Goal: Complete application form

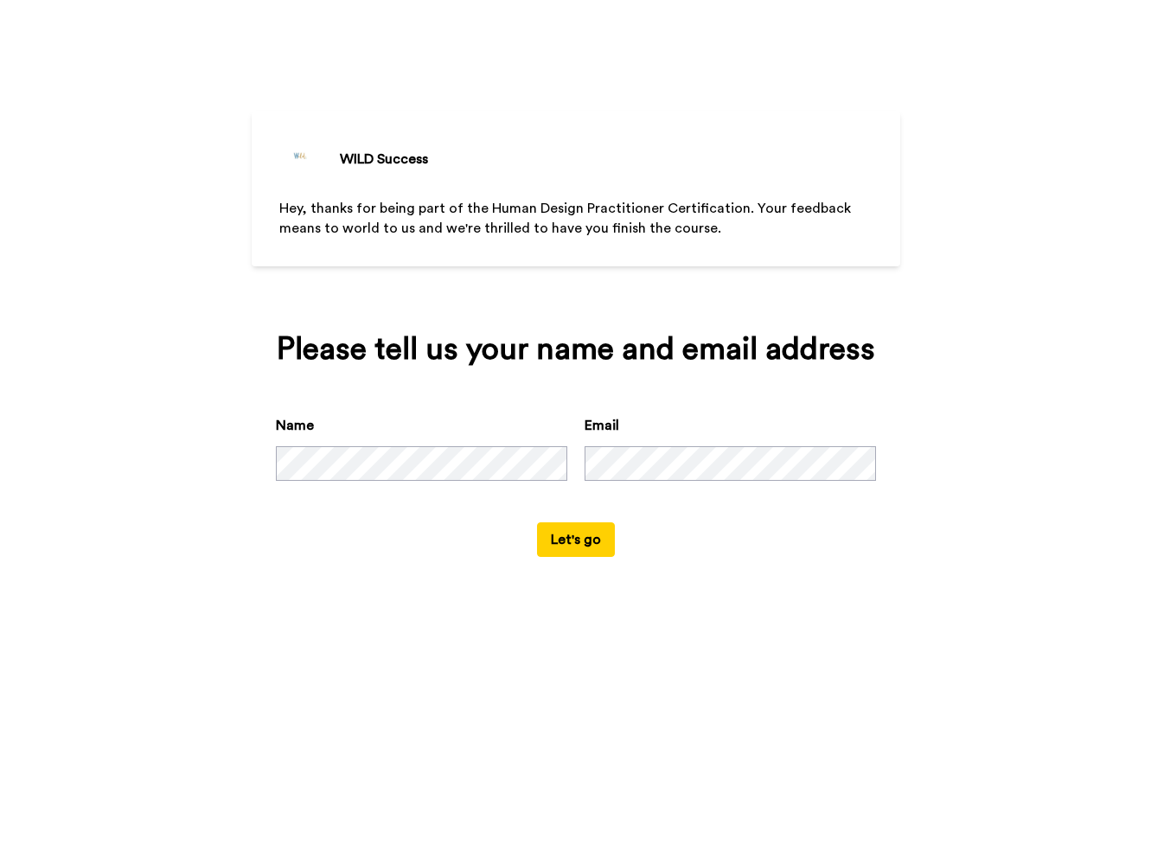
click at [570, 557] on button "Let's go" at bounding box center [576, 539] width 78 height 35
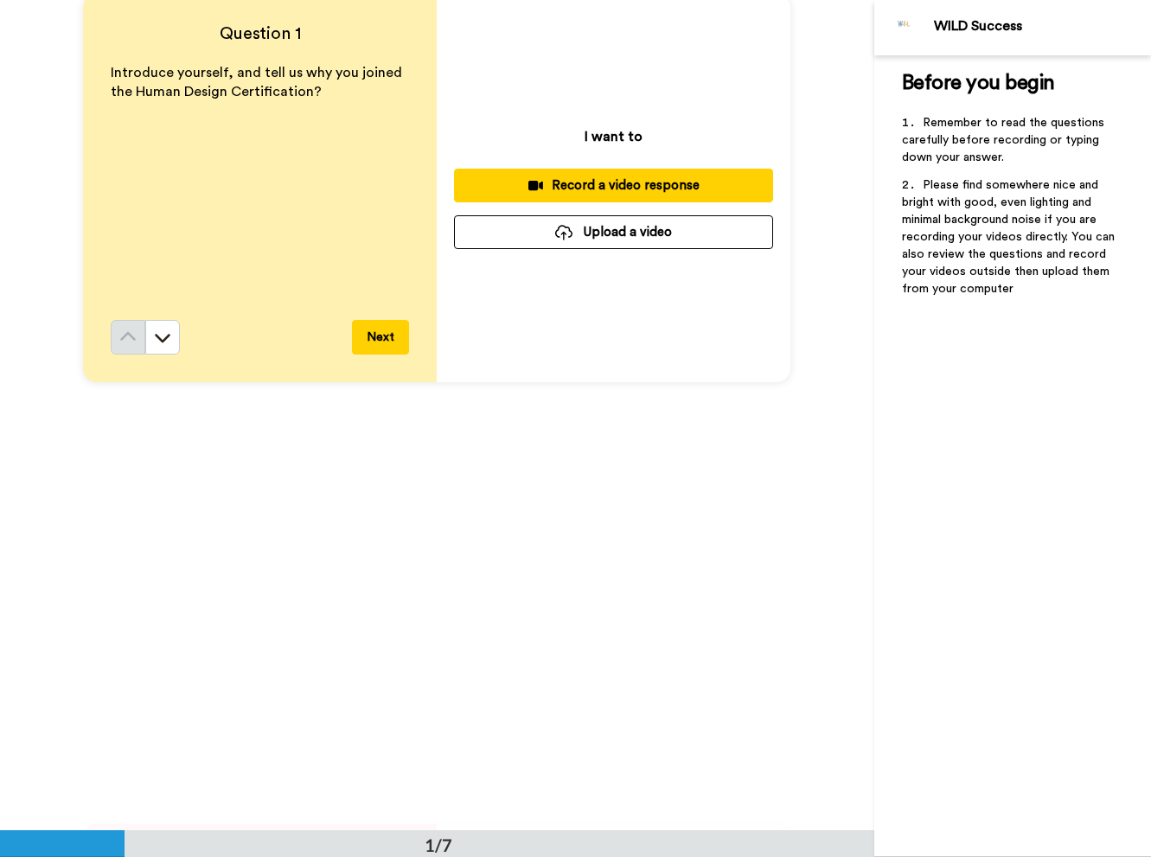
scroll to position [230, 0]
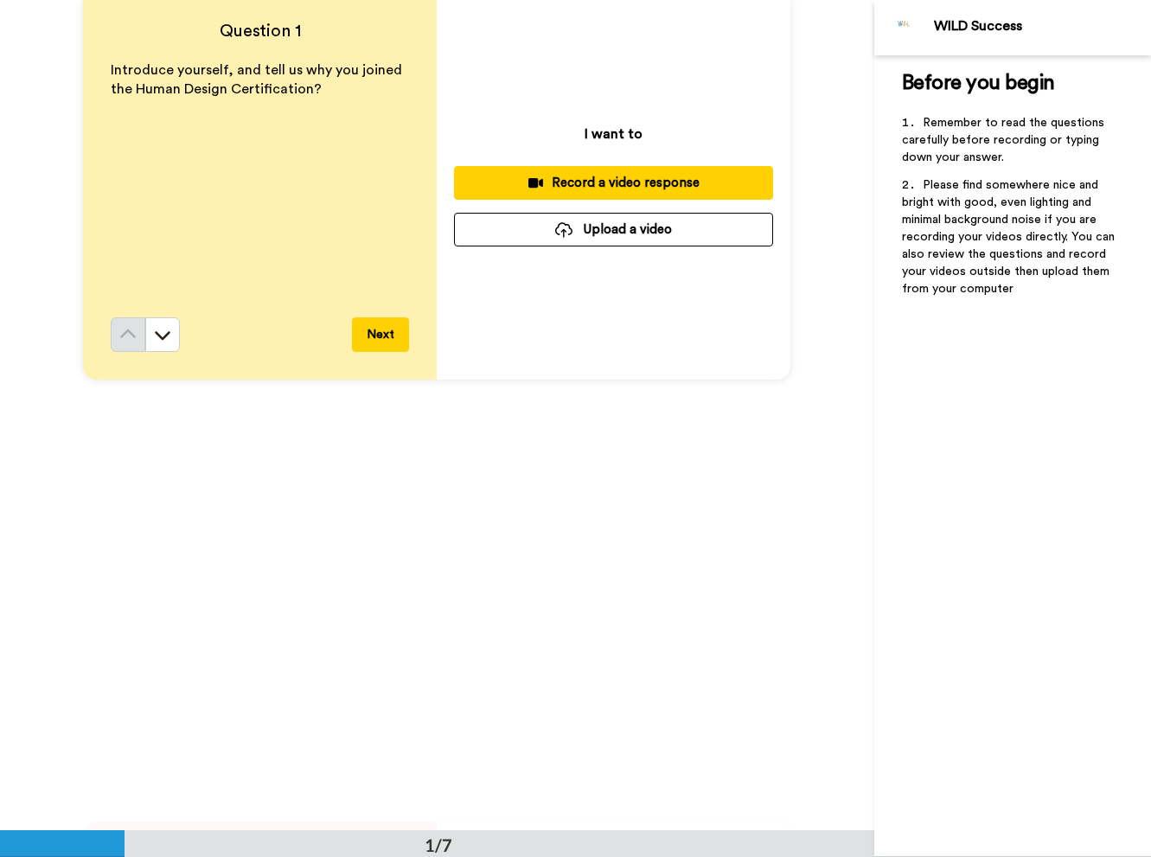
click at [377, 335] on button "Next" at bounding box center [380, 334] width 57 height 35
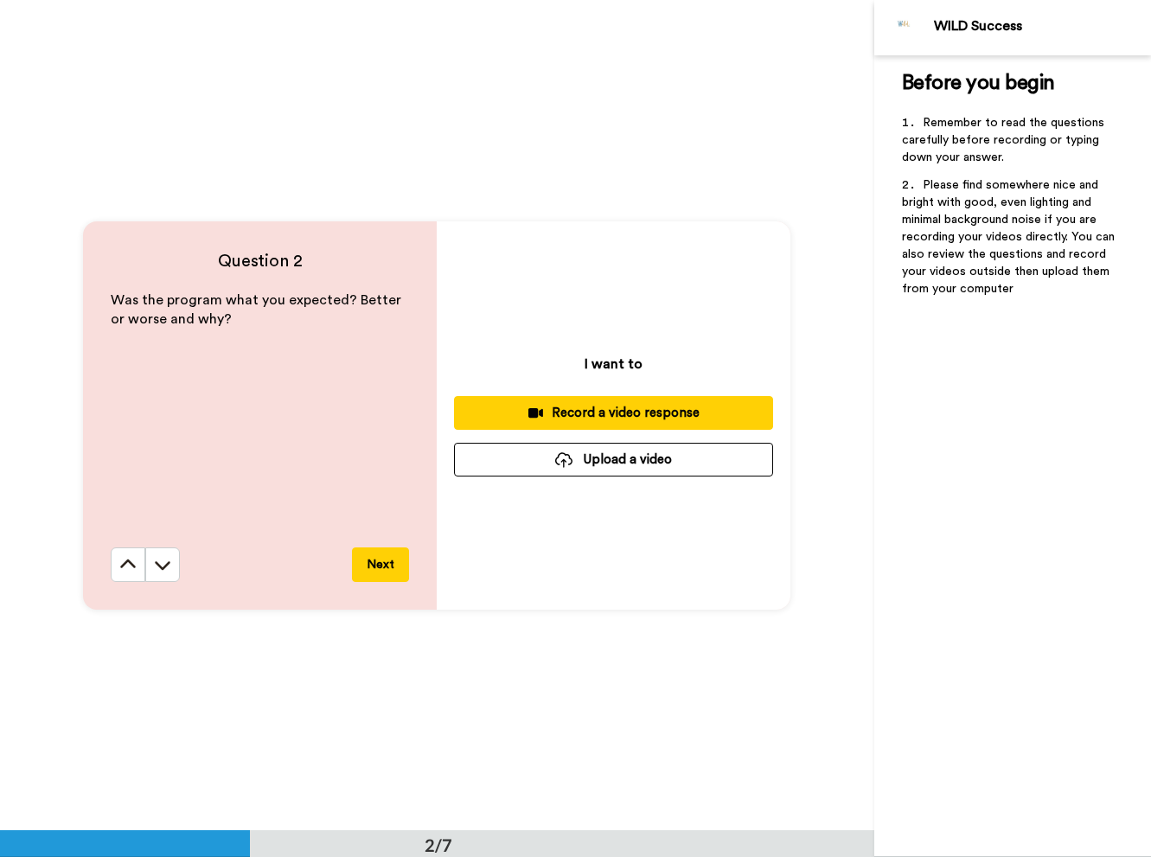
scroll to position [830, 0]
click at [381, 561] on button "Next" at bounding box center [380, 564] width 57 height 35
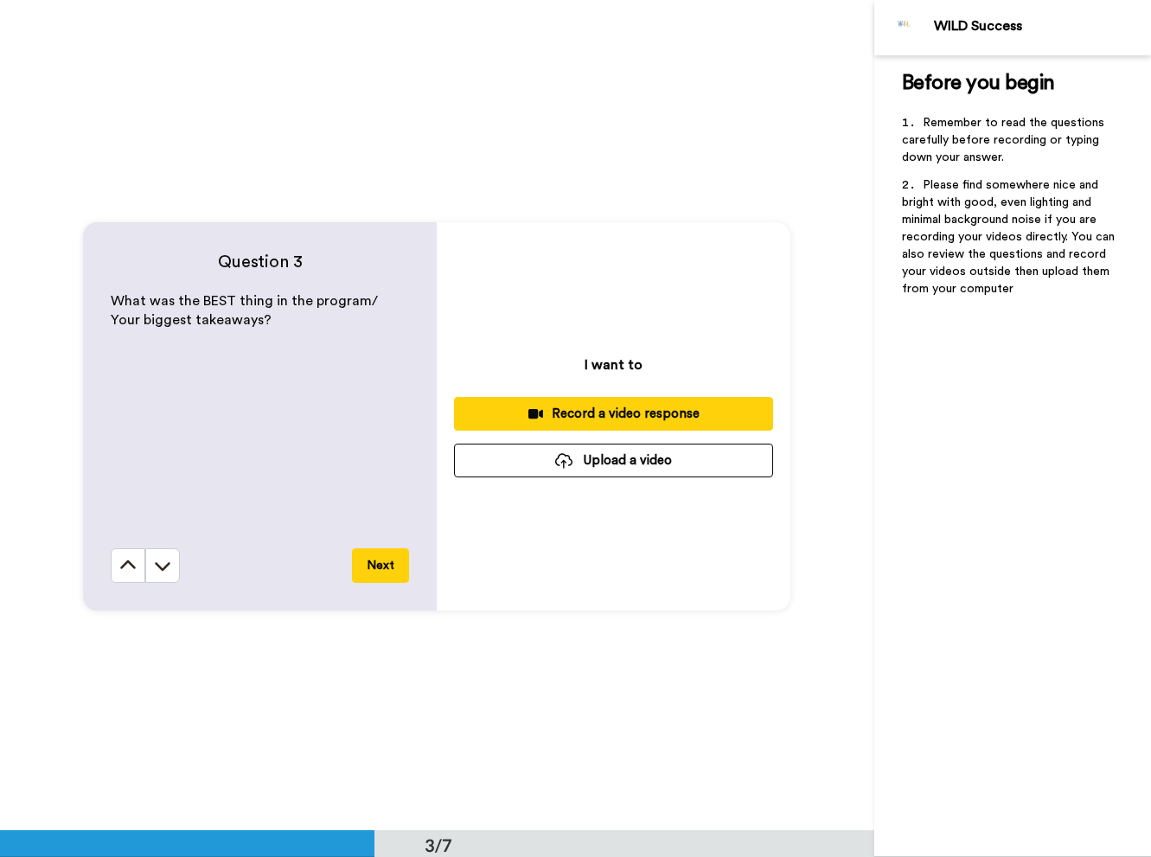
scroll to position [1661, 0]
click at [381, 561] on button "Next" at bounding box center [380, 564] width 57 height 35
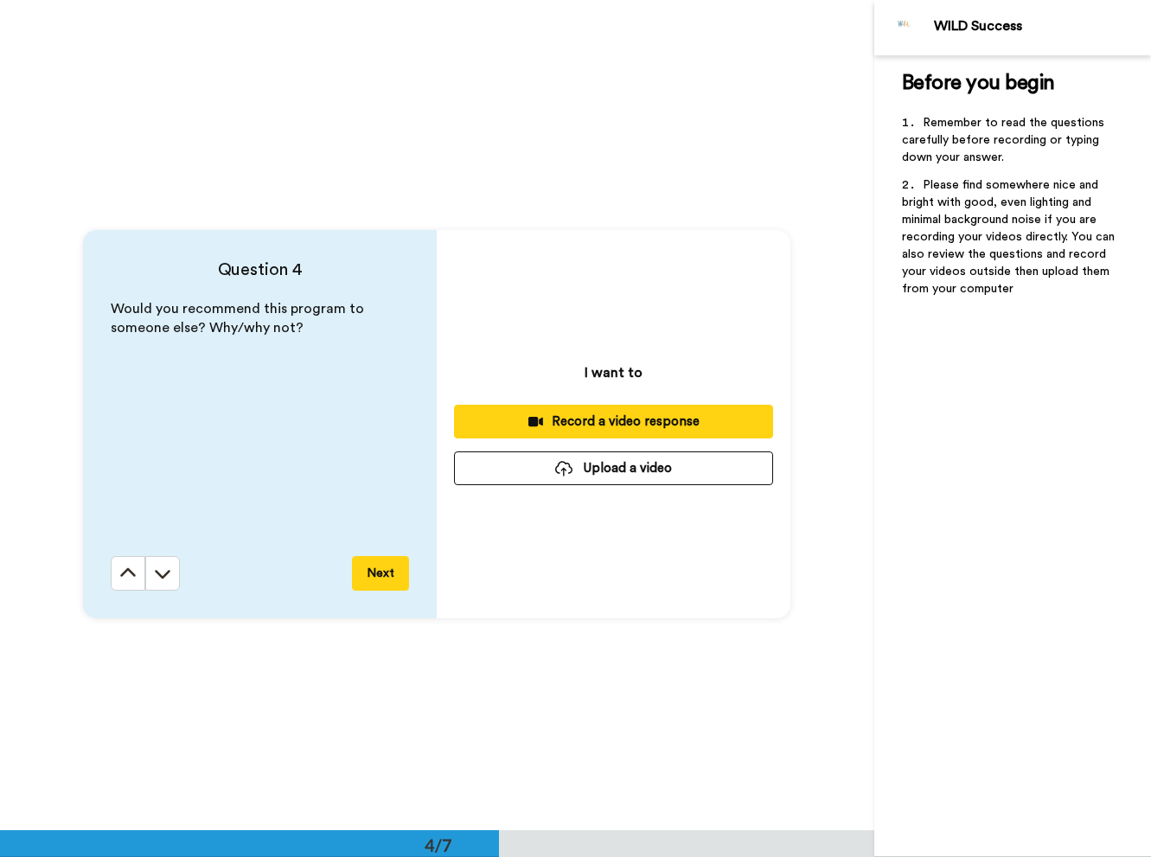
scroll to position [2491, 0]
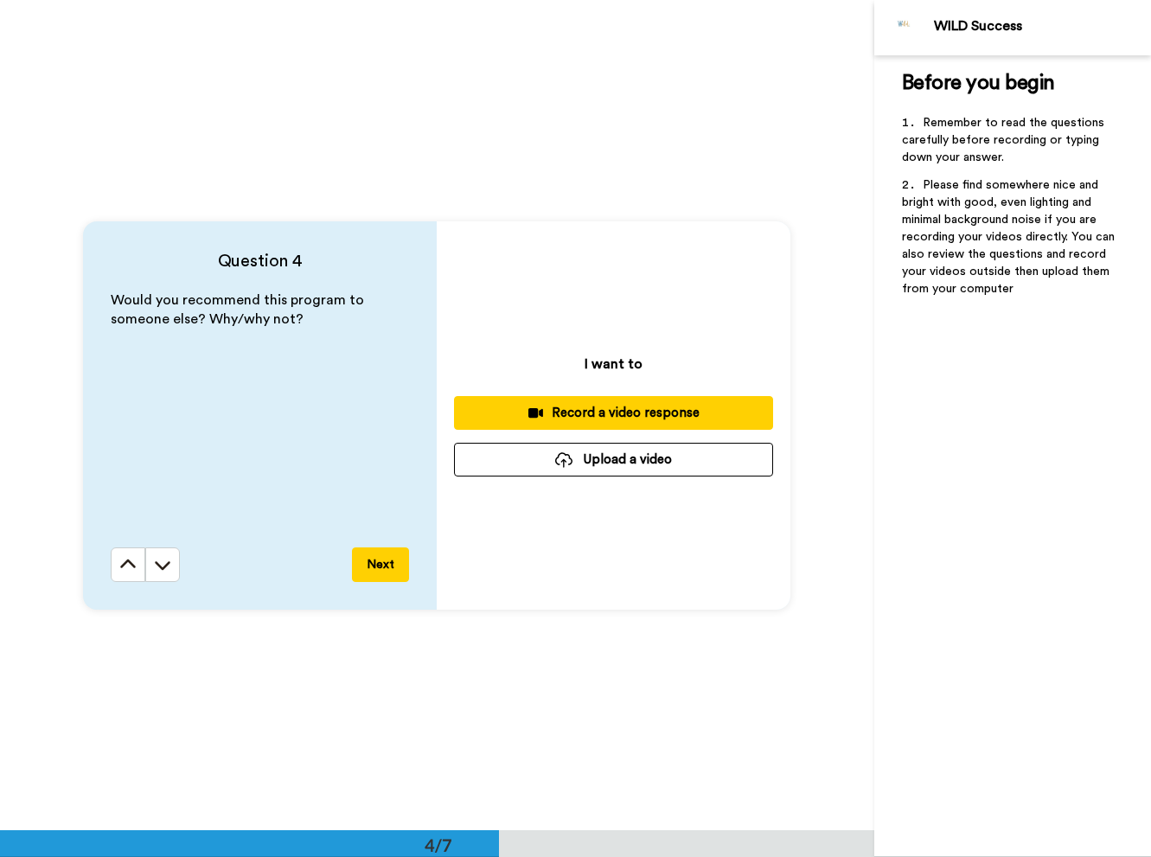
click at [381, 561] on button "Next" at bounding box center [380, 564] width 57 height 35
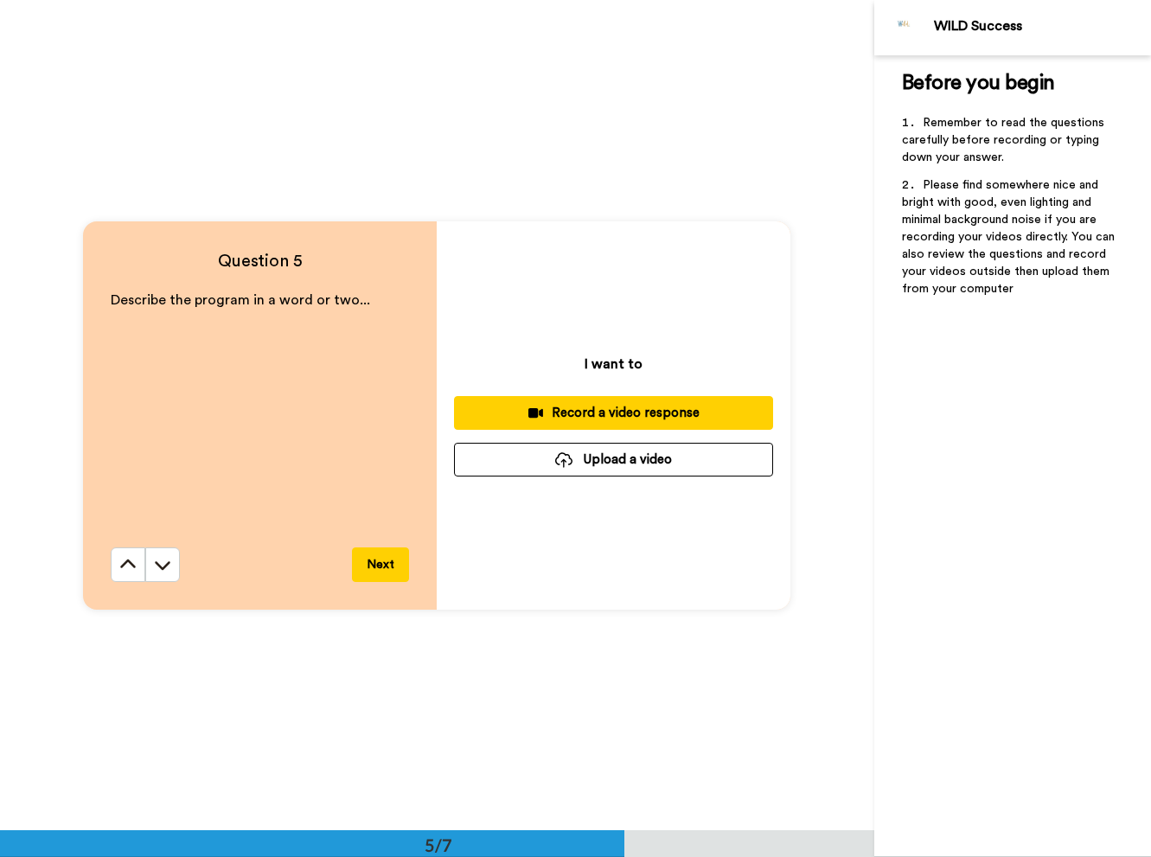
click at [381, 561] on button "Next" at bounding box center [380, 564] width 57 height 35
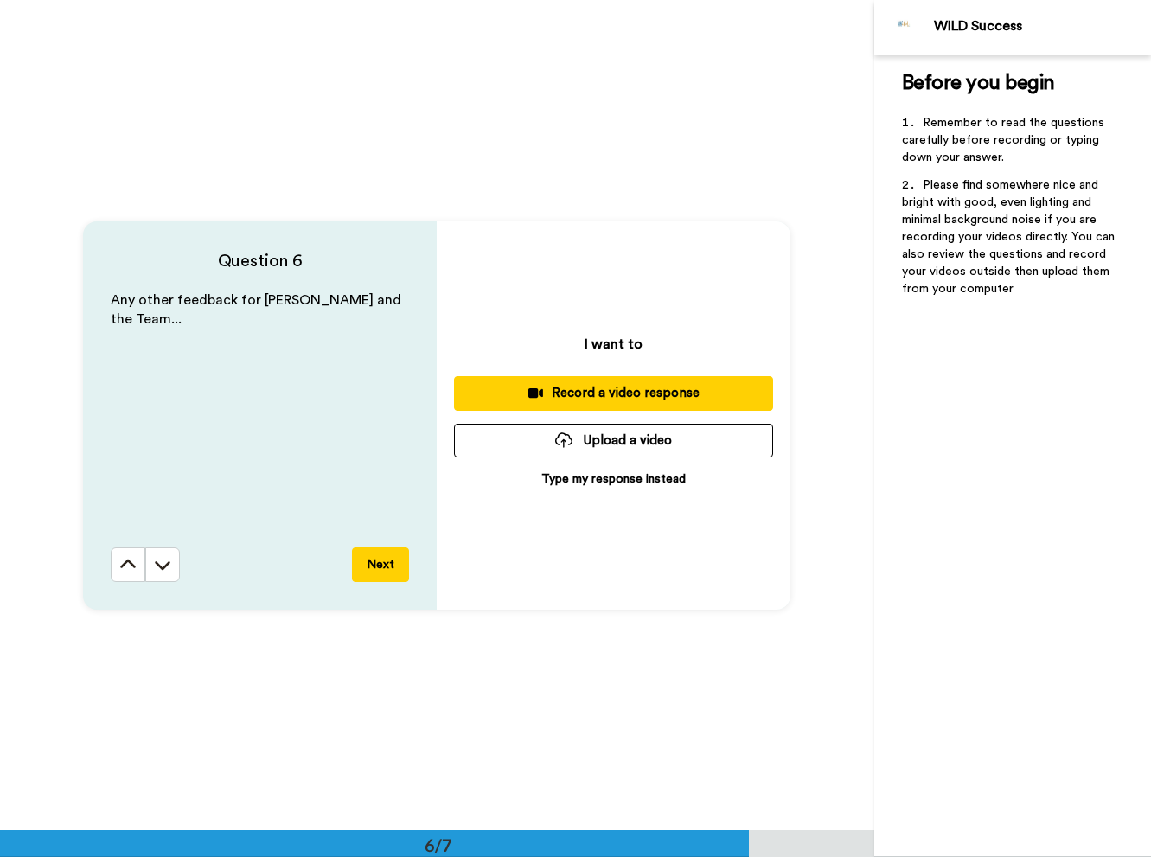
click at [381, 561] on button "Next" at bounding box center [380, 564] width 57 height 35
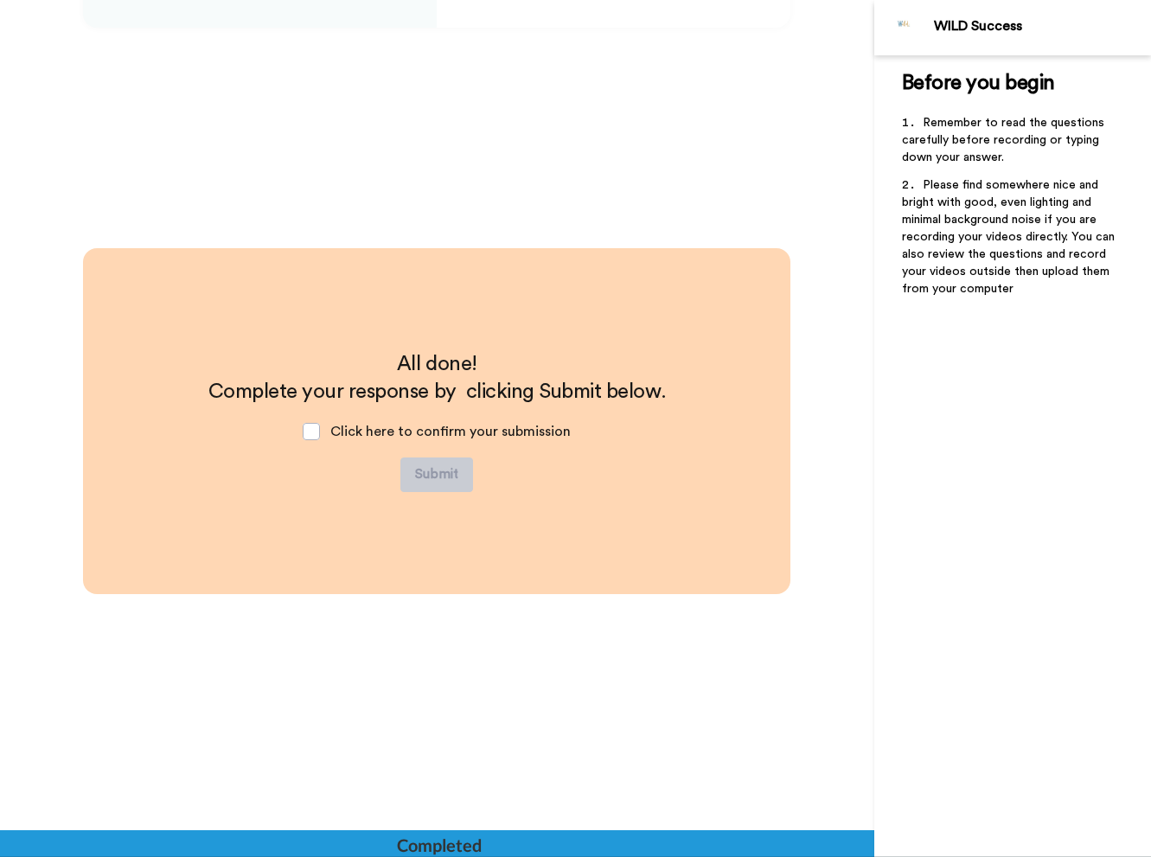
scroll to position [4739, 0]
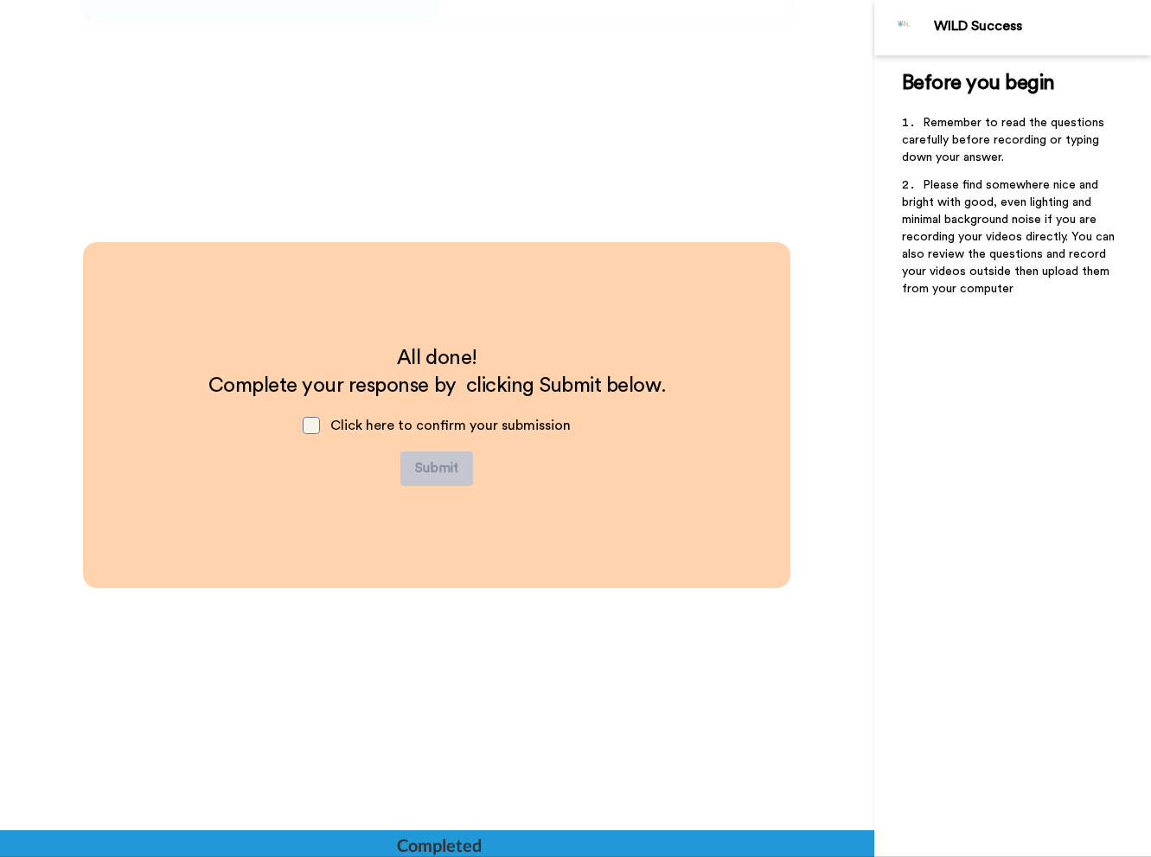
click at [315, 428] on span at bounding box center [311, 425] width 17 height 17
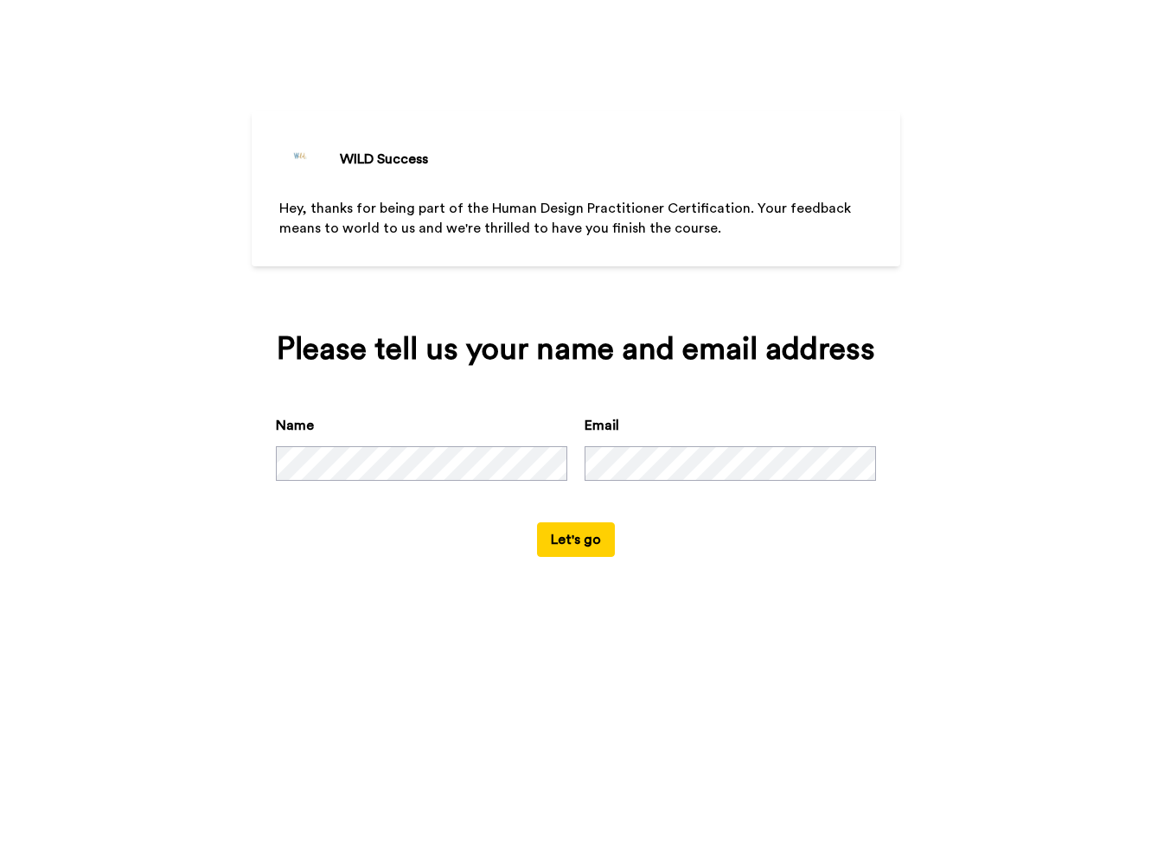
click at [563, 557] on button "Let's go" at bounding box center [576, 539] width 78 height 35
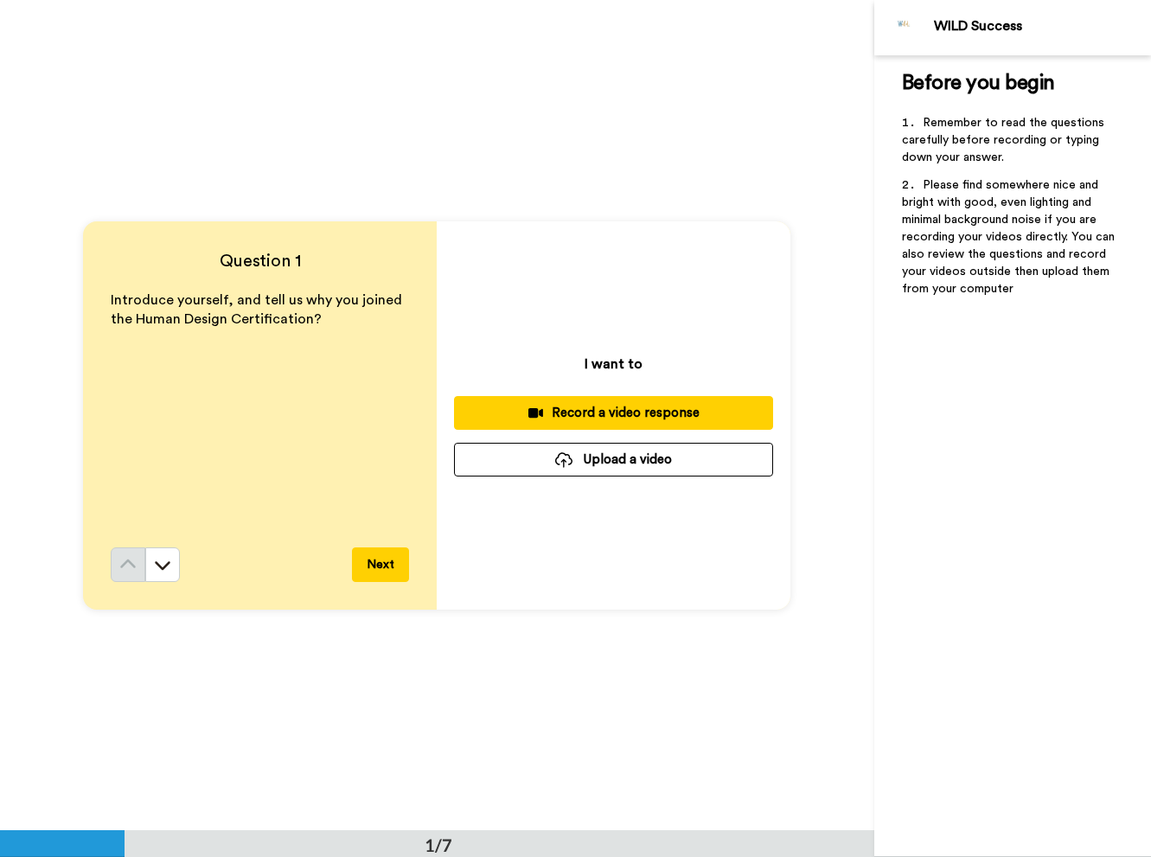
click at [579, 413] on div "Record a video response" at bounding box center [613, 413] width 291 height 18
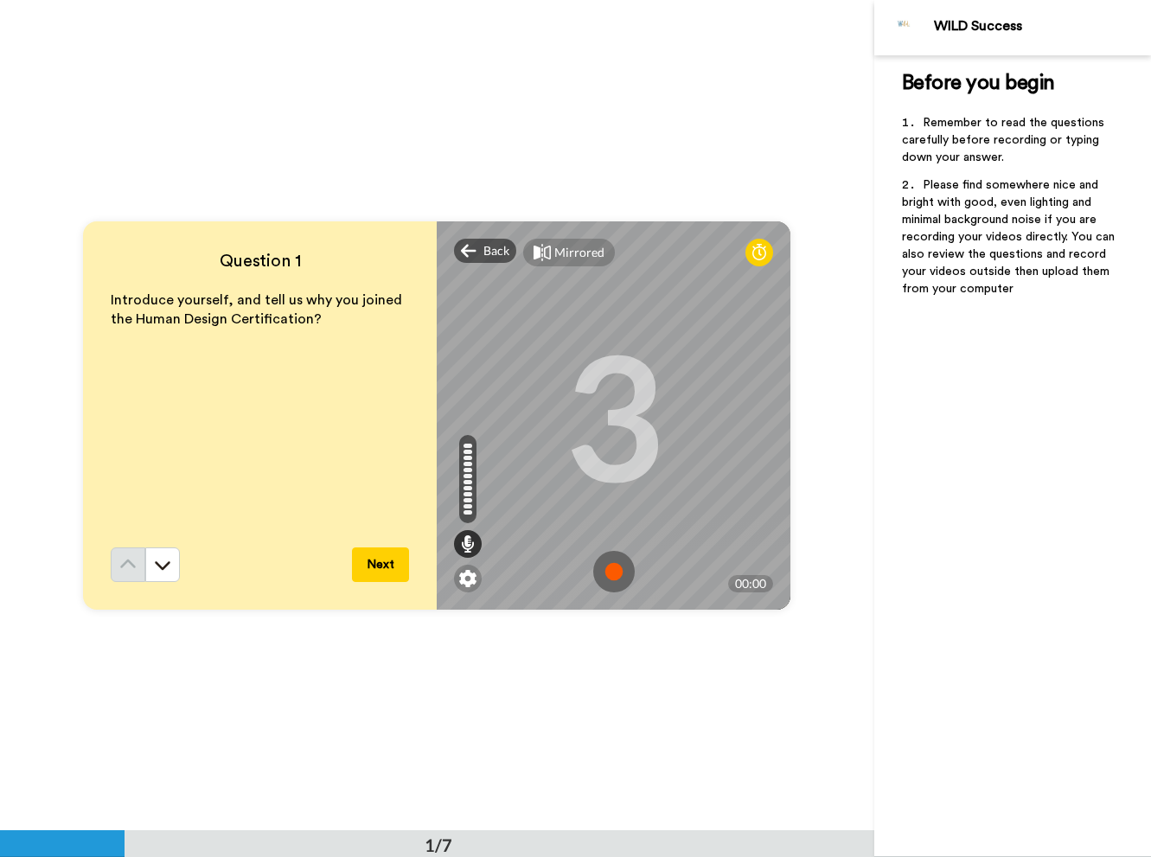
click at [614, 572] on img at bounding box center [614, 572] width 42 height 42
click at [612, 573] on img at bounding box center [614, 572] width 42 height 42
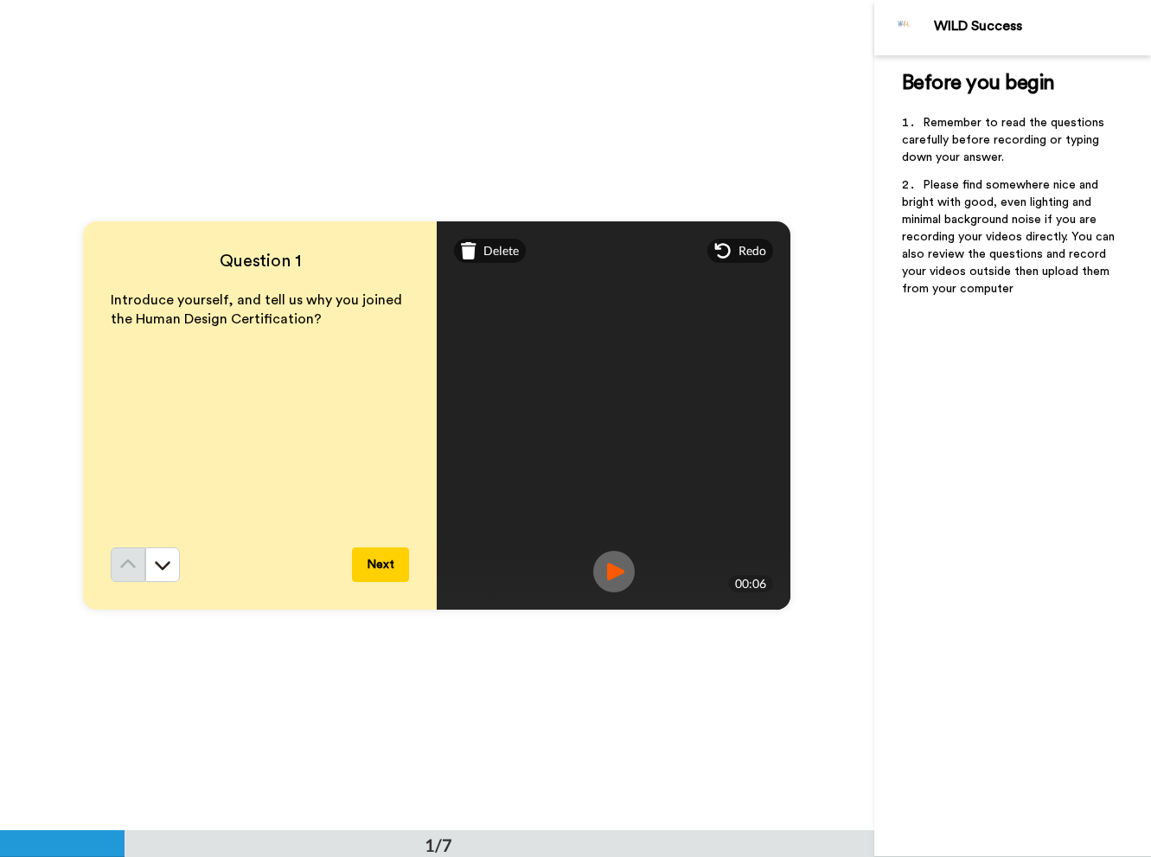
click at [387, 560] on button "Next" at bounding box center [380, 564] width 57 height 35
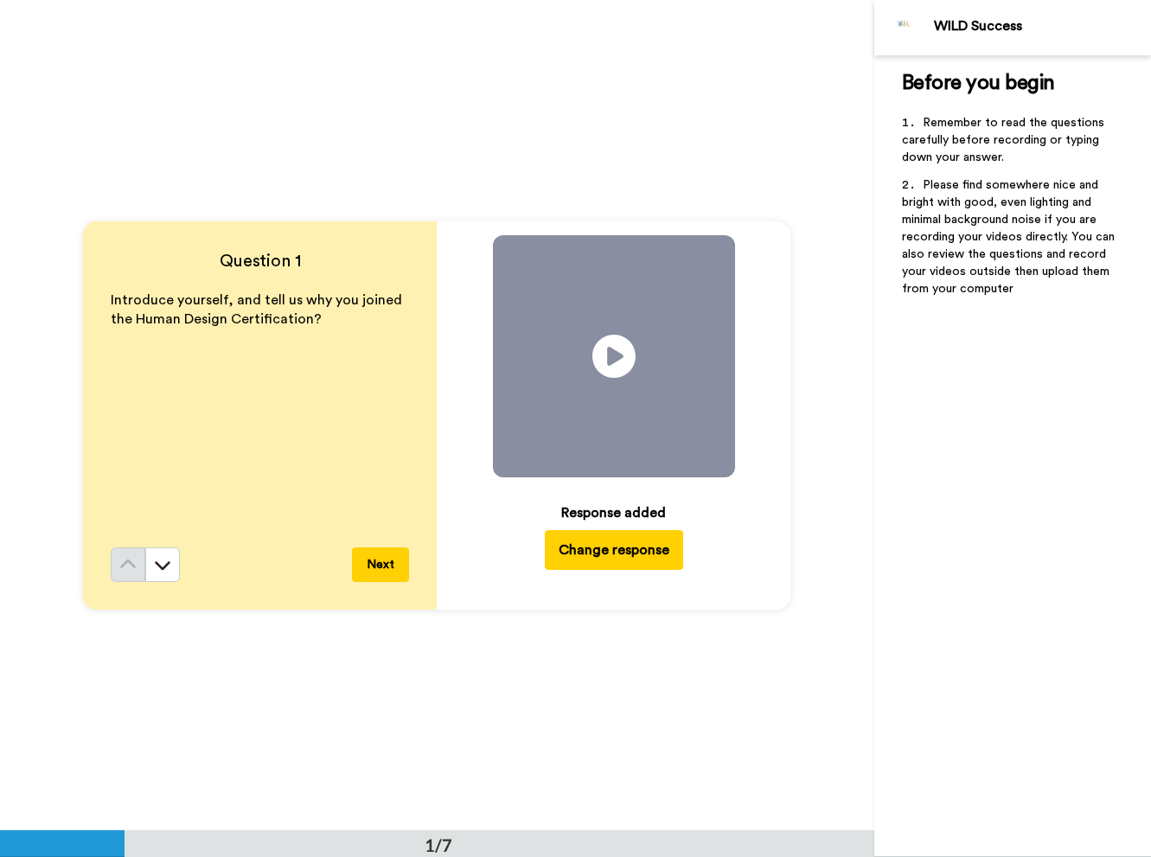
scroll to position [830, 0]
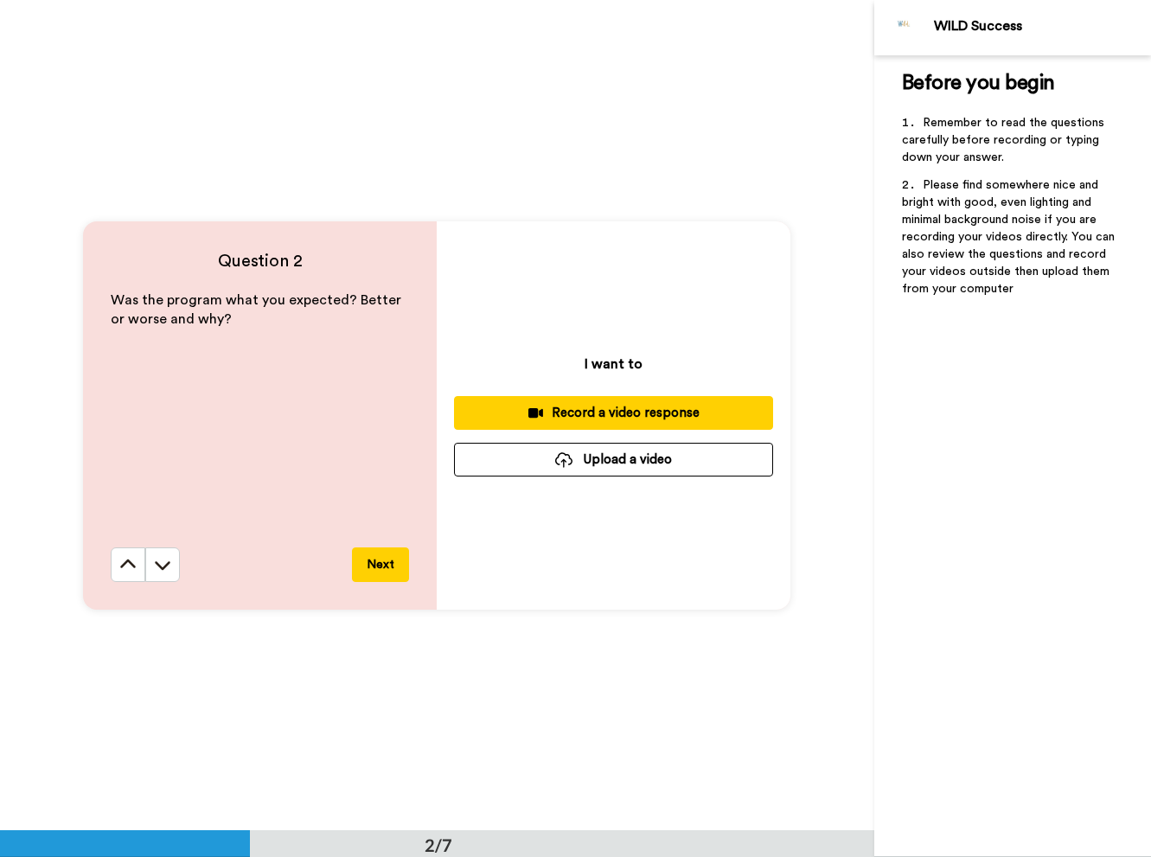
click at [604, 406] on div "Record a video response" at bounding box center [613, 413] width 291 height 18
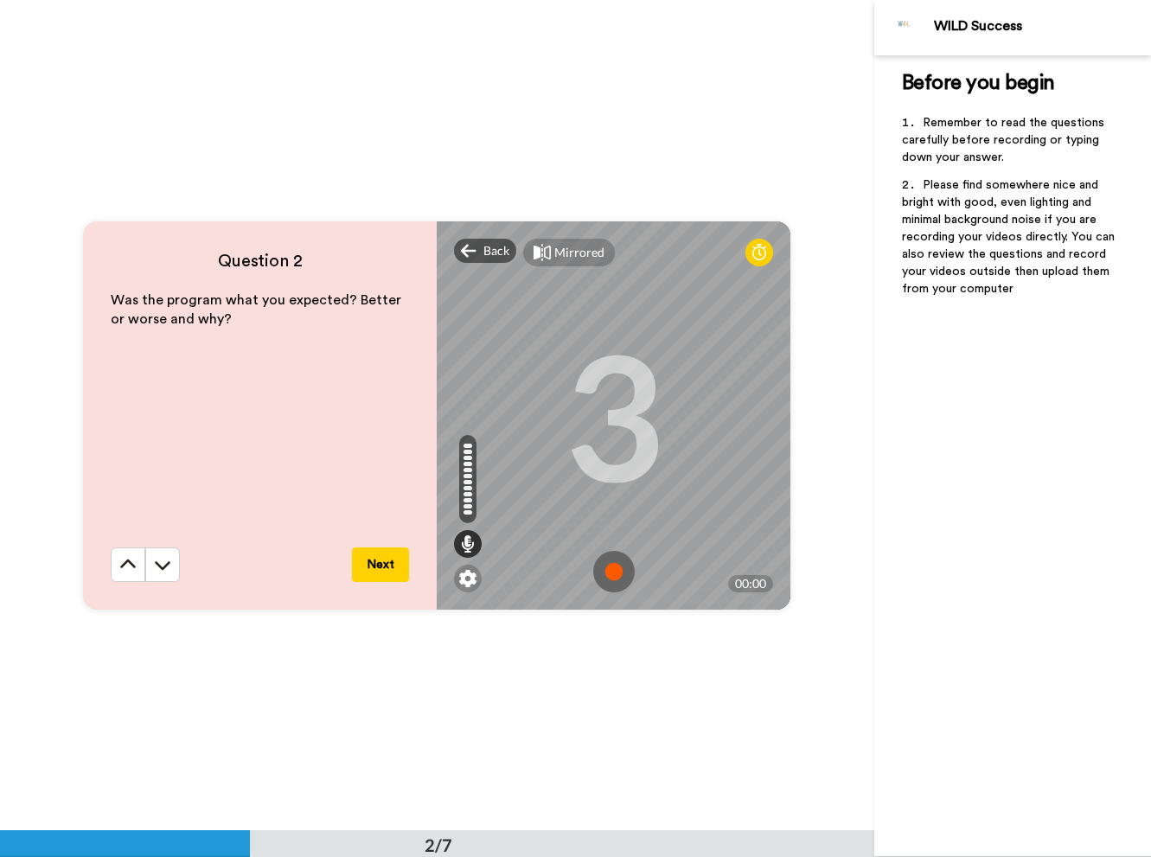
click at [611, 567] on img at bounding box center [614, 572] width 42 height 42
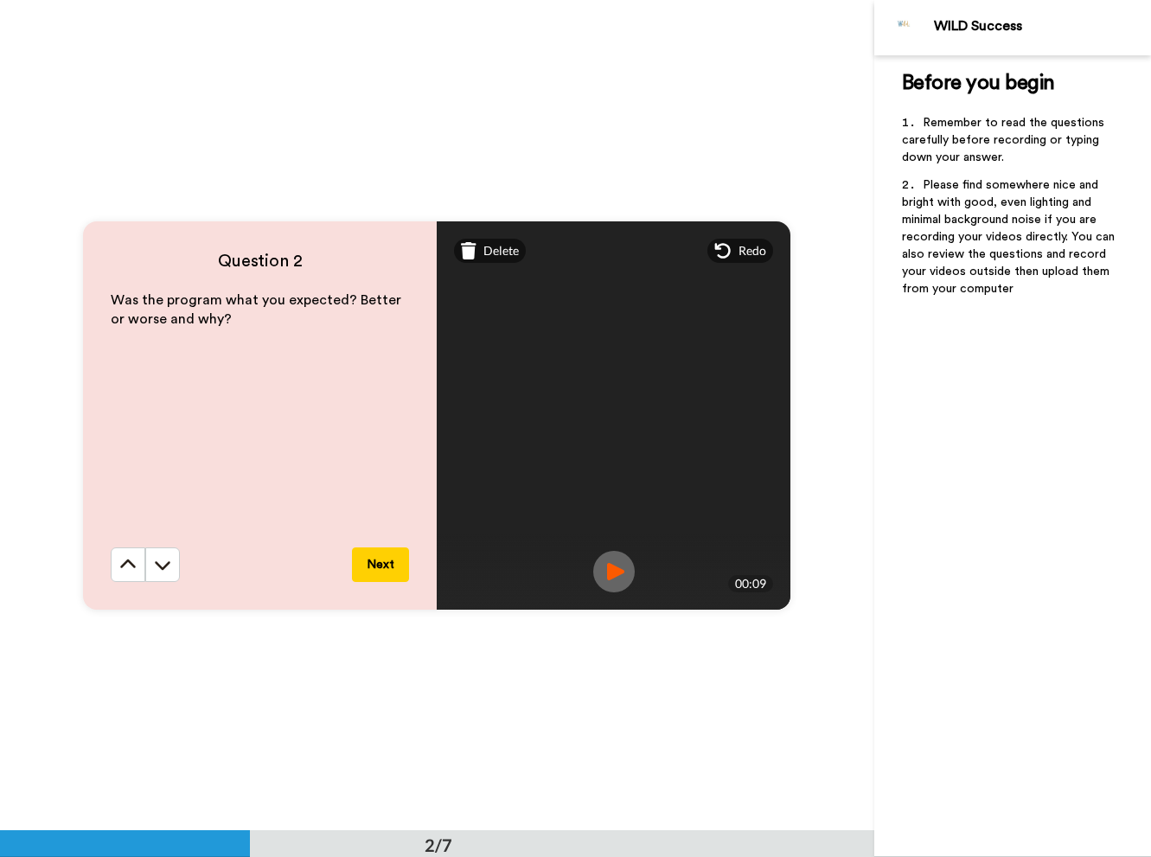
click at [385, 560] on button "Next" at bounding box center [380, 564] width 57 height 35
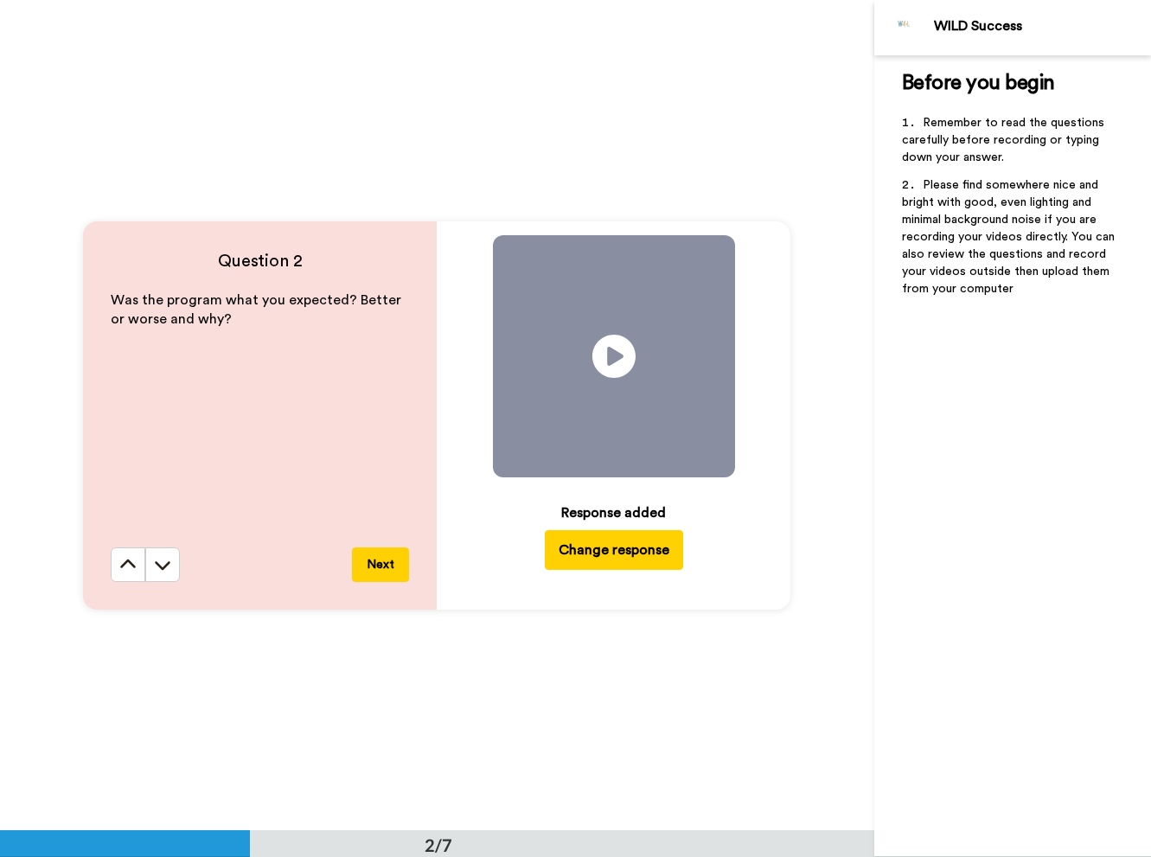
scroll to position [1661, 0]
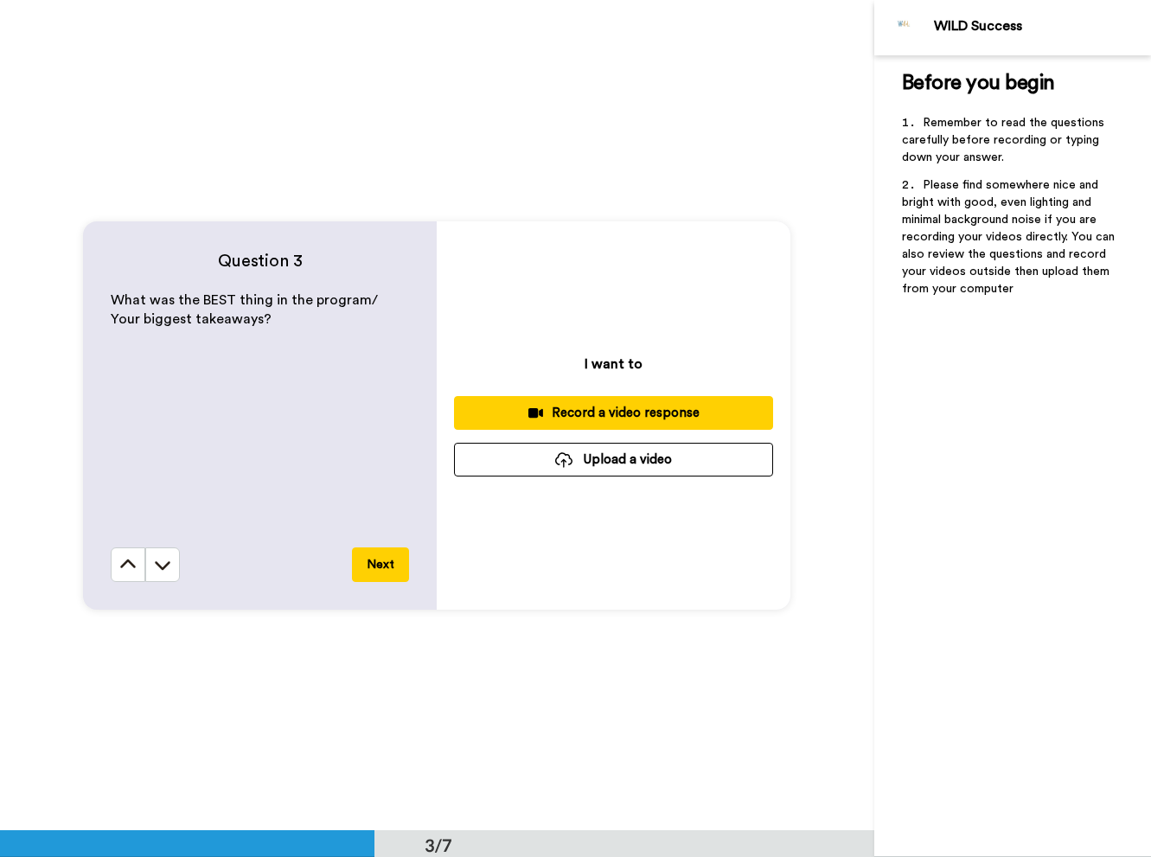
click at [620, 407] on div "Record a video response" at bounding box center [613, 413] width 291 height 18
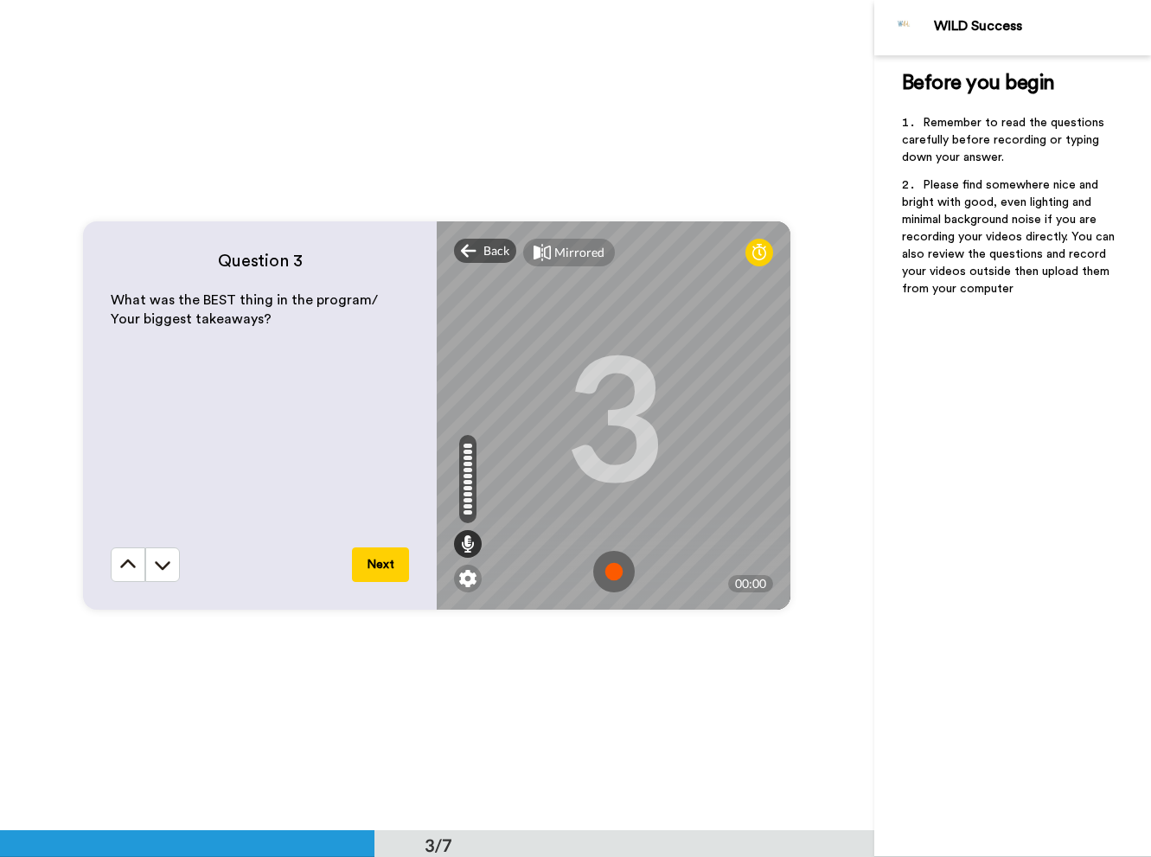
click at [614, 572] on img at bounding box center [614, 572] width 42 height 42
click at [616, 570] on img at bounding box center [614, 572] width 42 height 42
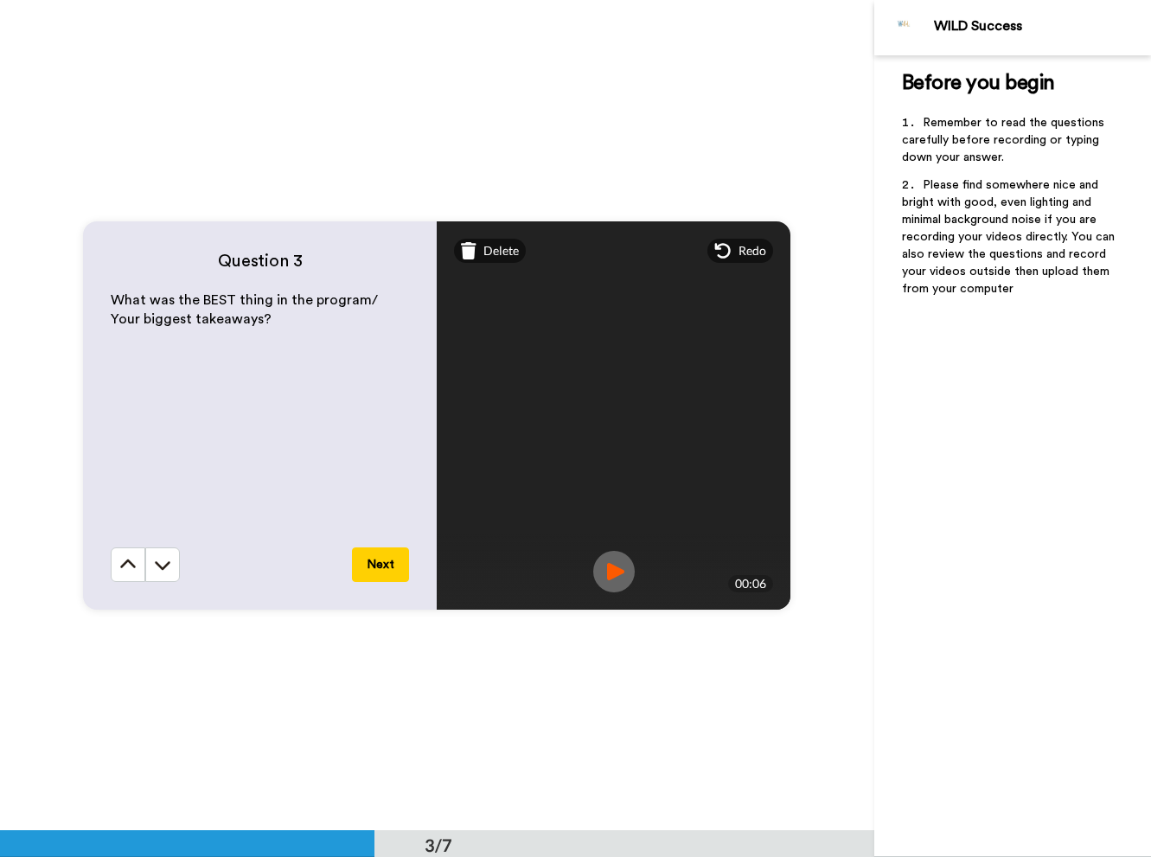
click at [389, 561] on button "Next" at bounding box center [380, 564] width 57 height 35
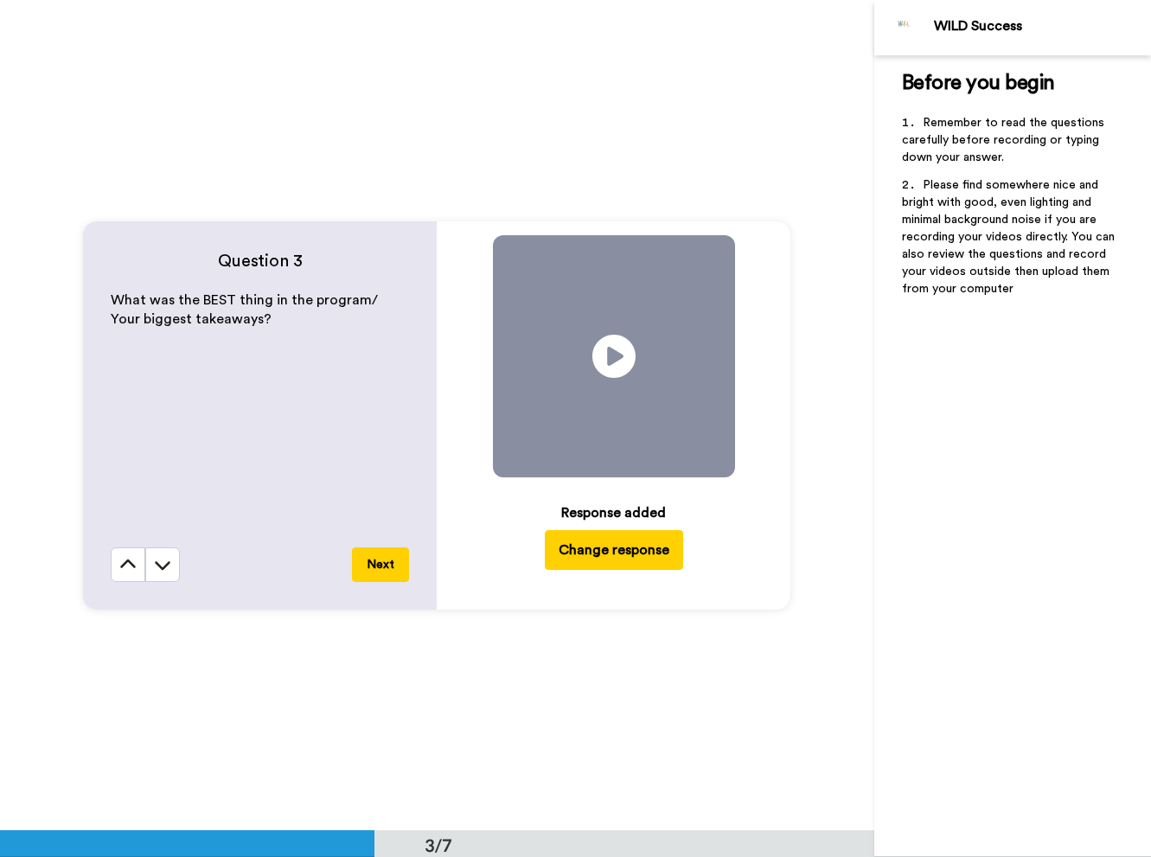
scroll to position [2491, 0]
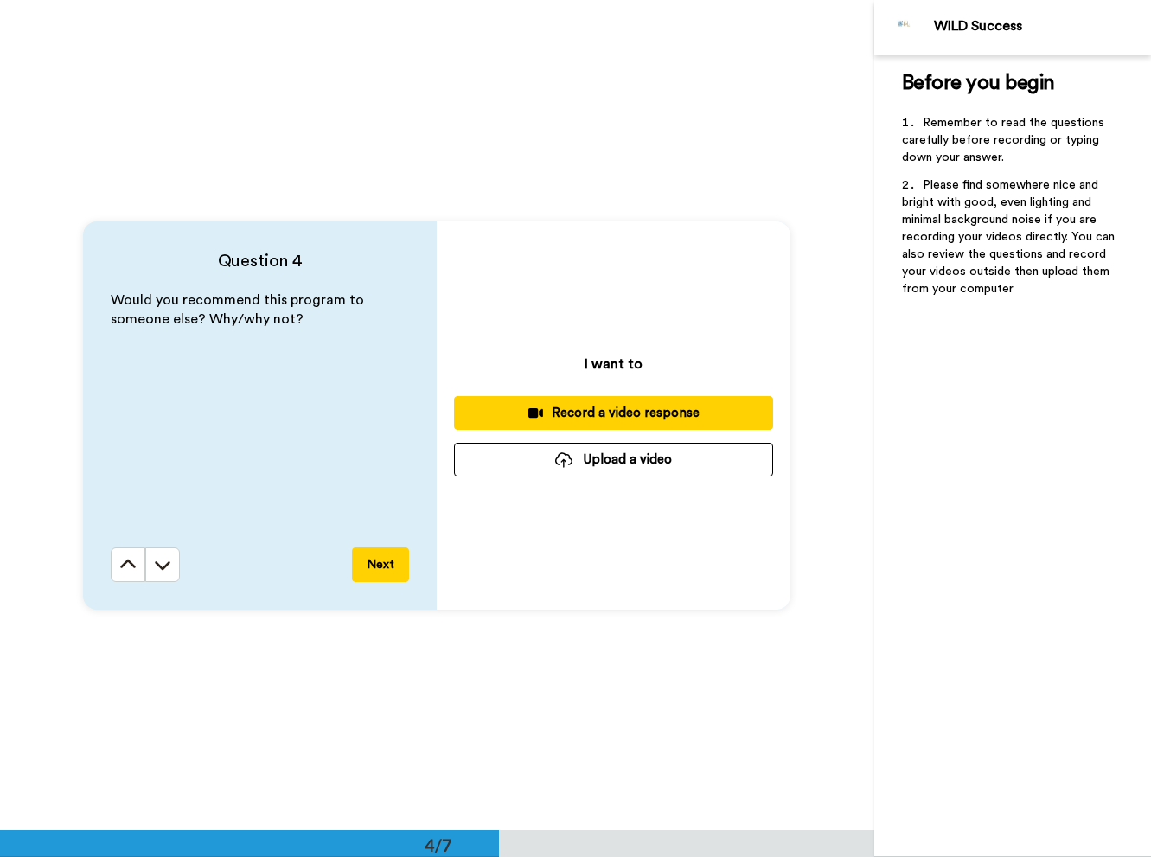
click at [620, 411] on div "Record a video response" at bounding box center [613, 413] width 291 height 18
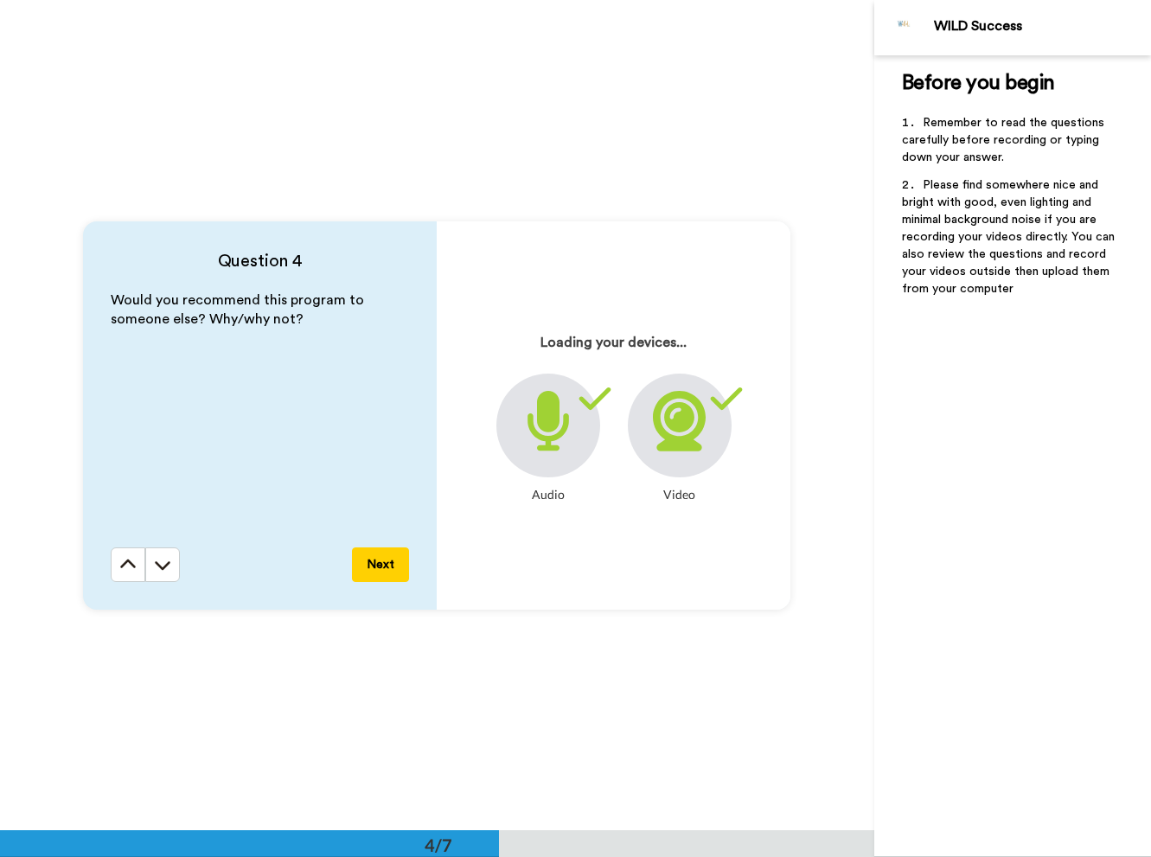
click at [379, 565] on button "Next" at bounding box center [380, 564] width 57 height 35
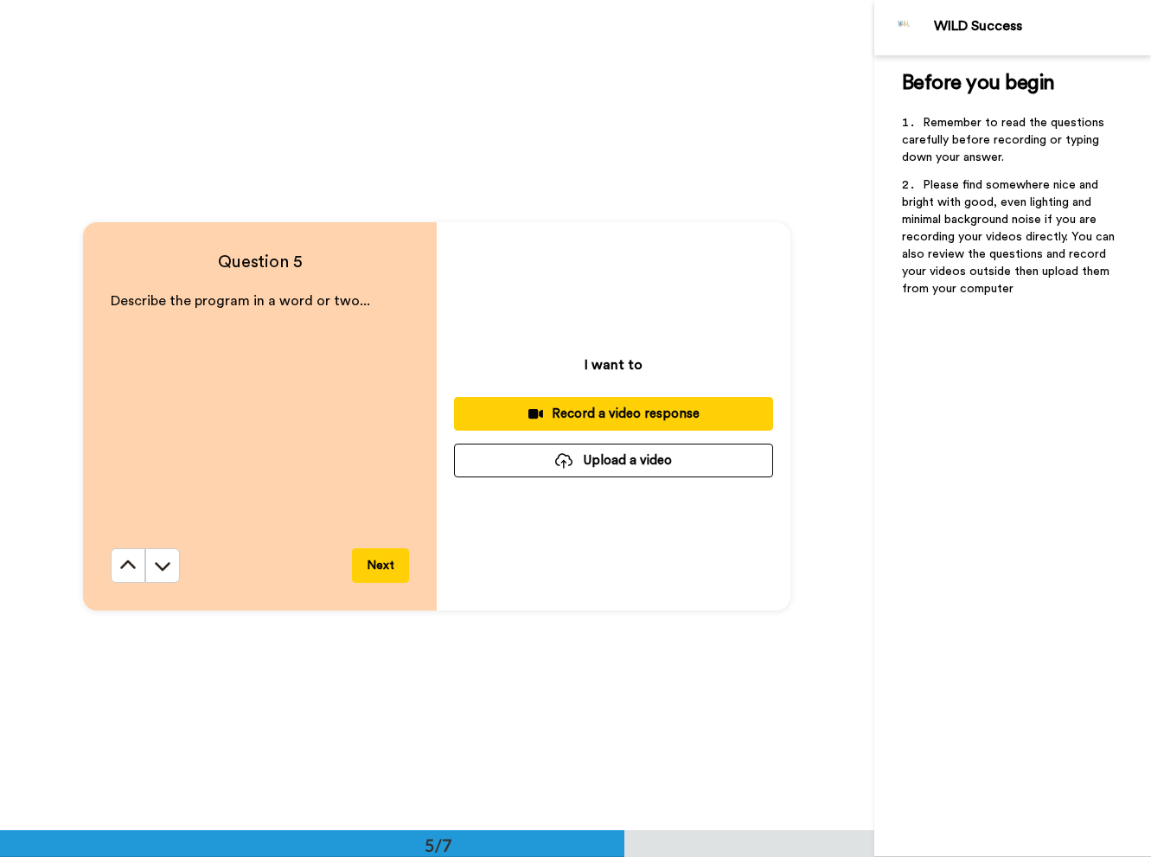
scroll to position [3321, 0]
click at [127, 563] on icon at bounding box center [129, 564] width 16 height 9
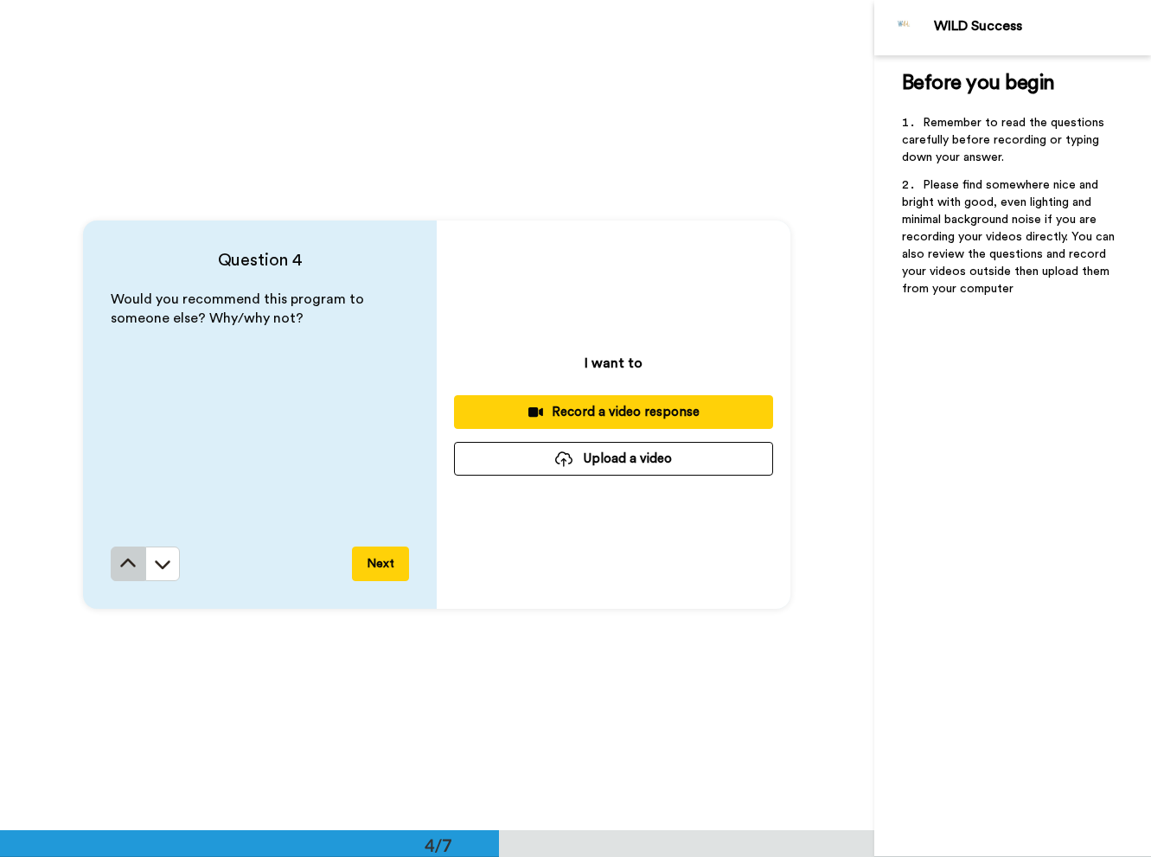
scroll to position [2491, 0]
click at [613, 405] on div "Record a video response" at bounding box center [613, 413] width 291 height 18
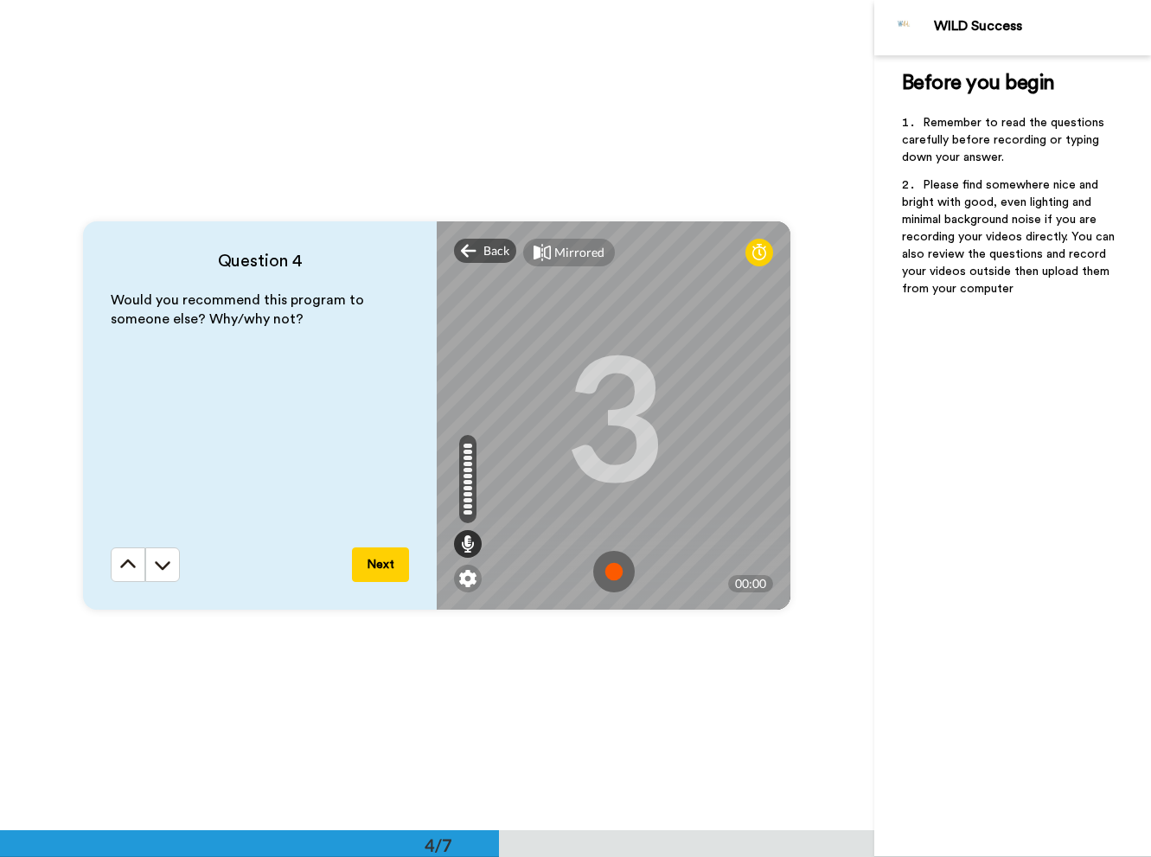
click at [608, 569] on img at bounding box center [614, 572] width 42 height 42
click at [617, 566] on img at bounding box center [614, 572] width 42 height 42
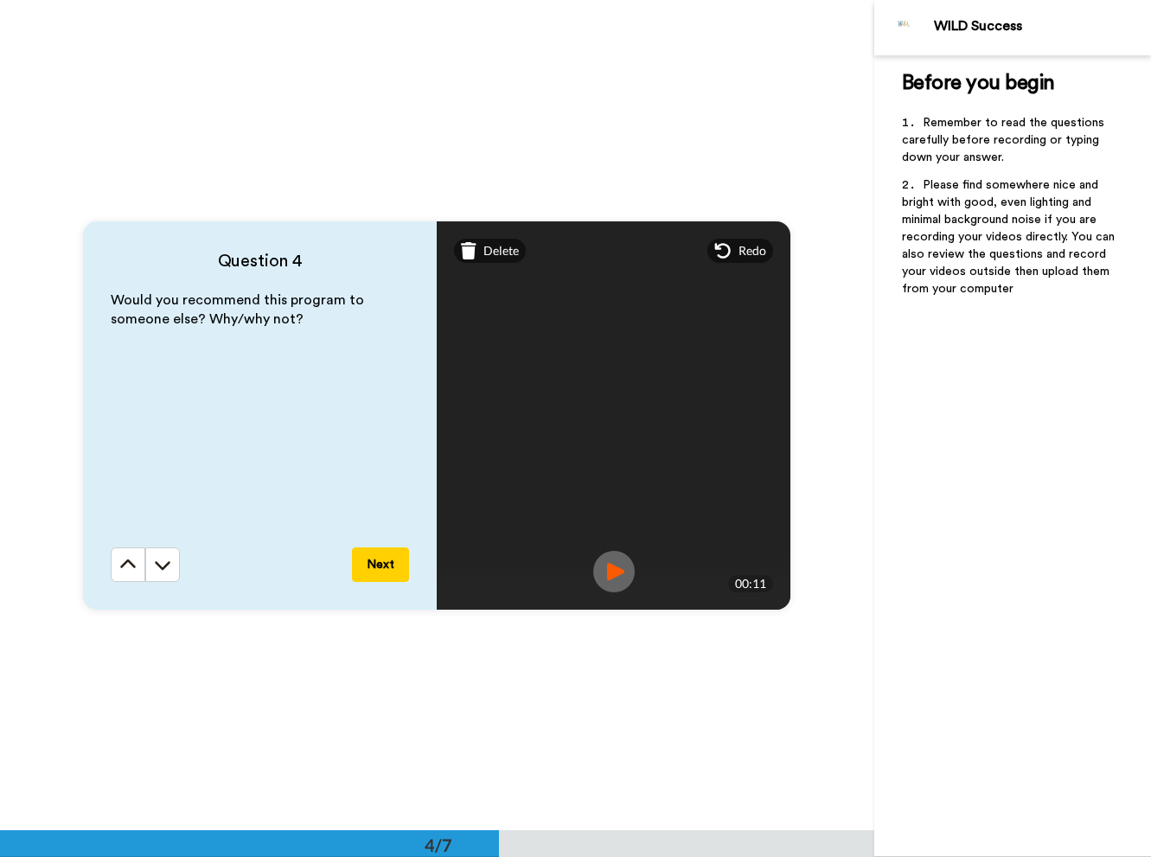
click at [382, 566] on button "Next" at bounding box center [380, 564] width 57 height 35
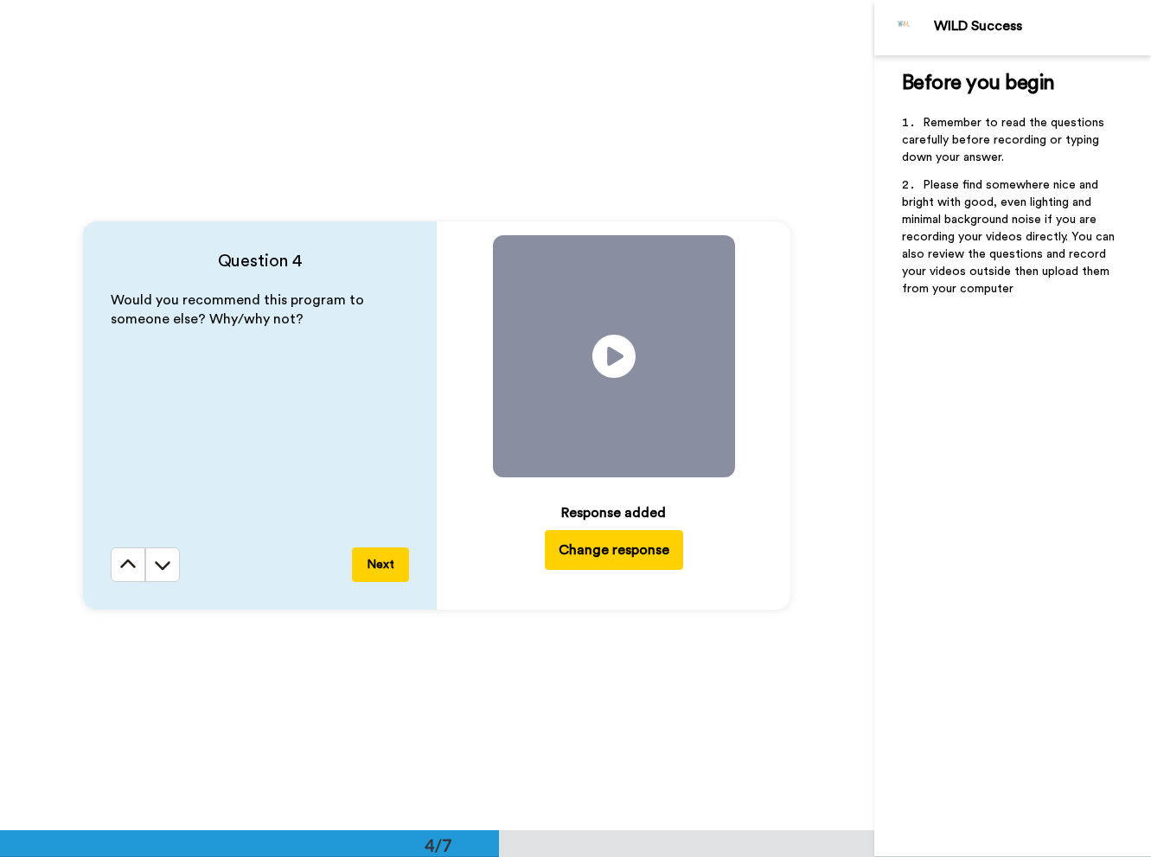
scroll to position [3321, 0]
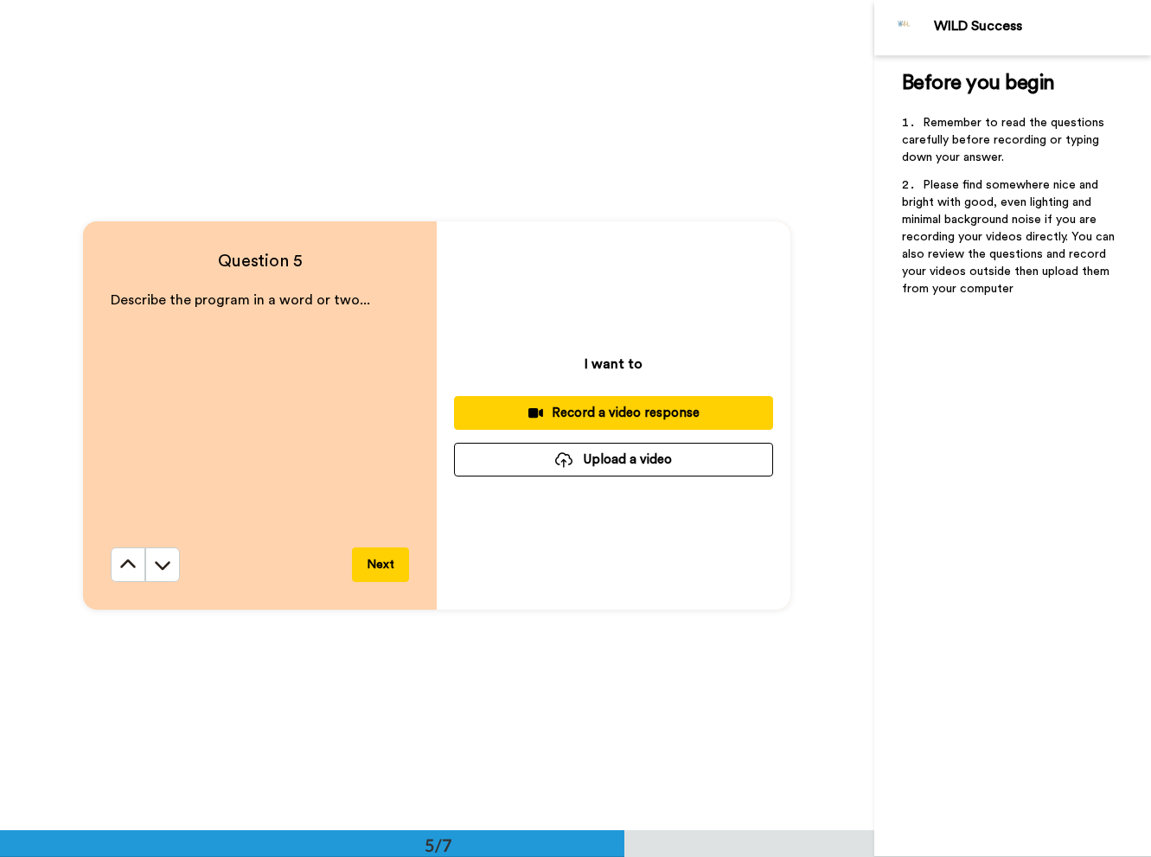
click at [611, 409] on div "Record a video response" at bounding box center [613, 413] width 291 height 18
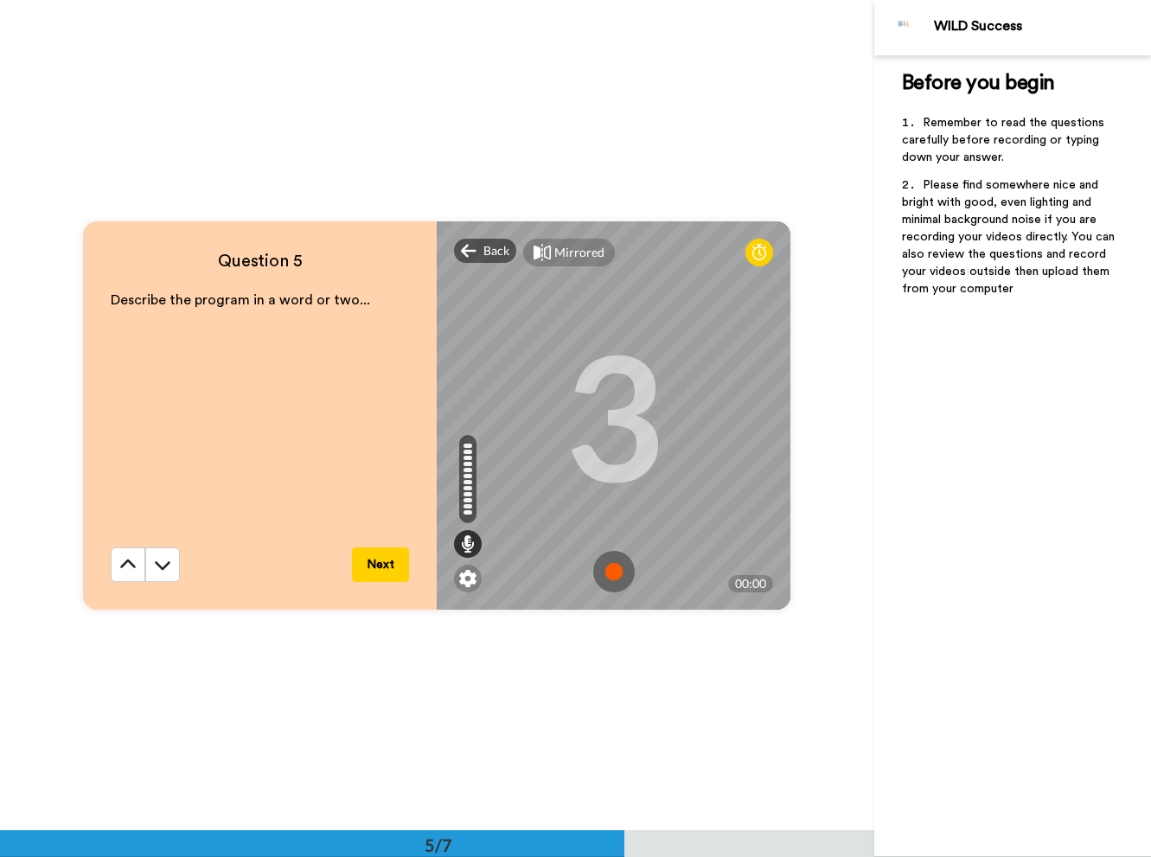
click at [615, 566] on img at bounding box center [614, 572] width 42 height 42
click at [611, 566] on img at bounding box center [614, 572] width 42 height 42
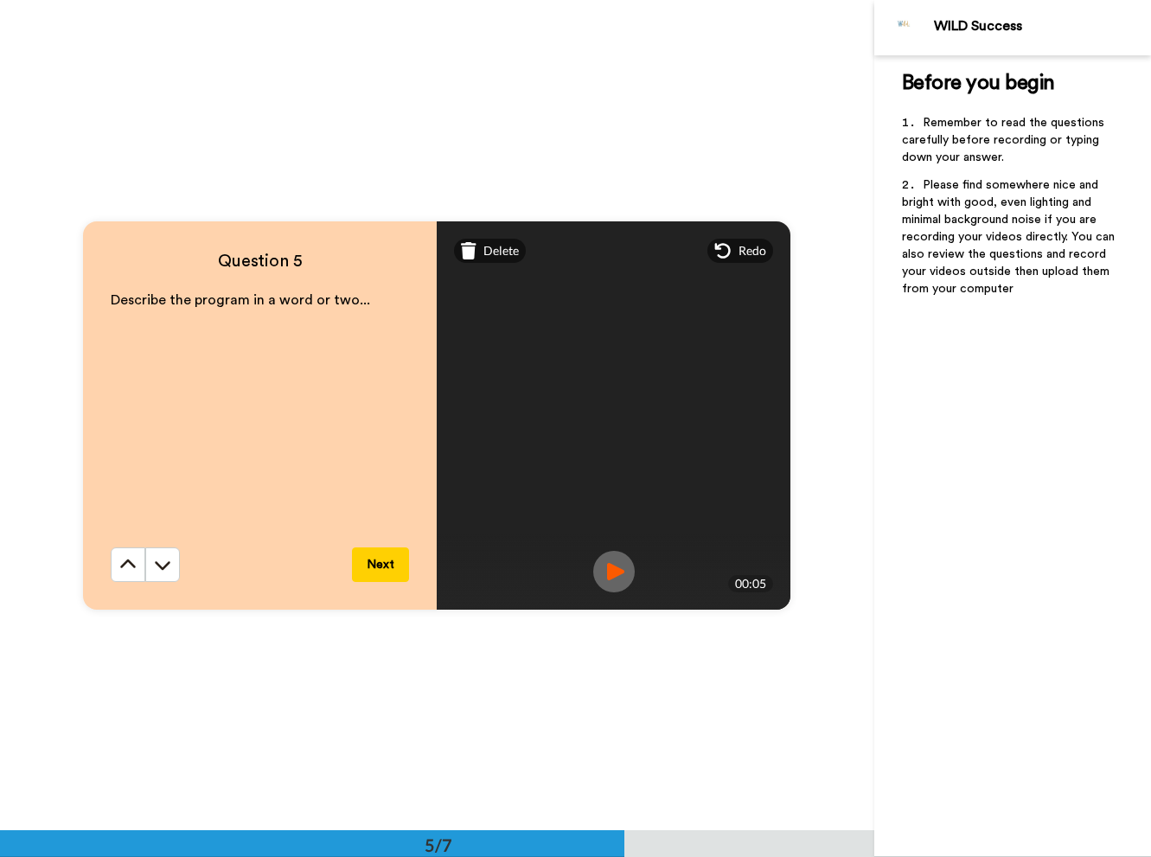
click at [381, 557] on button "Next" at bounding box center [380, 564] width 57 height 35
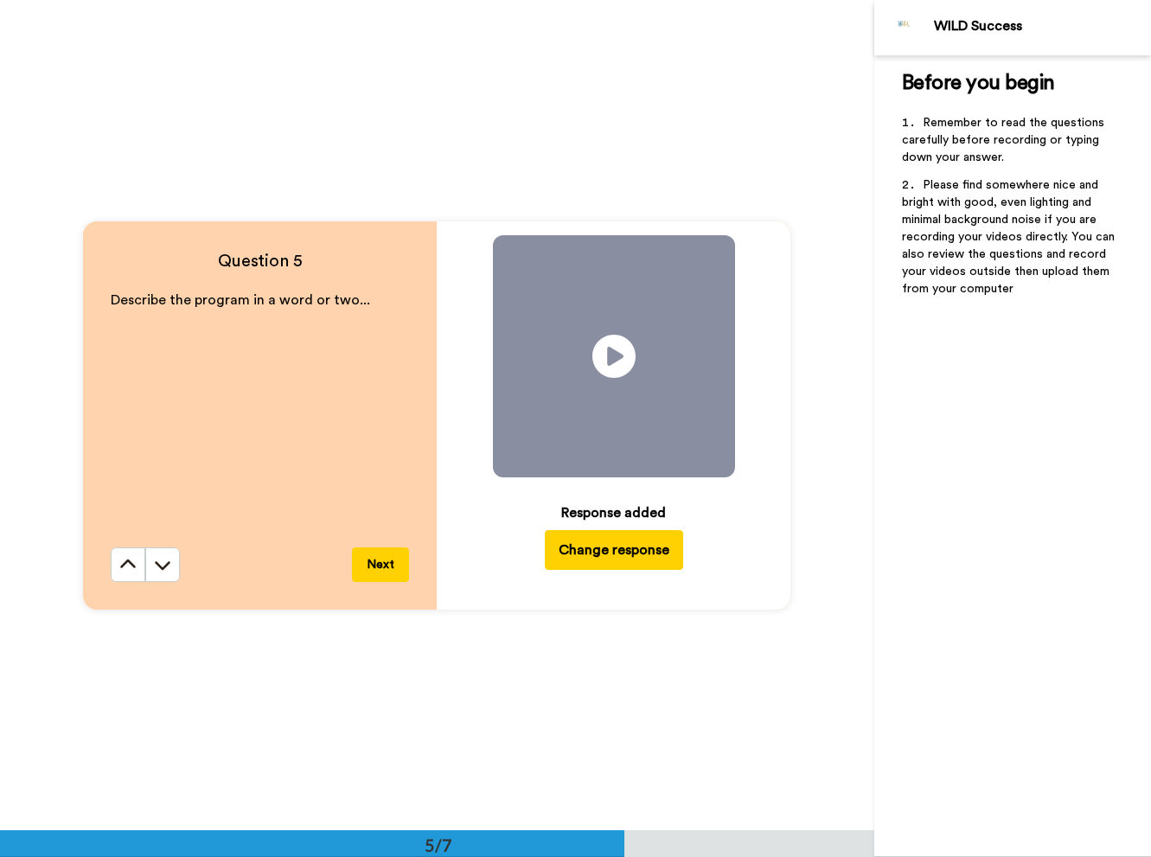
scroll to position [4151, 0]
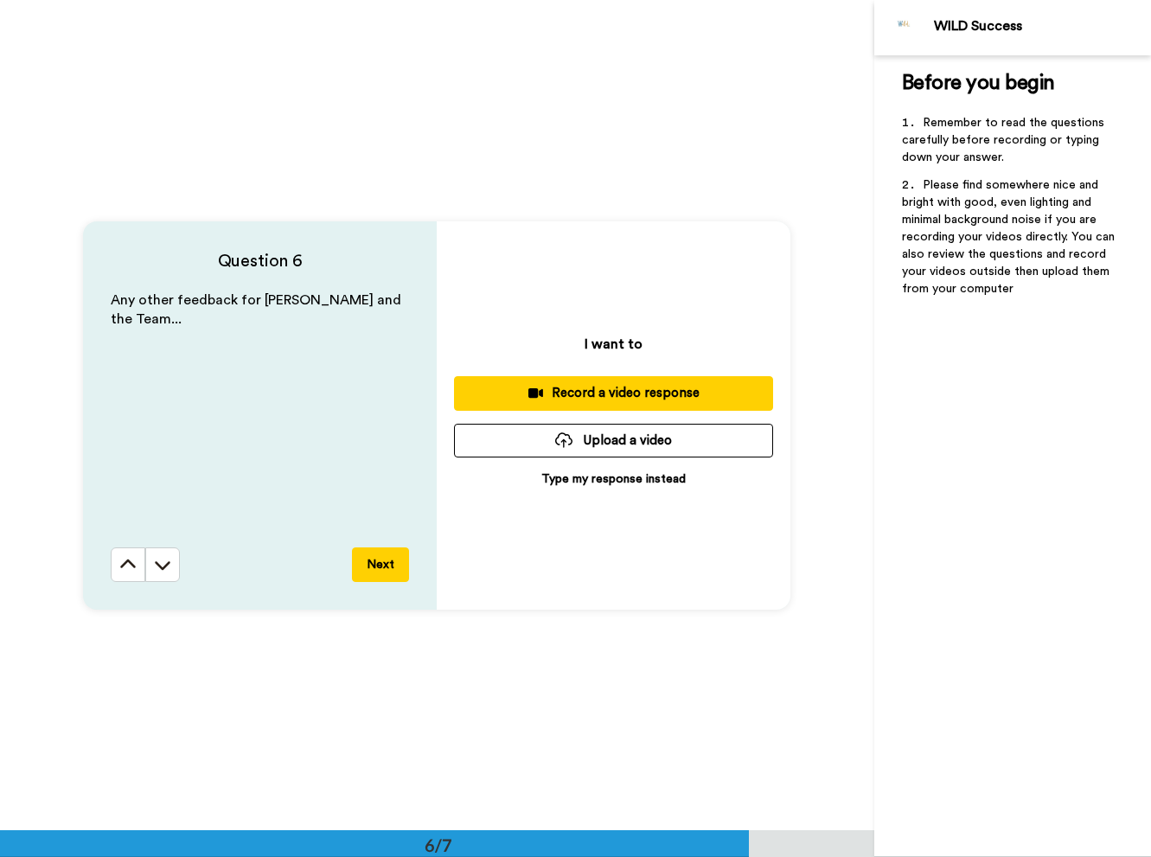
click at [590, 393] on div "Record a video response" at bounding box center [613, 393] width 291 height 18
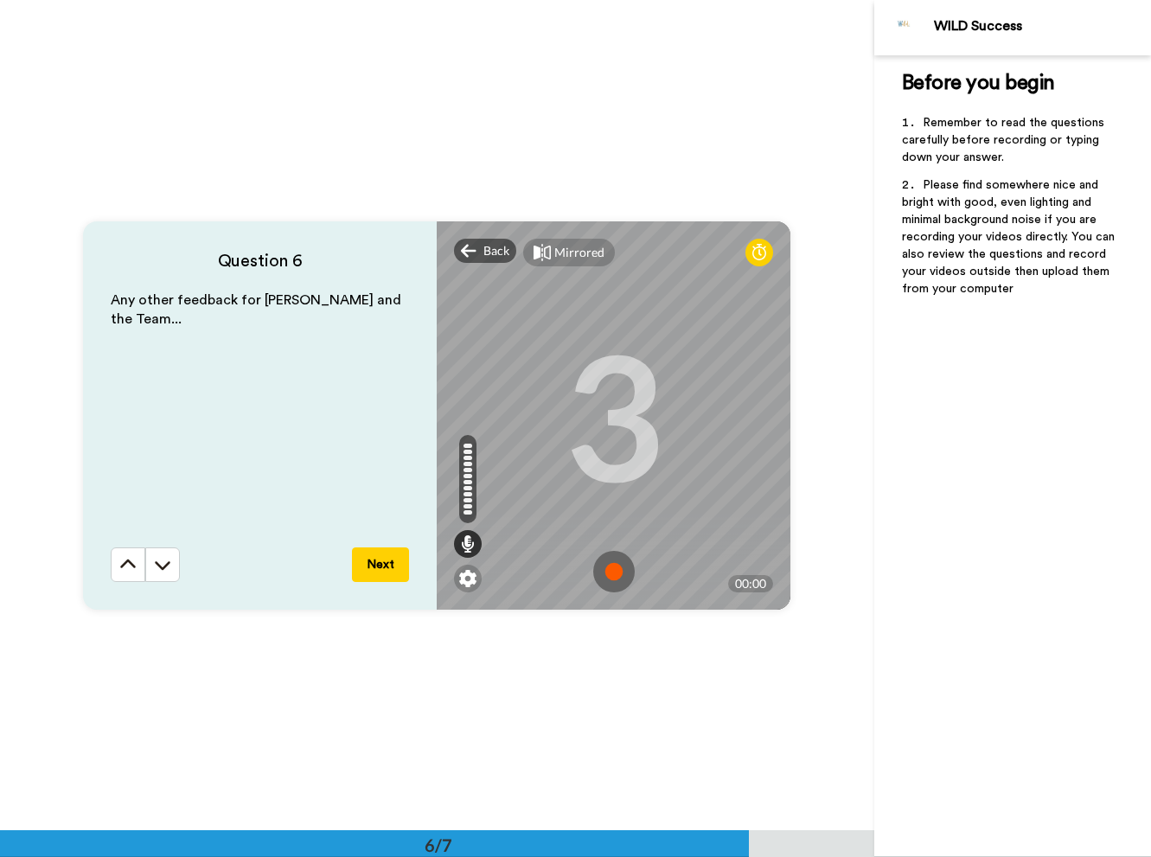
click at [610, 571] on img at bounding box center [614, 572] width 42 height 42
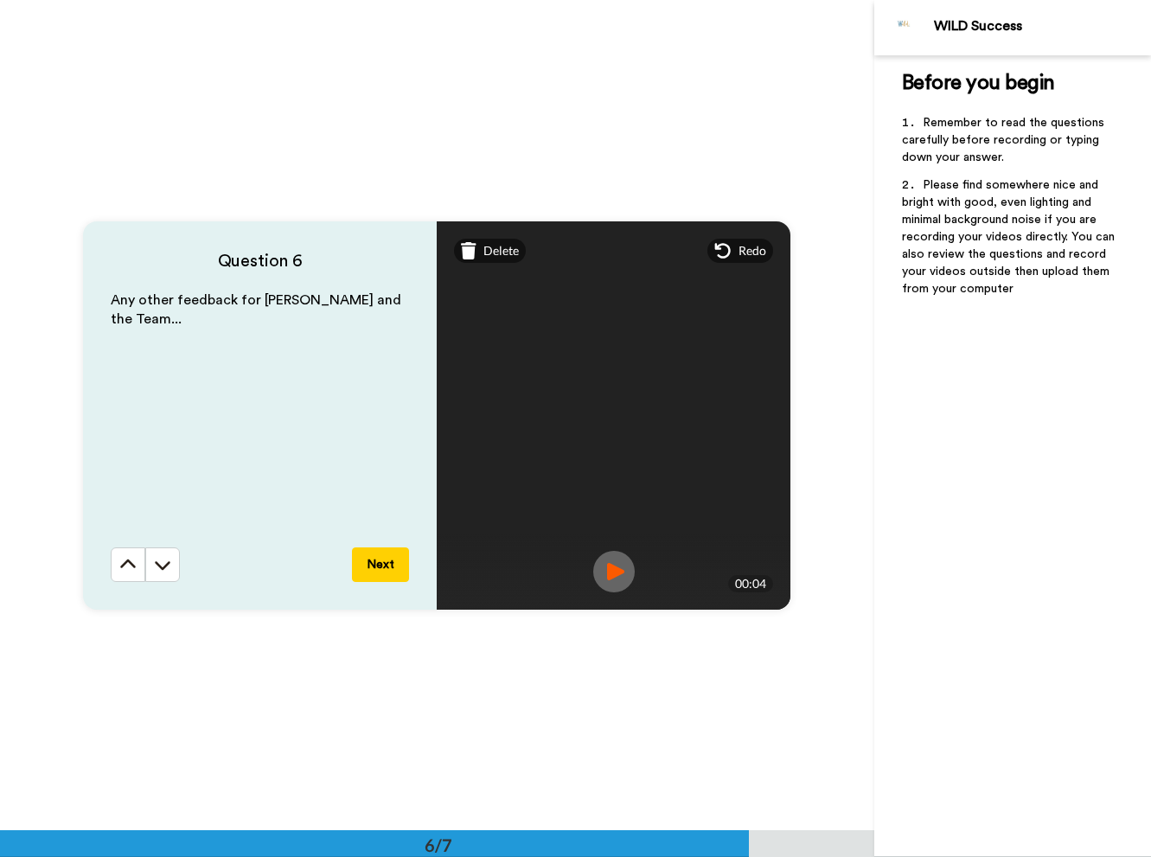
click at [387, 564] on button "Next" at bounding box center [380, 564] width 57 height 35
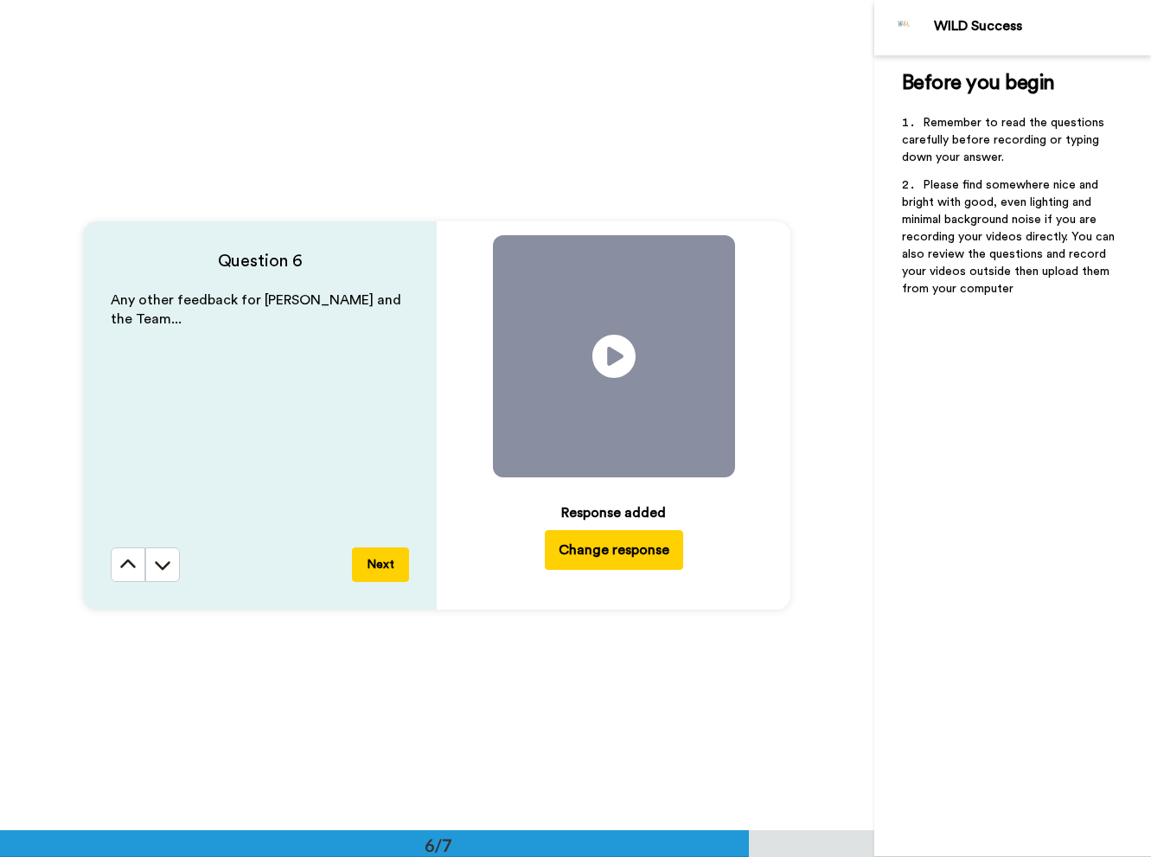
scroll to position [4739, 0]
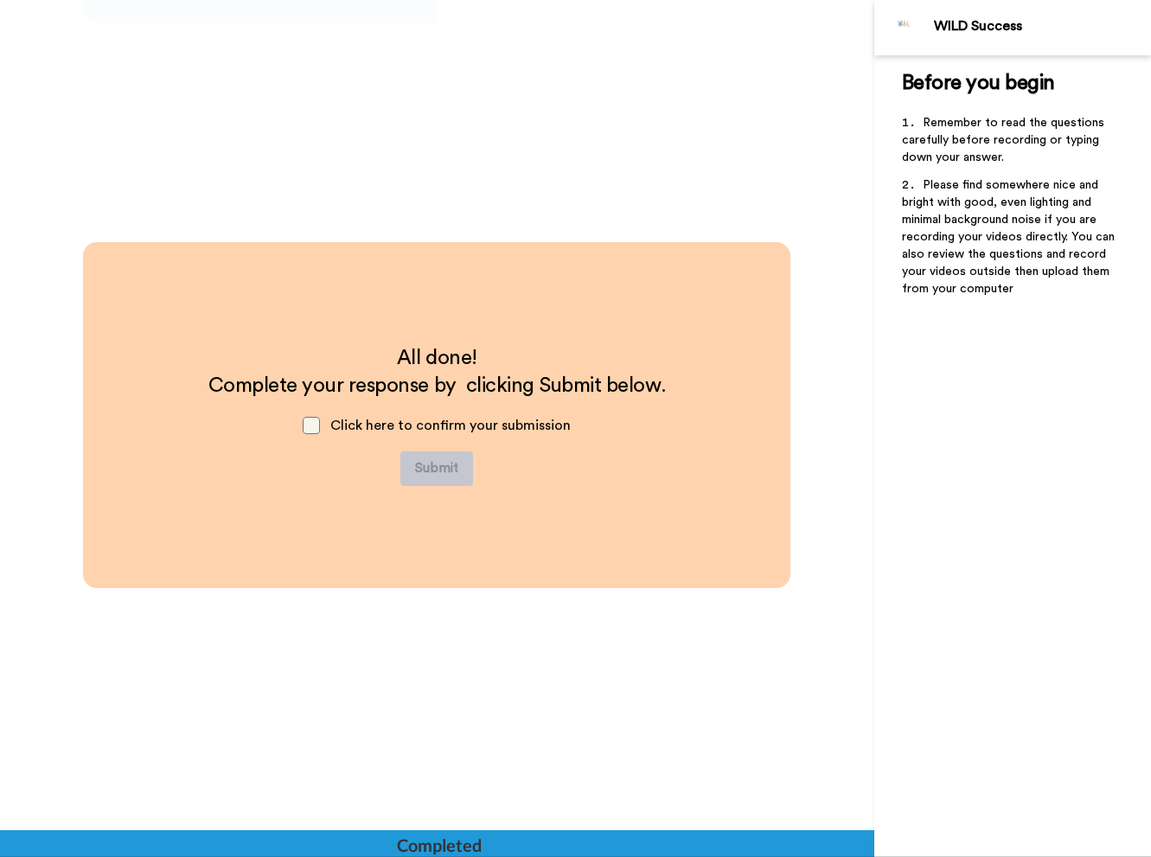
click at [317, 428] on span at bounding box center [311, 425] width 17 height 17
click at [438, 465] on button "Submit" at bounding box center [436, 468] width 73 height 35
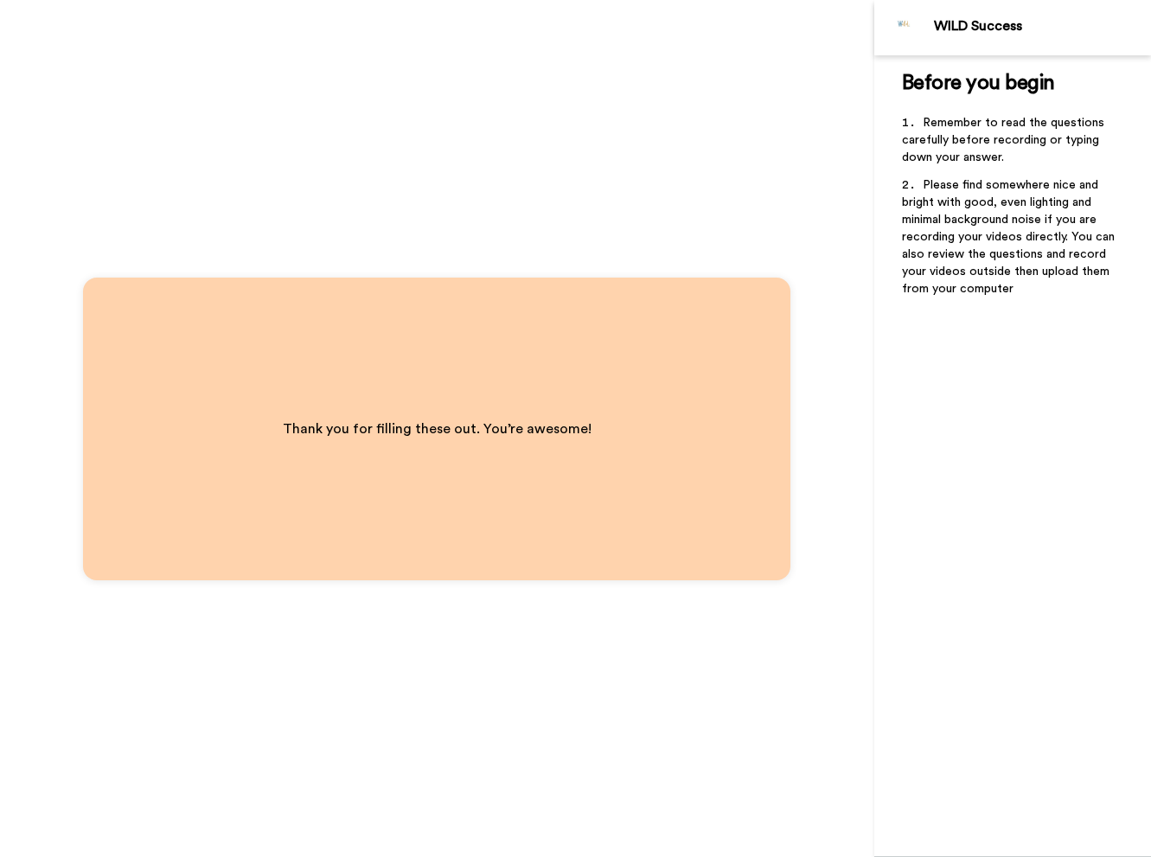
click at [964, 32] on div "WILD Success" at bounding box center [1042, 26] width 216 height 16
click at [949, 28] on div "WILD Success" at bounding box center [1042, 26] width 216 height 16
click at [900, 28] on img at bounding box center [905, 28] width 42 height 42
click at [900, 25] on img at bounding box center [905, 28] width 42 height 42
click at [905, 22] on img at bounding box center [905, 28] width 42 height 42
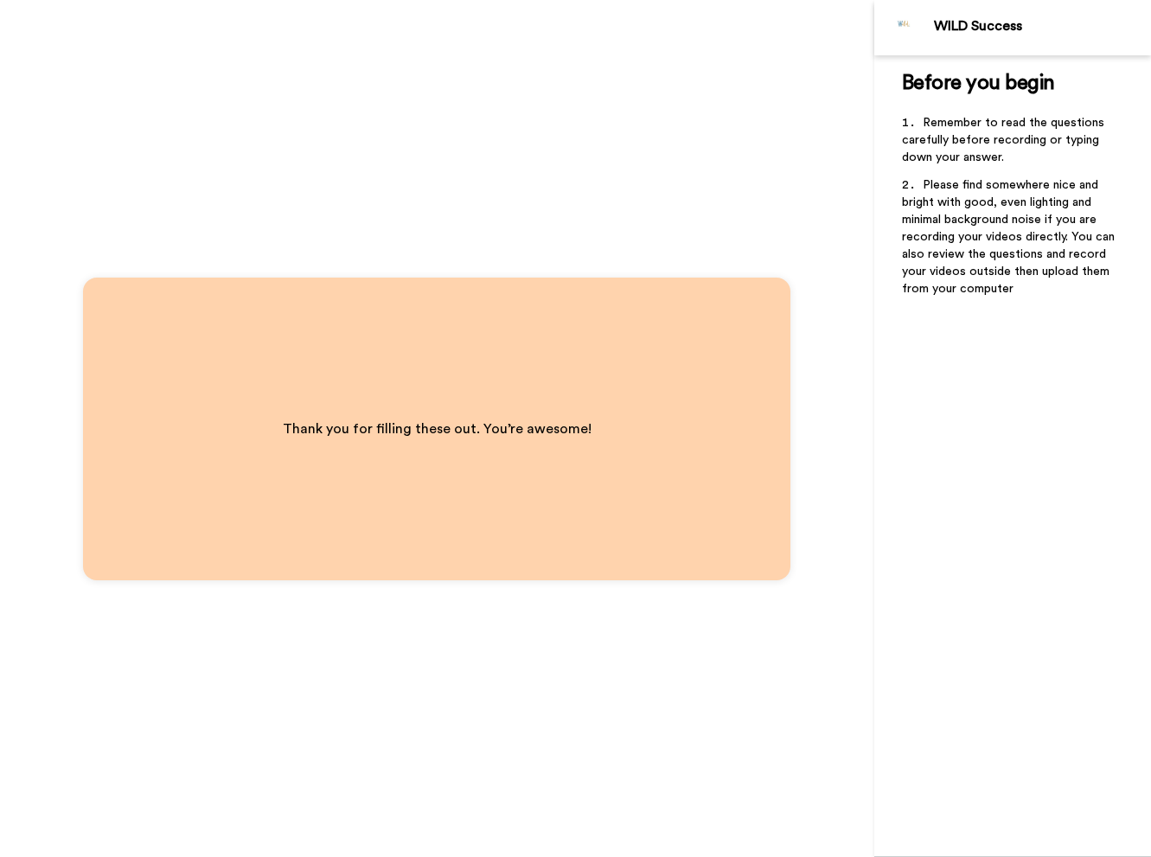
click at [900, 22] on img at bounding box center [905, 28] width 42 height 42
click at [1006, 22] on div "WILD Success" at bounding box center [1042, 26] width 216 height 16
click at [994, 33] on div "WILD Success" at bounding box center [1042, 26] width 216 height 16
click at [985, 69] on h2 "Before you begin" at bounding box center [1012, 83] width 221 height 28
click at [985, 86] on span "Before you begin" at bounding box center [978, 83] width 153 height 21
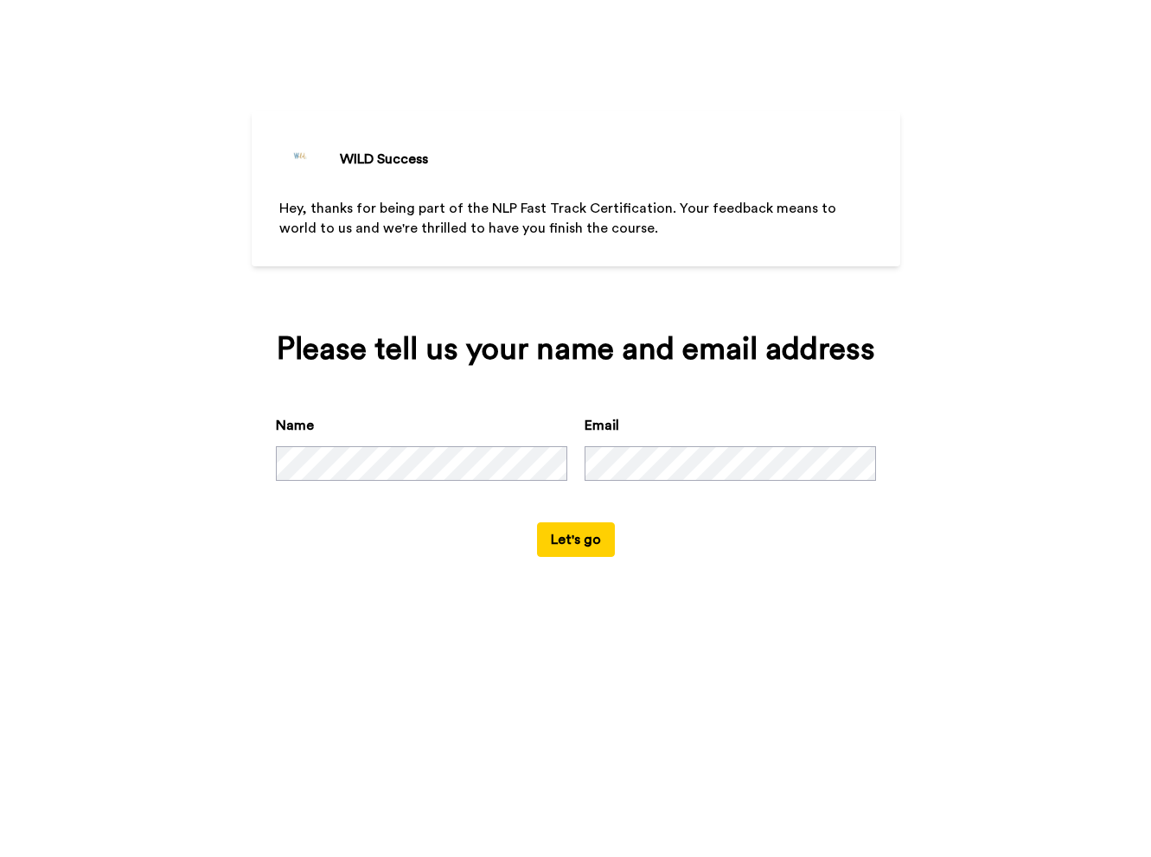
click at [570, 557] on button "Let's go" at bounding box center [576, 539] width 78 height 35
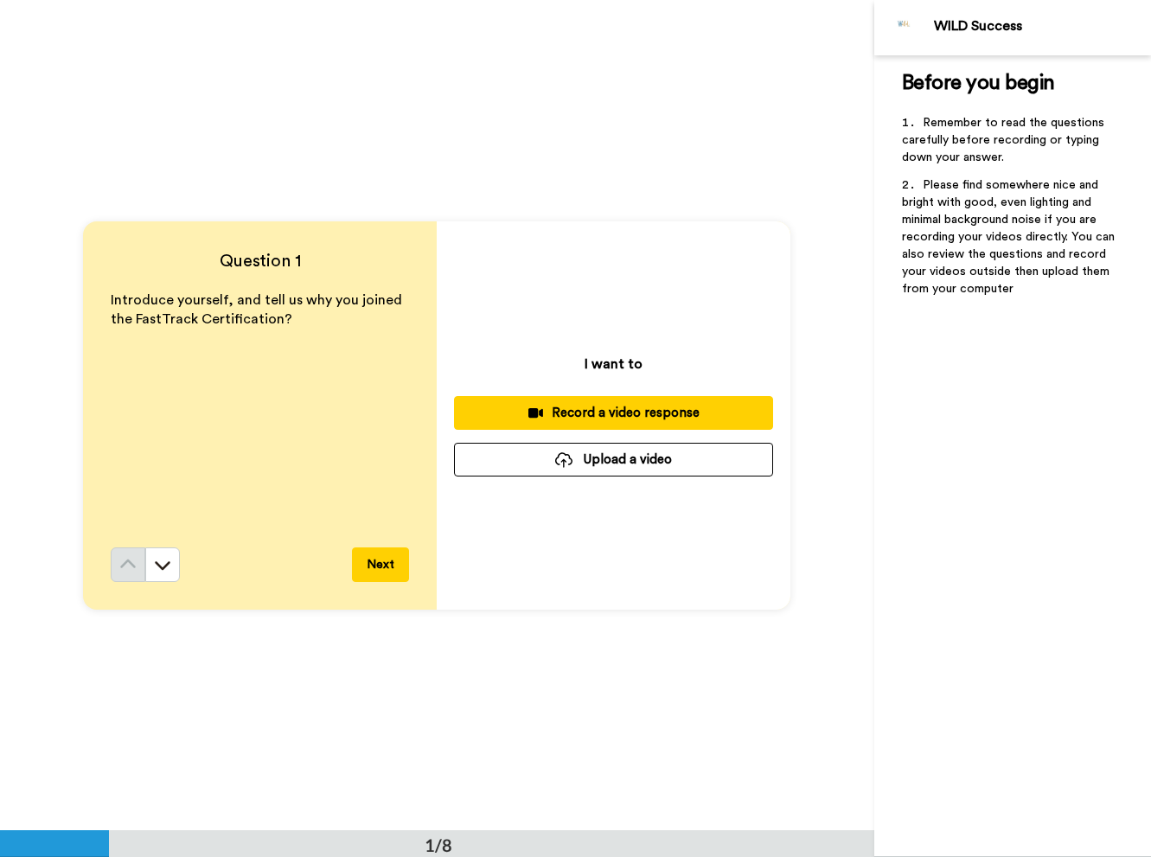
click at [626, 405] on div "Record a video response" at bounding box center [613, 413] width 291 height 18
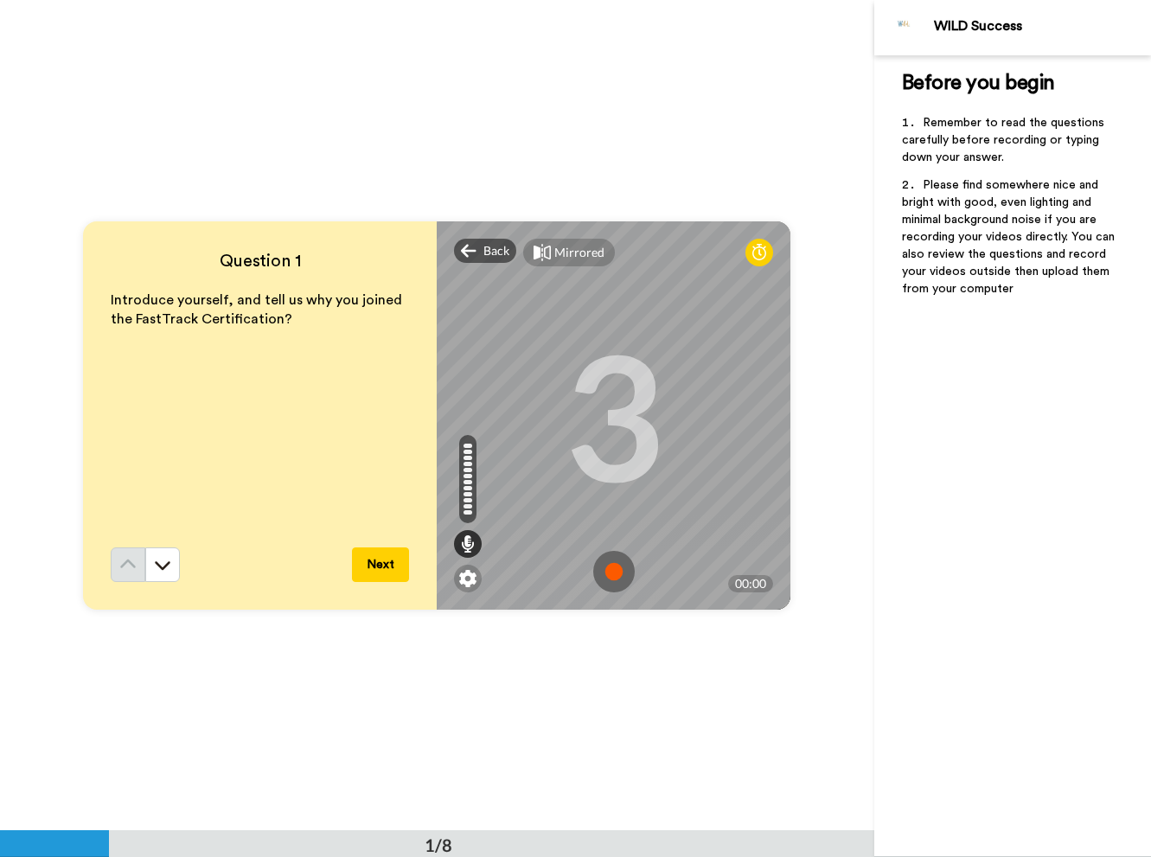
click at [610, 566] on img at bounding box center [614, 572] width 42 height 42
click at [617, 567] on img at bounding box center [614, 572] width 42 height 42
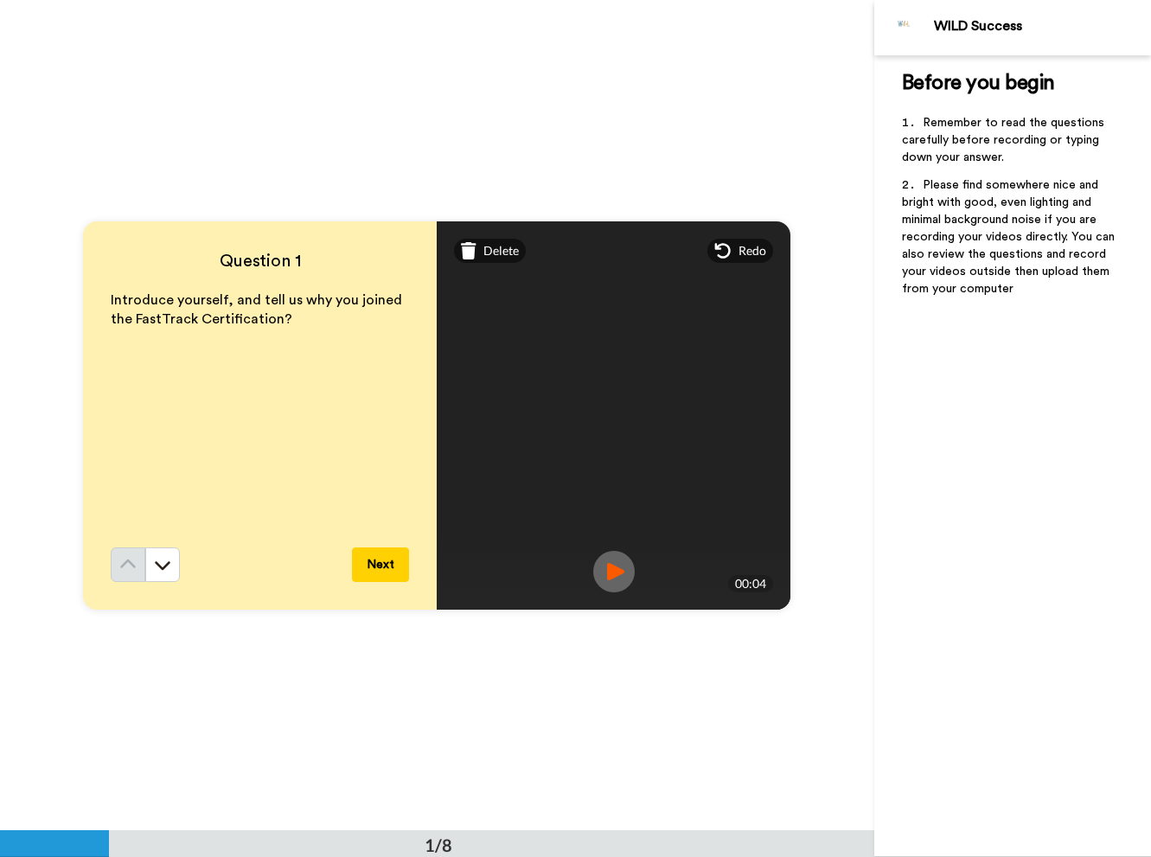
click at [398, 562] on button "Next" at bounding box center [380, 564] width 57 height 35
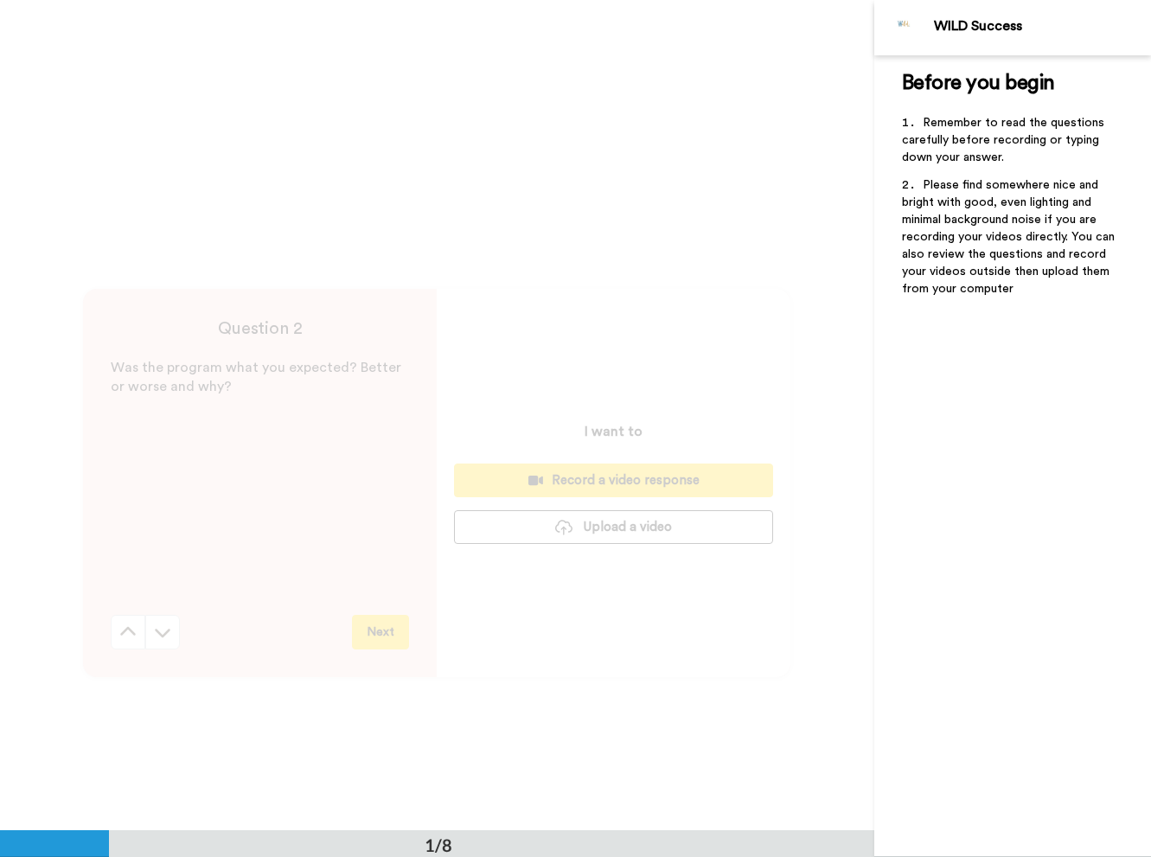
scroll to position [726, 0]
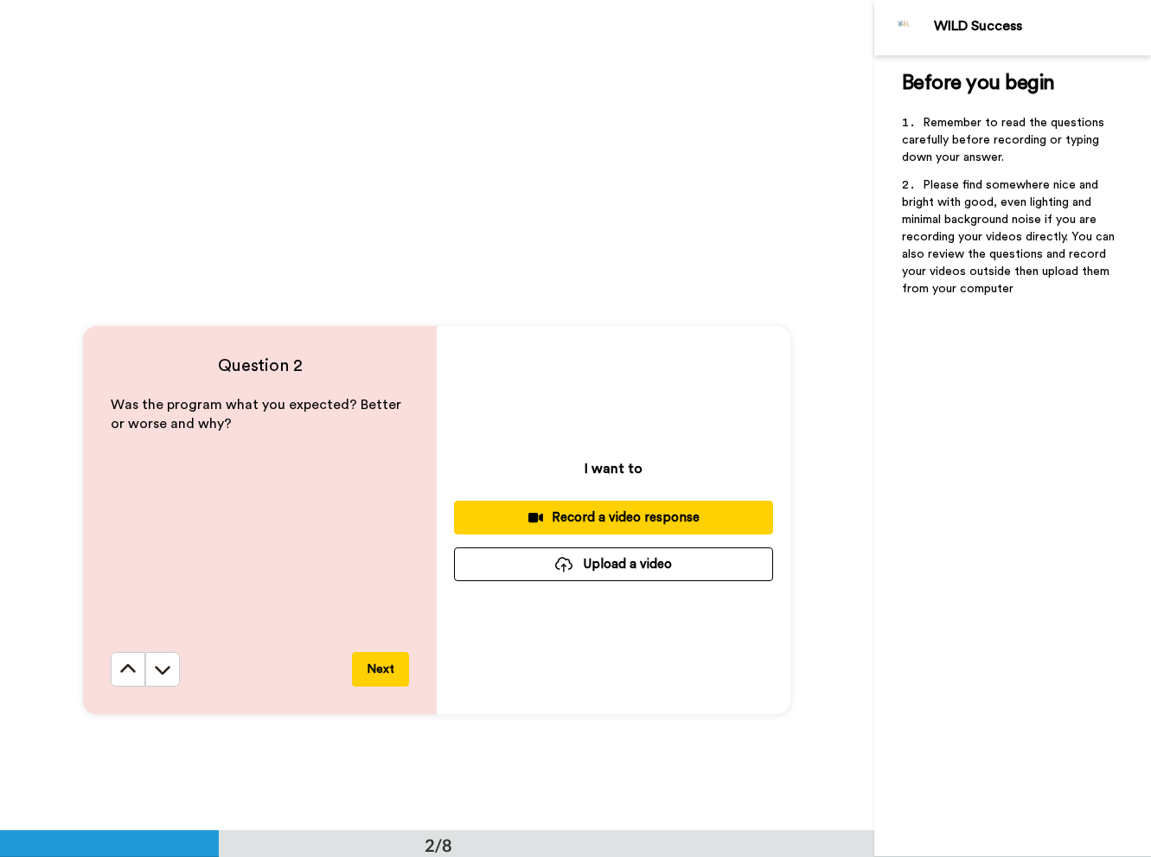
click at [586, 509] on div "Record a video response" at bounding box center [613, 518] width 291 height 18
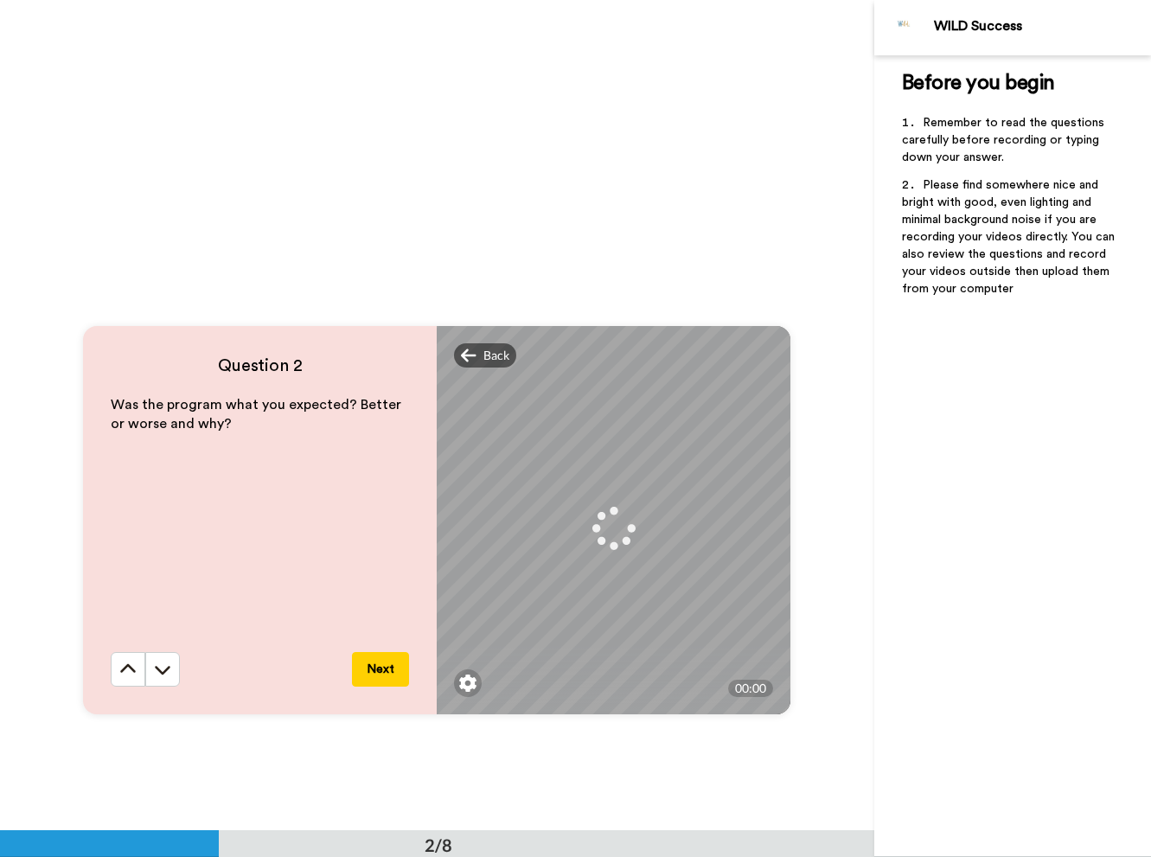
click at [381, 667] on button "Next" at bounding box center [380, 669] width 57 height 35
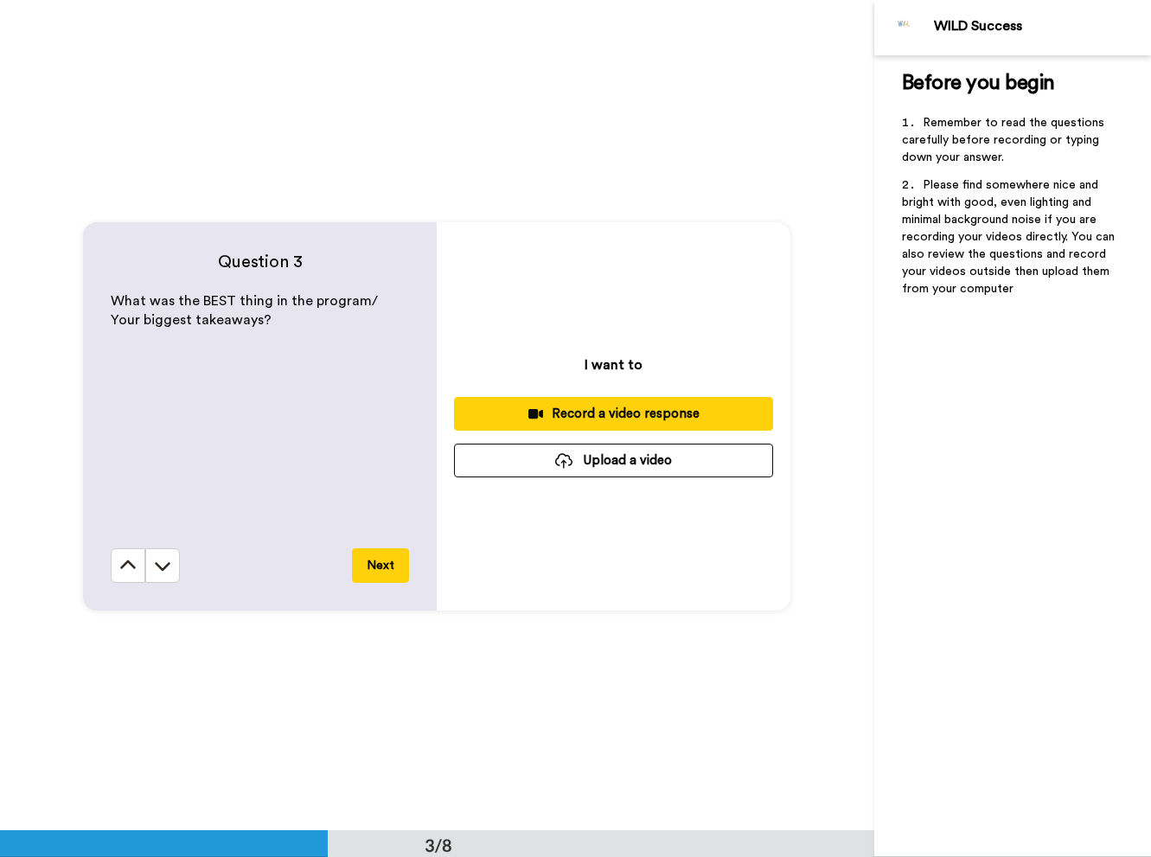
scroll to position [1661, 0]
click at [381, 667] on div "Question 3 What was the BEST thing in the program/ Your biggest takeaways? Next…" at bounding box center [437, 415] width 874 height 830
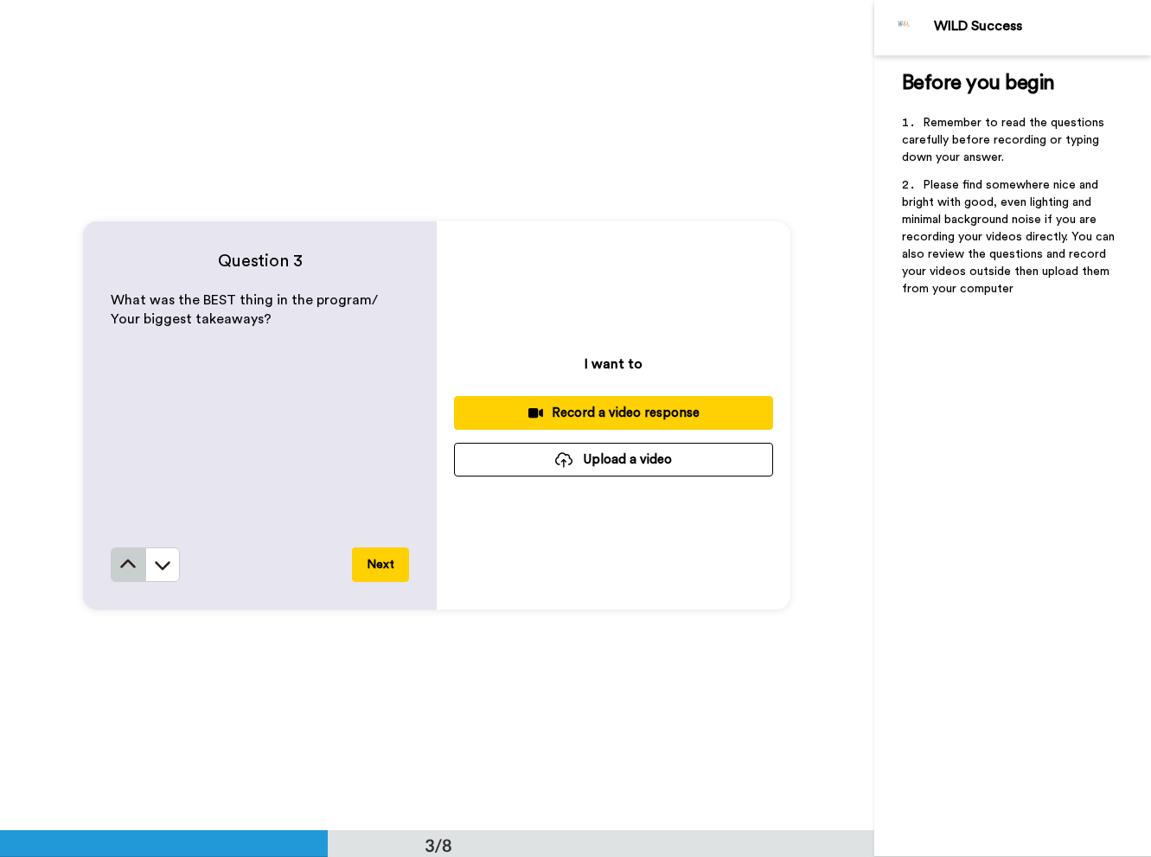
click at [126, 570] on icon at bounding box center [127, 564] width 17 height 17
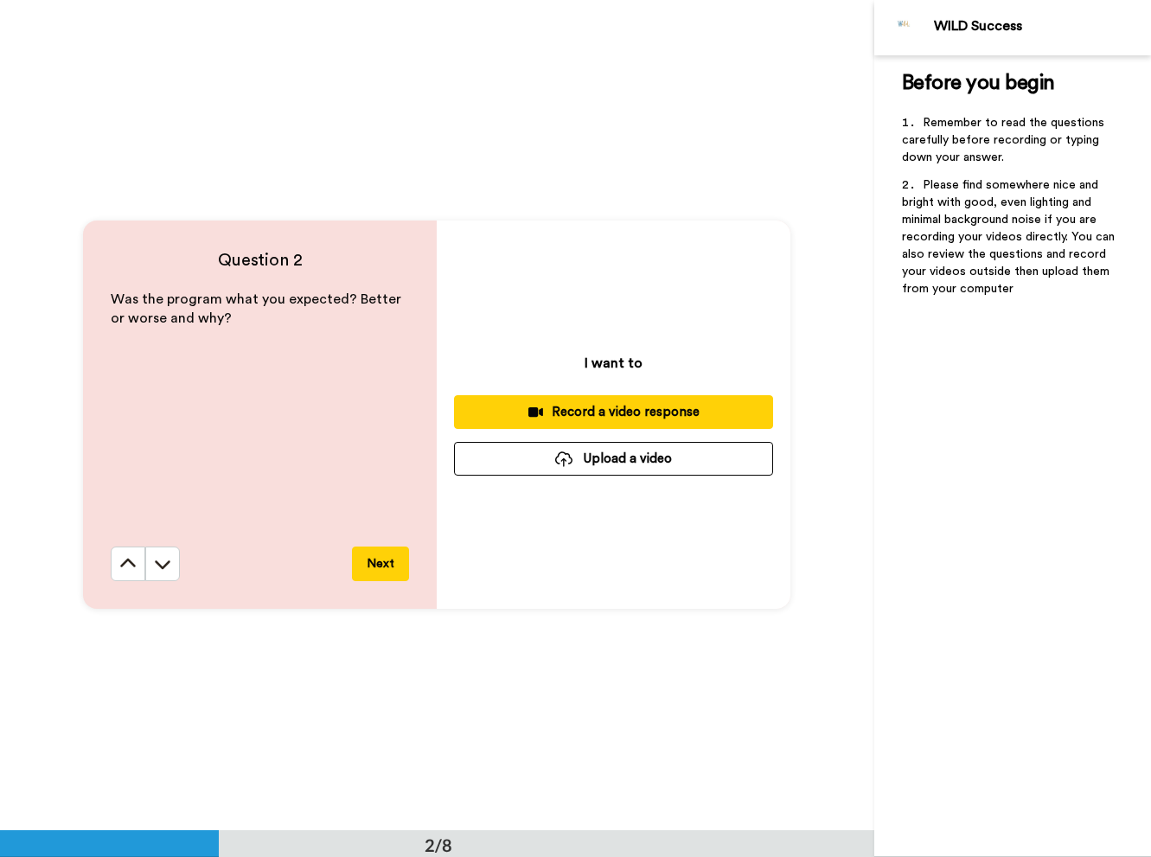
scroll to position [830, 0]
click at [598, 408] on div "Record a video response" at bounding box center [613, 413] width 291 height 18
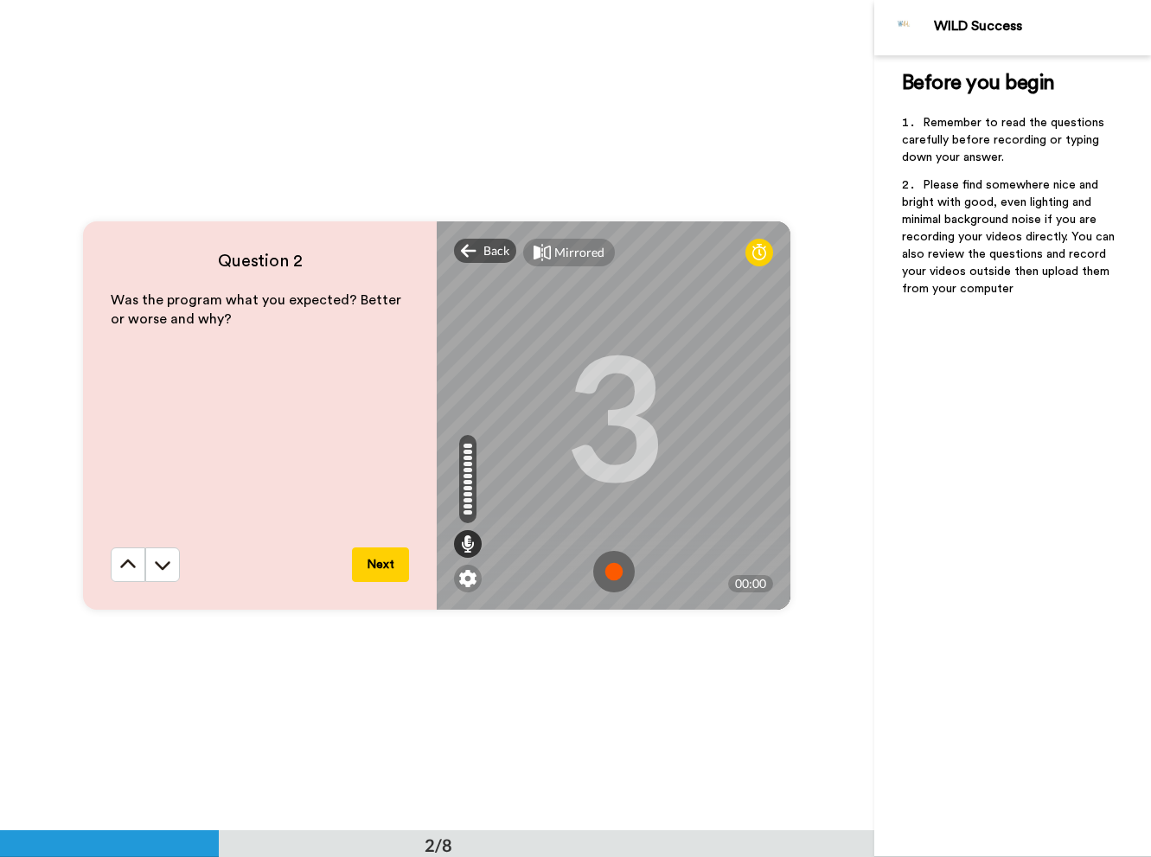
click at [612, 571] on img at bounding box center [614, 572] width 42 height 42
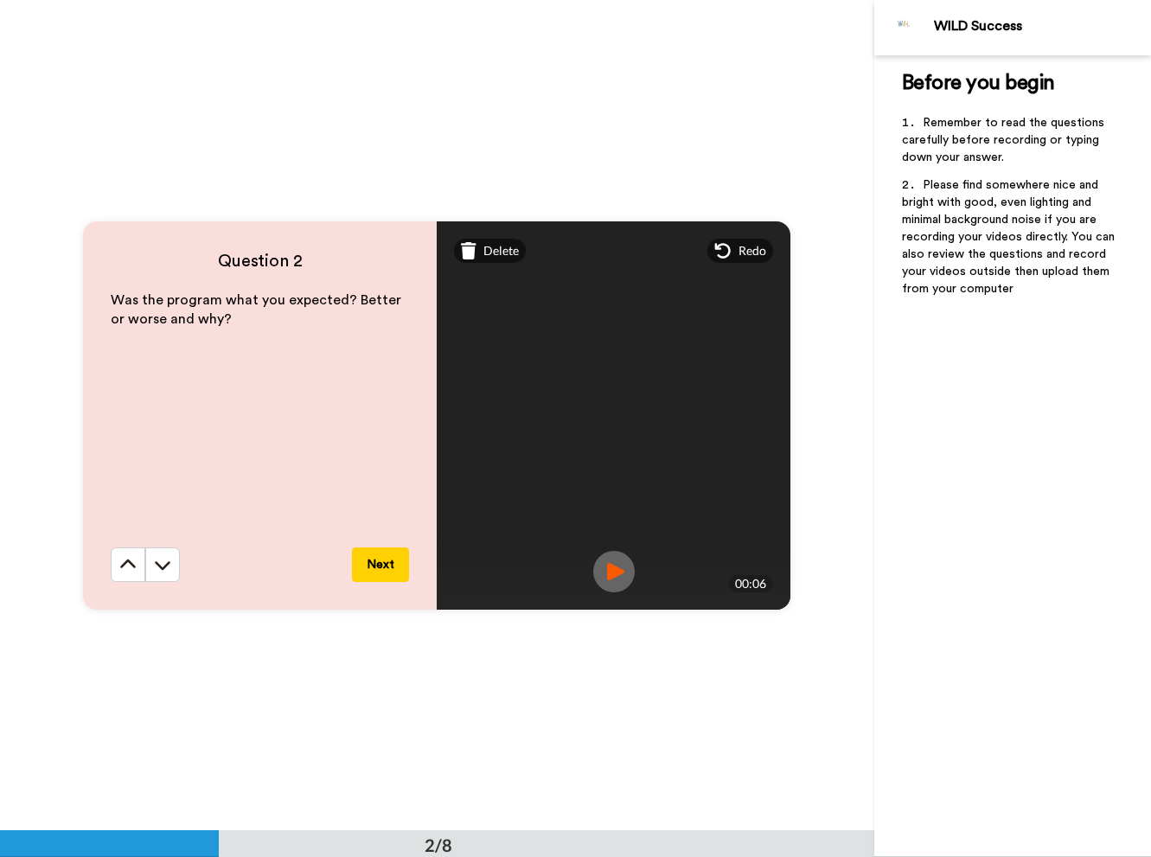
click at [387, 565] on button "Next" at bounding box center [380, 564] width 57 height 35
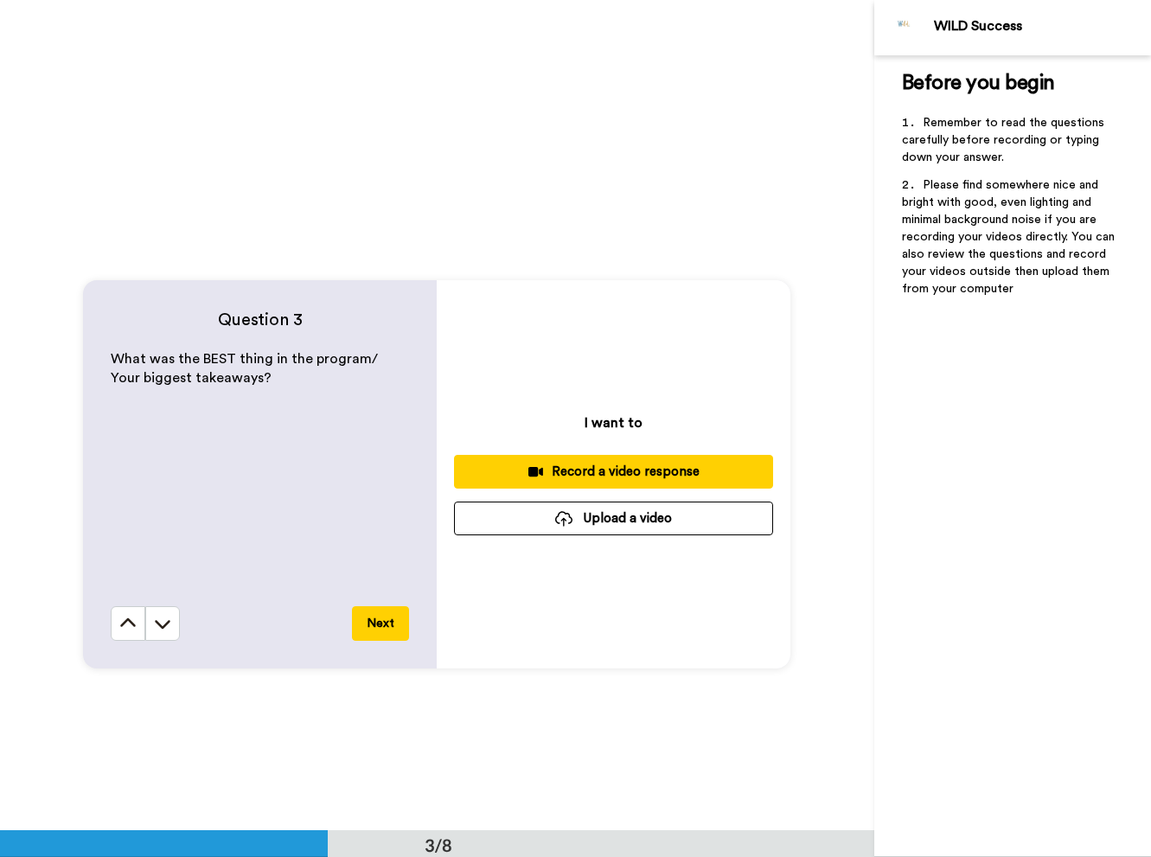
scroll to position [1718, 0]
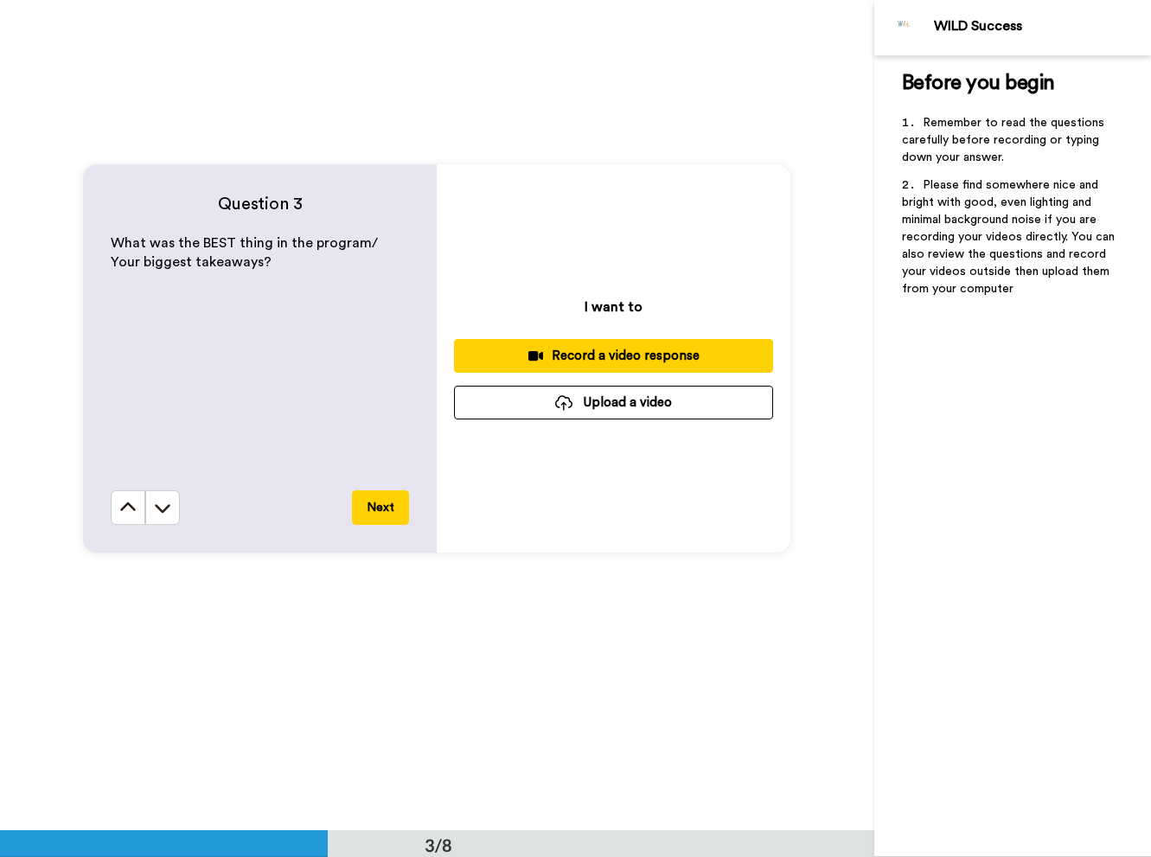
click at [625, 358] on div "Record a video response" at bounding box center [613, 356] width 291 height 18
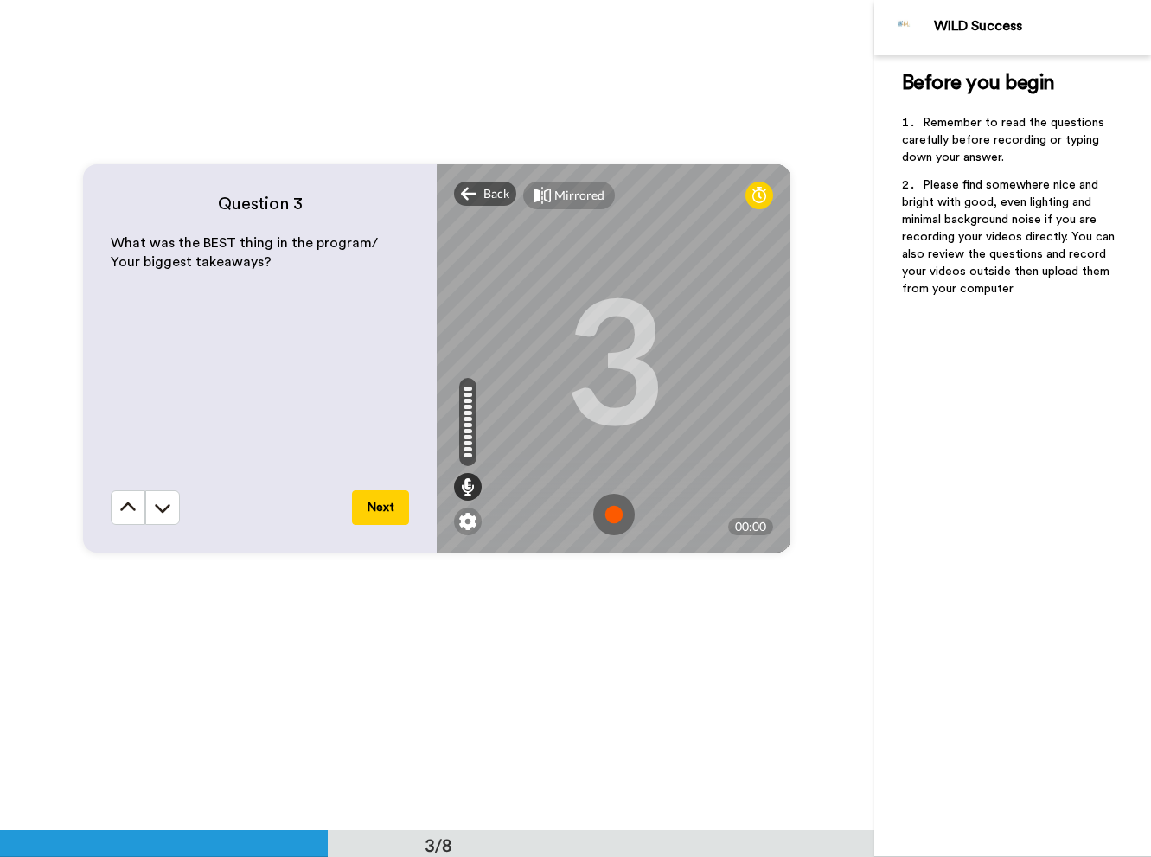
click at [618, 512] on img at bounding box center [614, 515] width 42 height 42
click at [613, 512] on img at bounding box center [614, 515] width 42 height 42
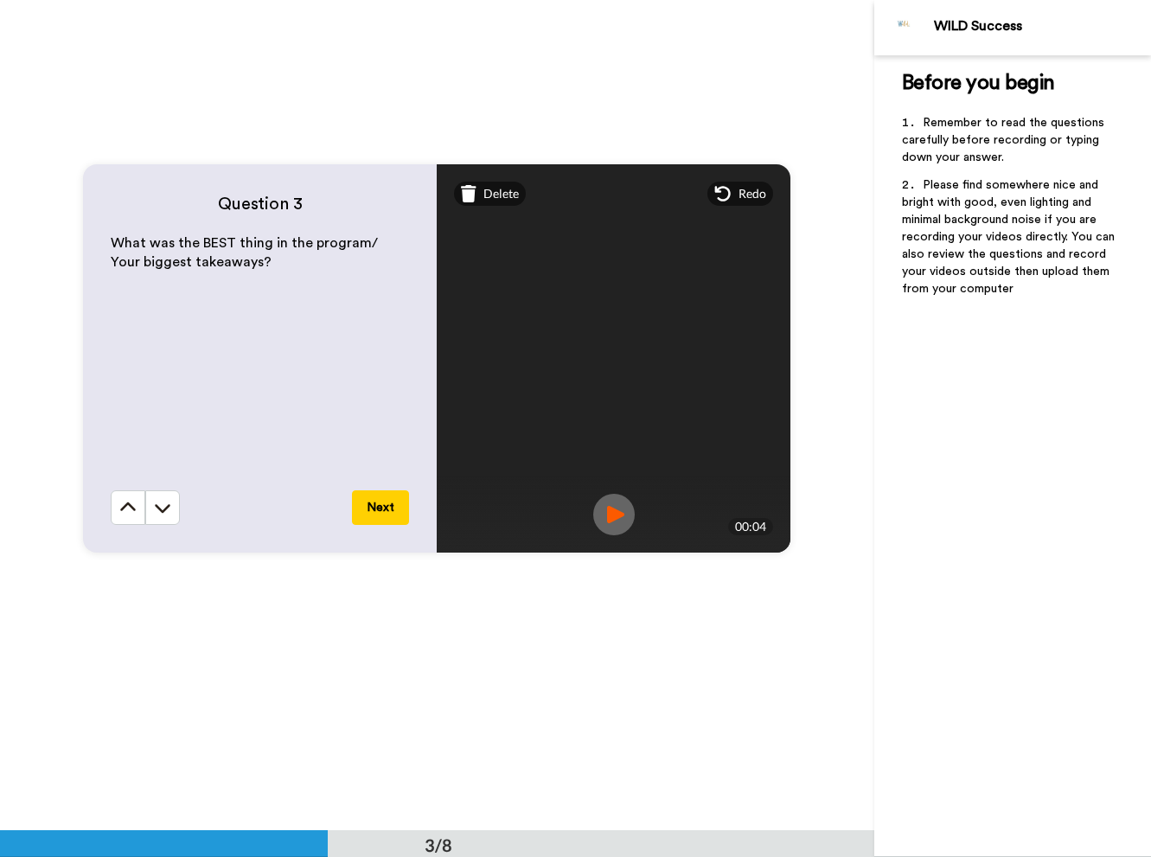
click at [376, 504] on button "Next" at bounding box center [380, 507] width 57 height 35
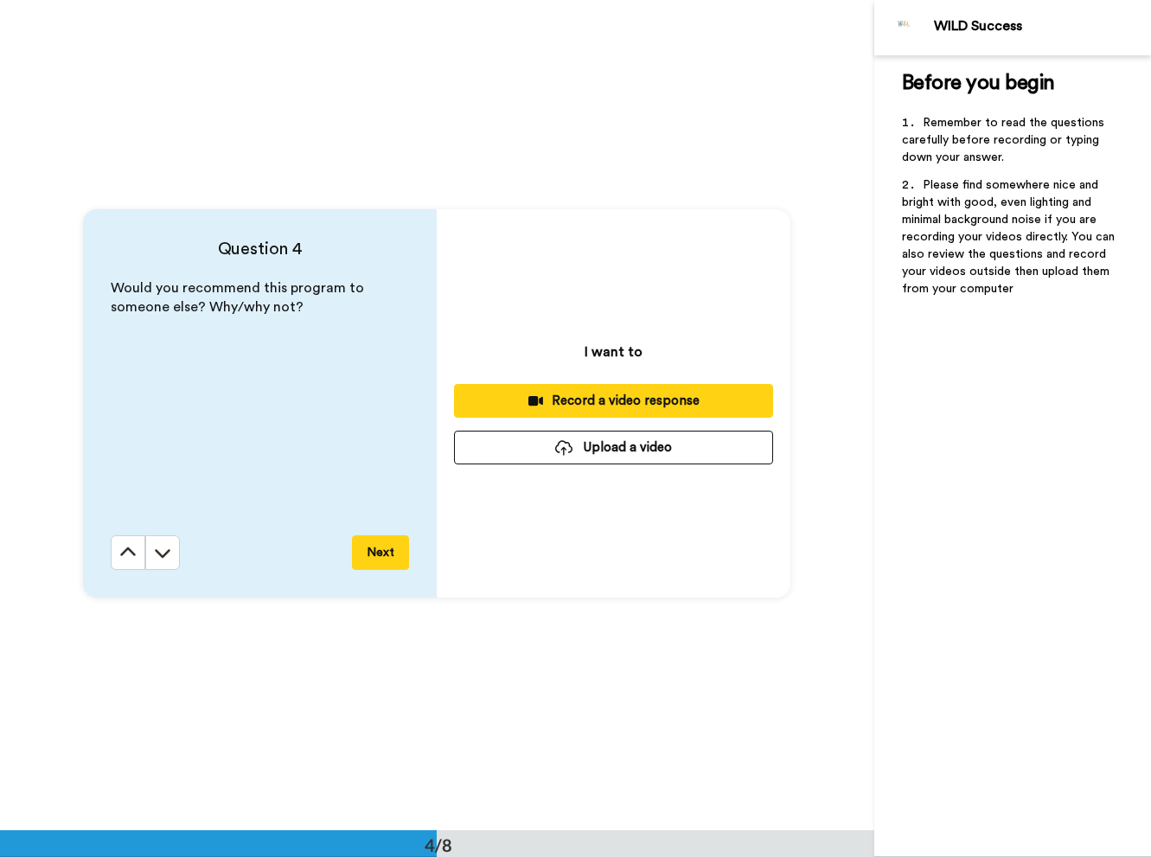
scroll to position [2510, 0]
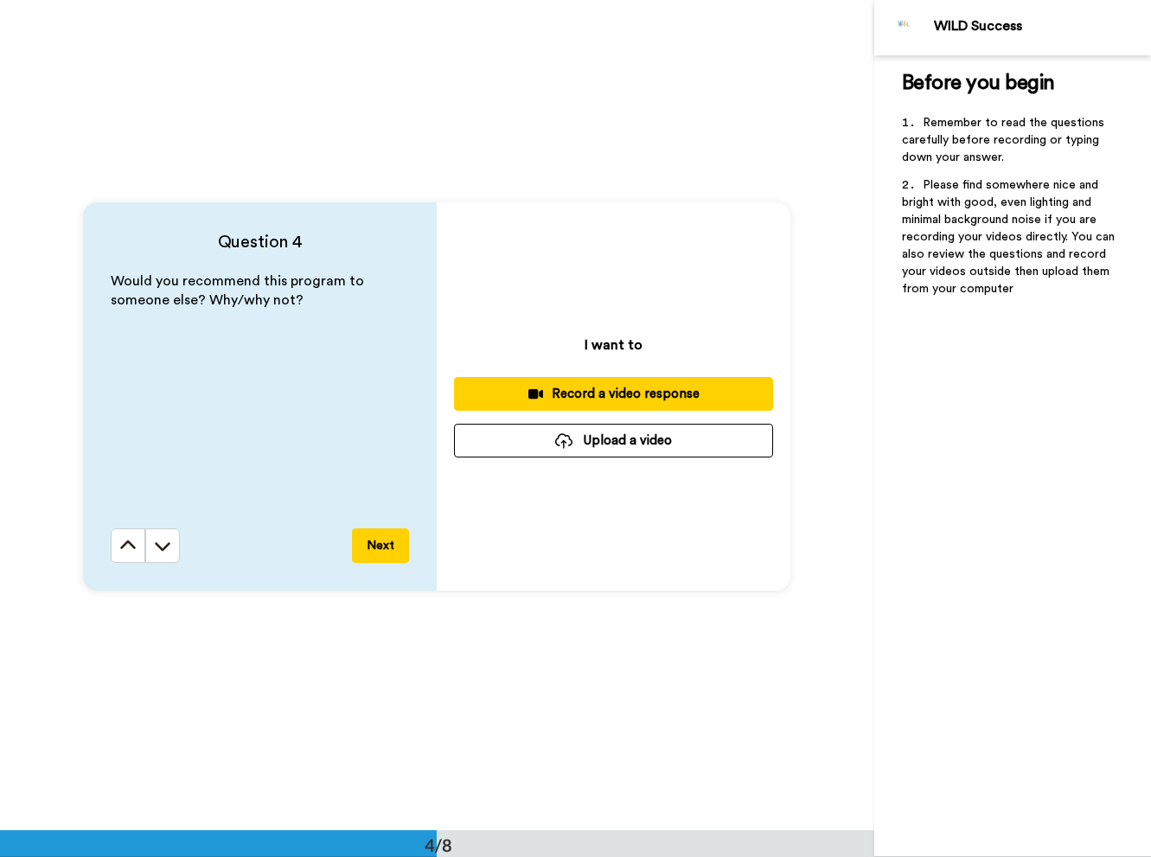
click at [603, 391] on div "Record a video response" at bounding box center [613, 394] width 291 height 18
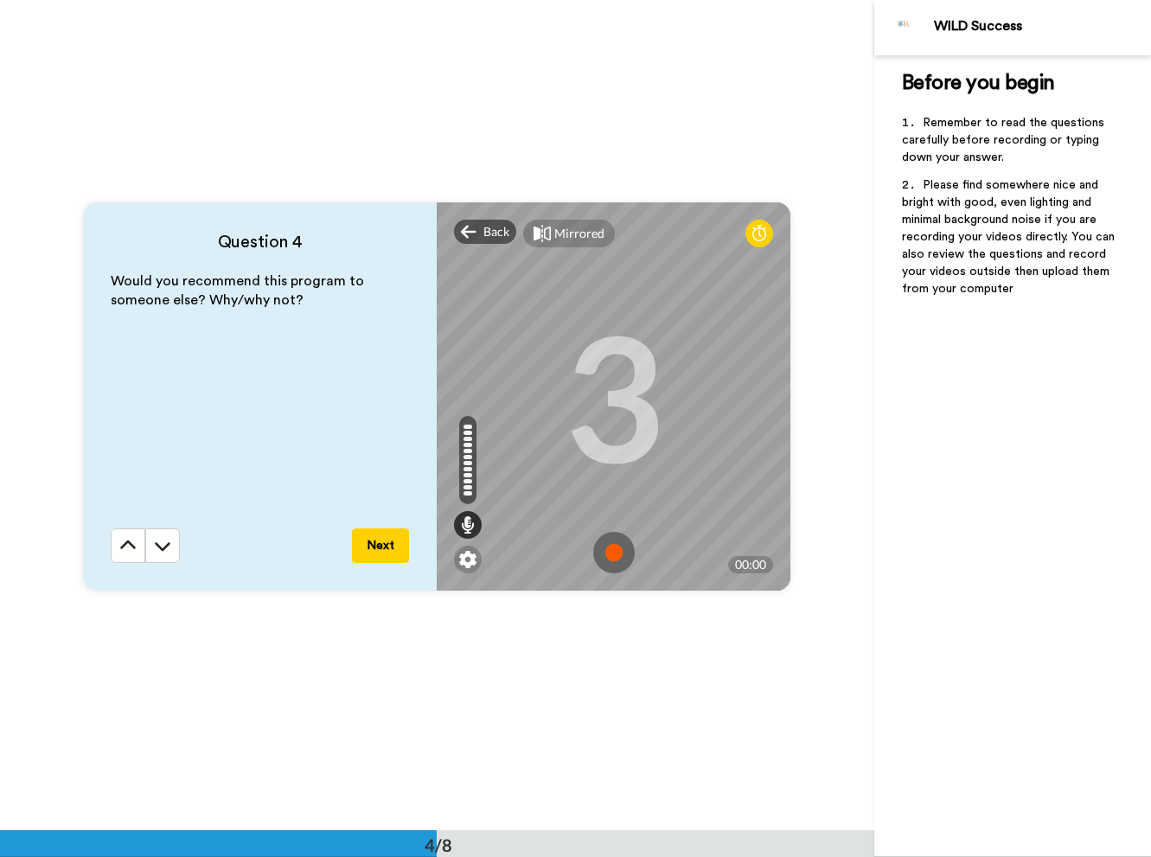
click at [625, 546] on img at bounding box center [614, 553] width 42 height 42
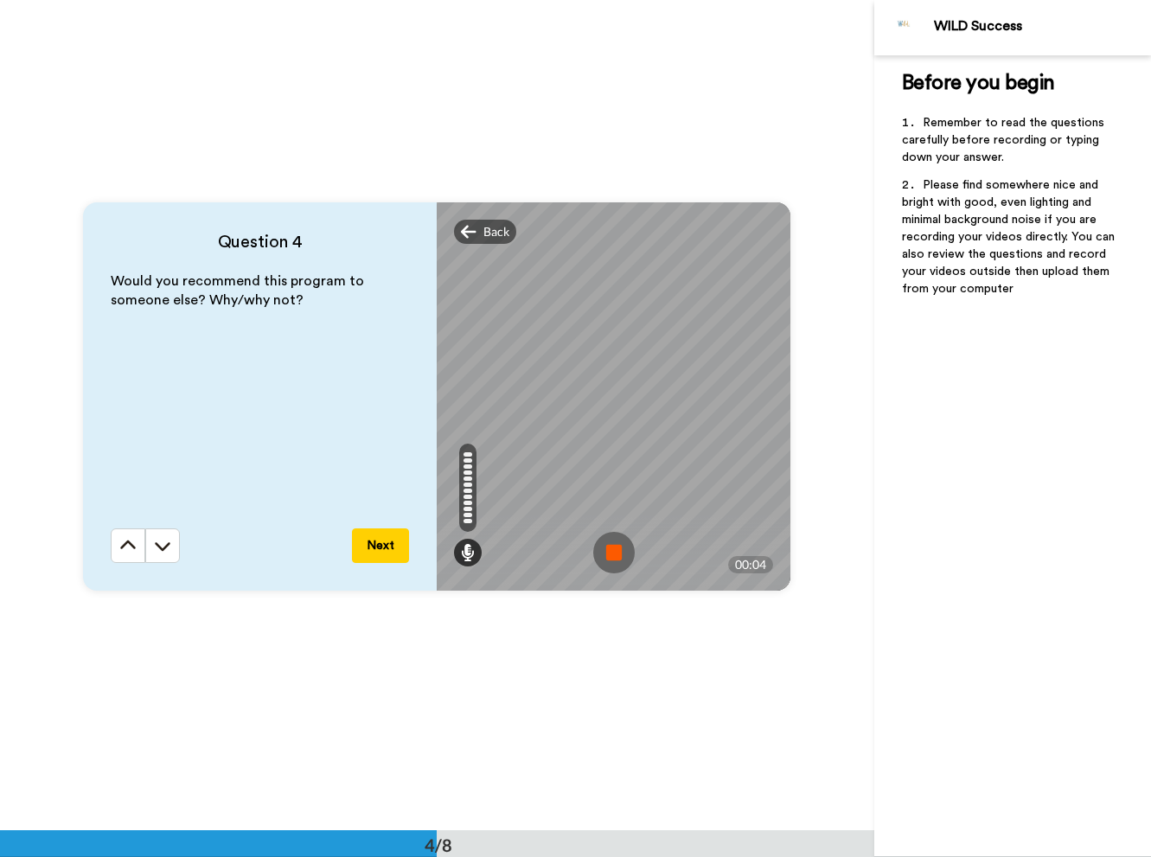
click at [611, 549] on img at bounding box center [614, 553] width 42 height 42
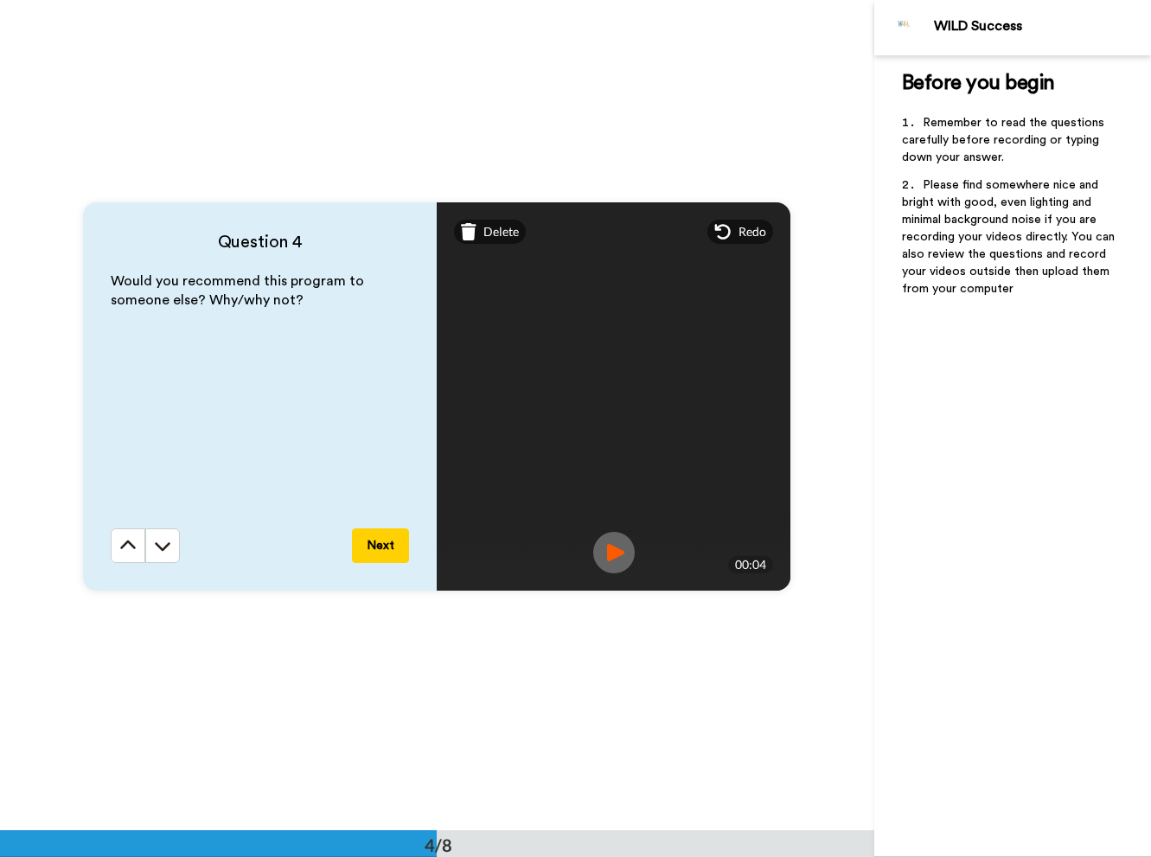
click at [379, 547] on button "Next" at bounding box center [380, 545] width 57 height 35
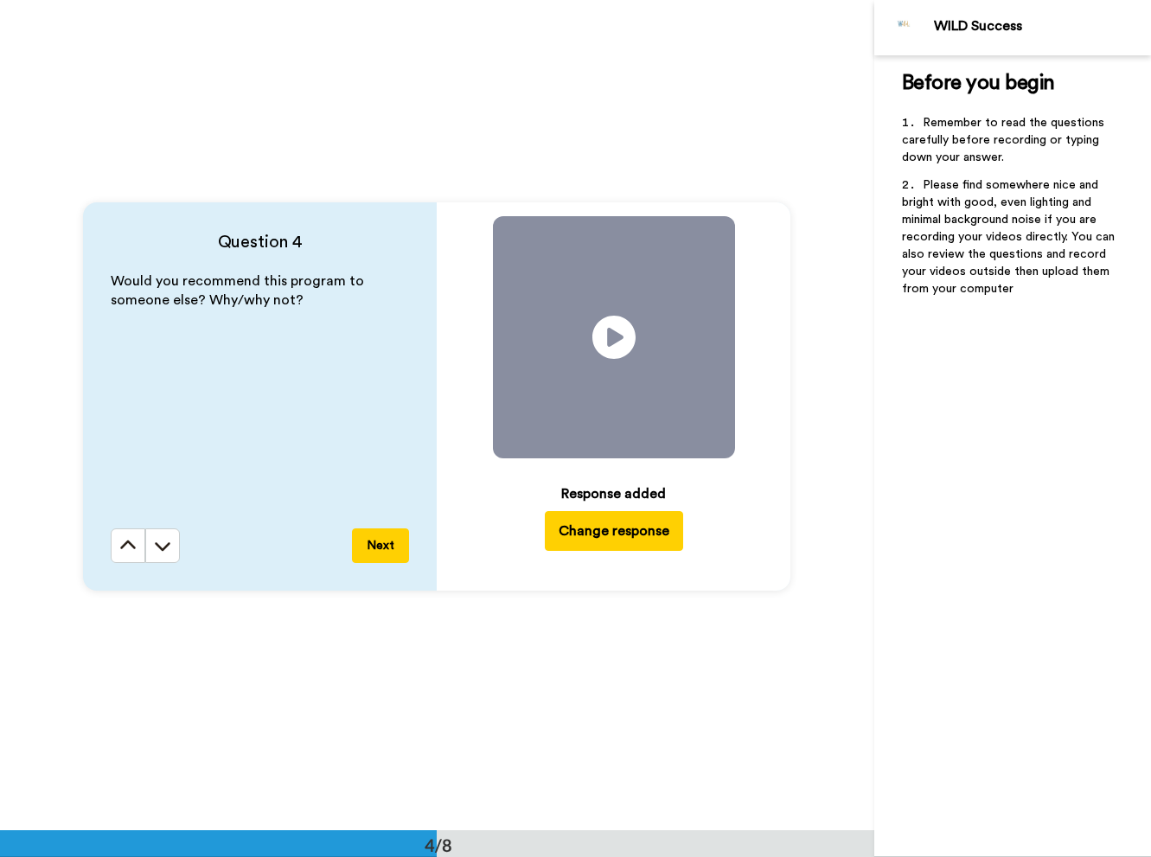
scroll to position [3321, 0]
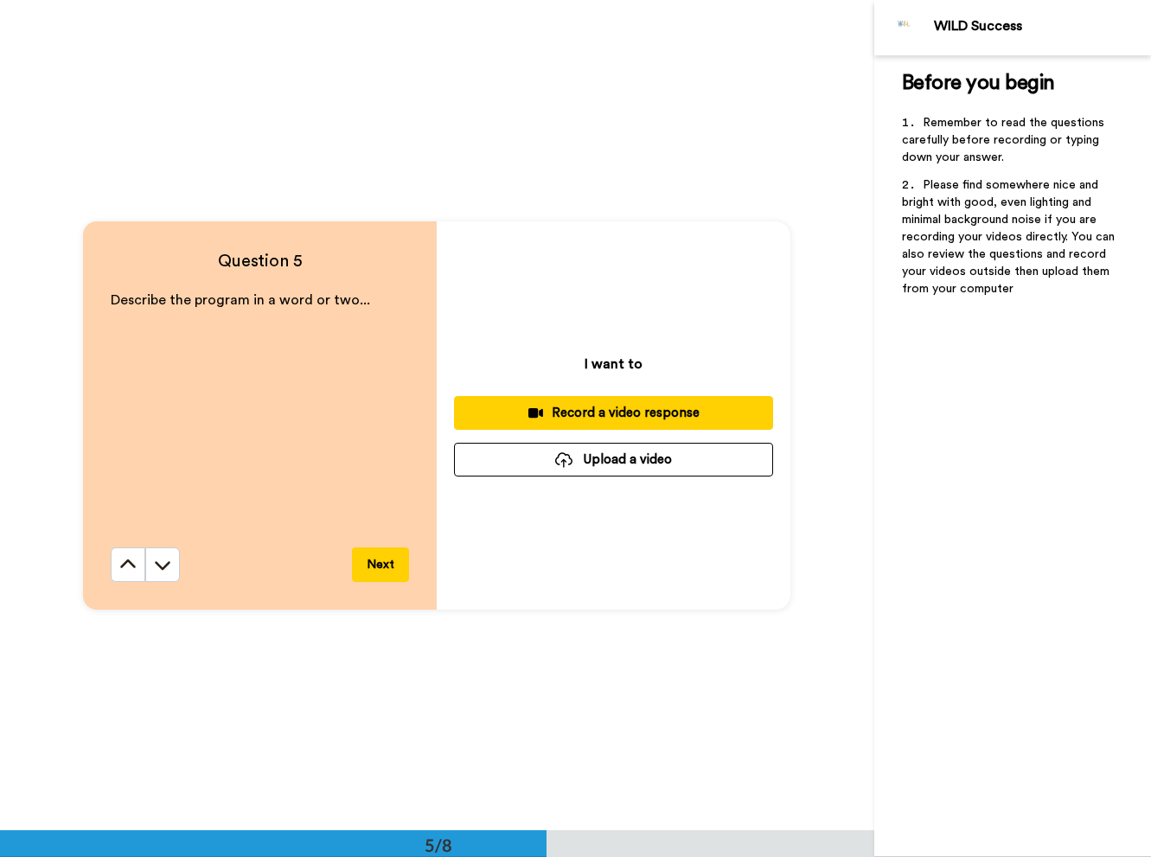
click at [599, 411] on div "Record a video response" at bounding box center [613, 413] width 291 height 18
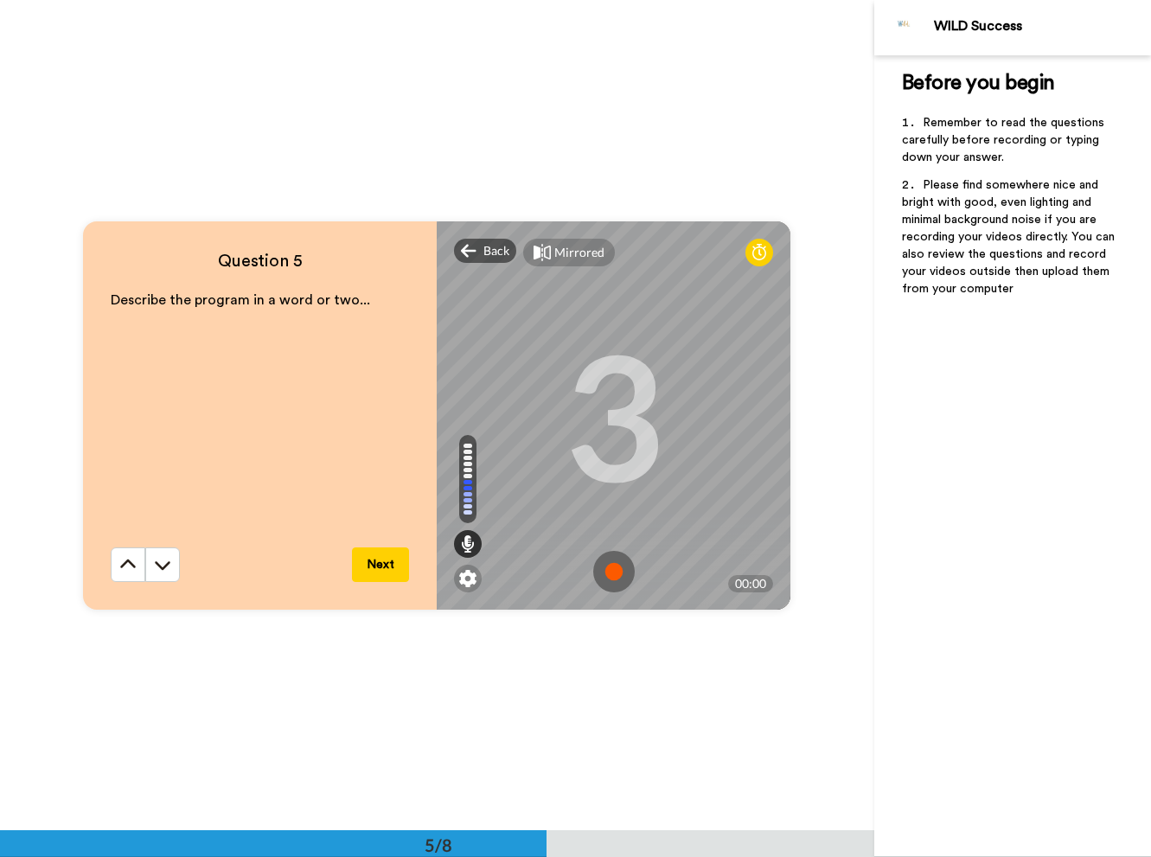
click at [617, 570] on img at bounding box center [614, 572] width 42 height 42
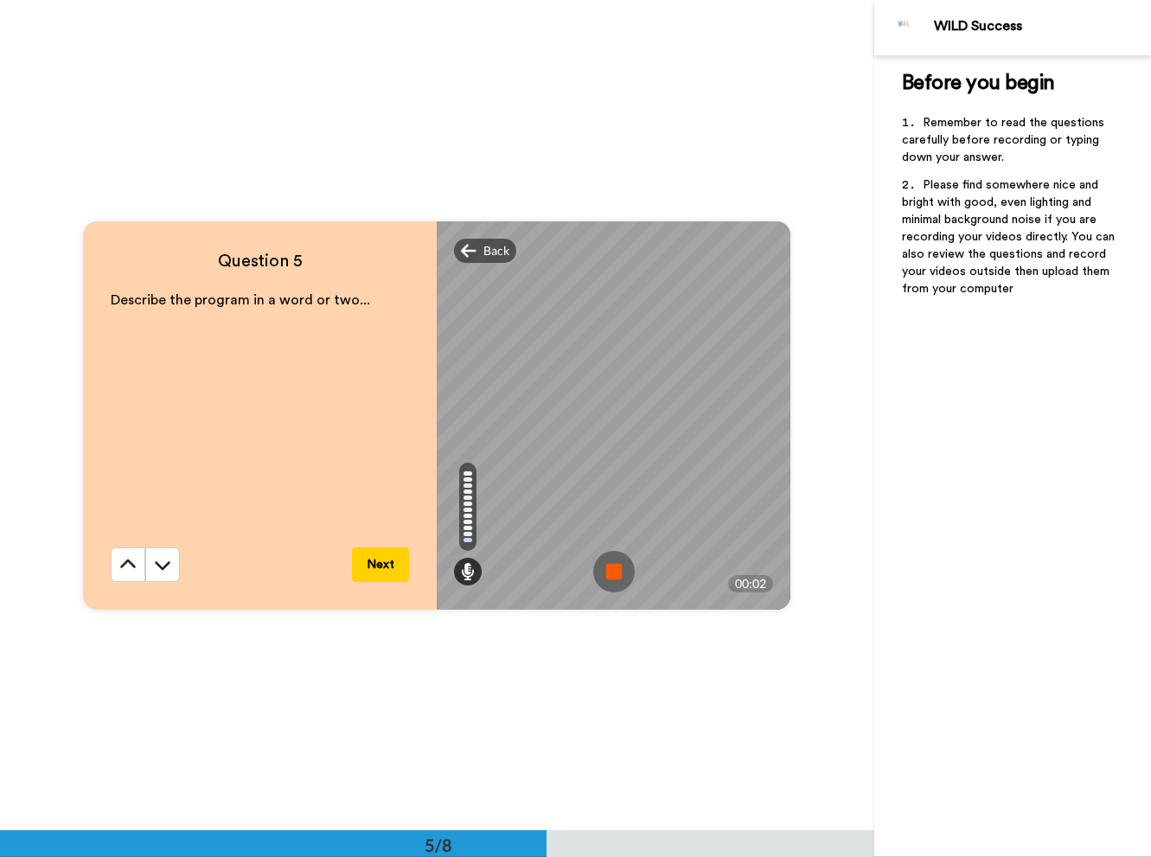
click at [614, 566] on img at bounding box center [614, 572] width 42 height 42
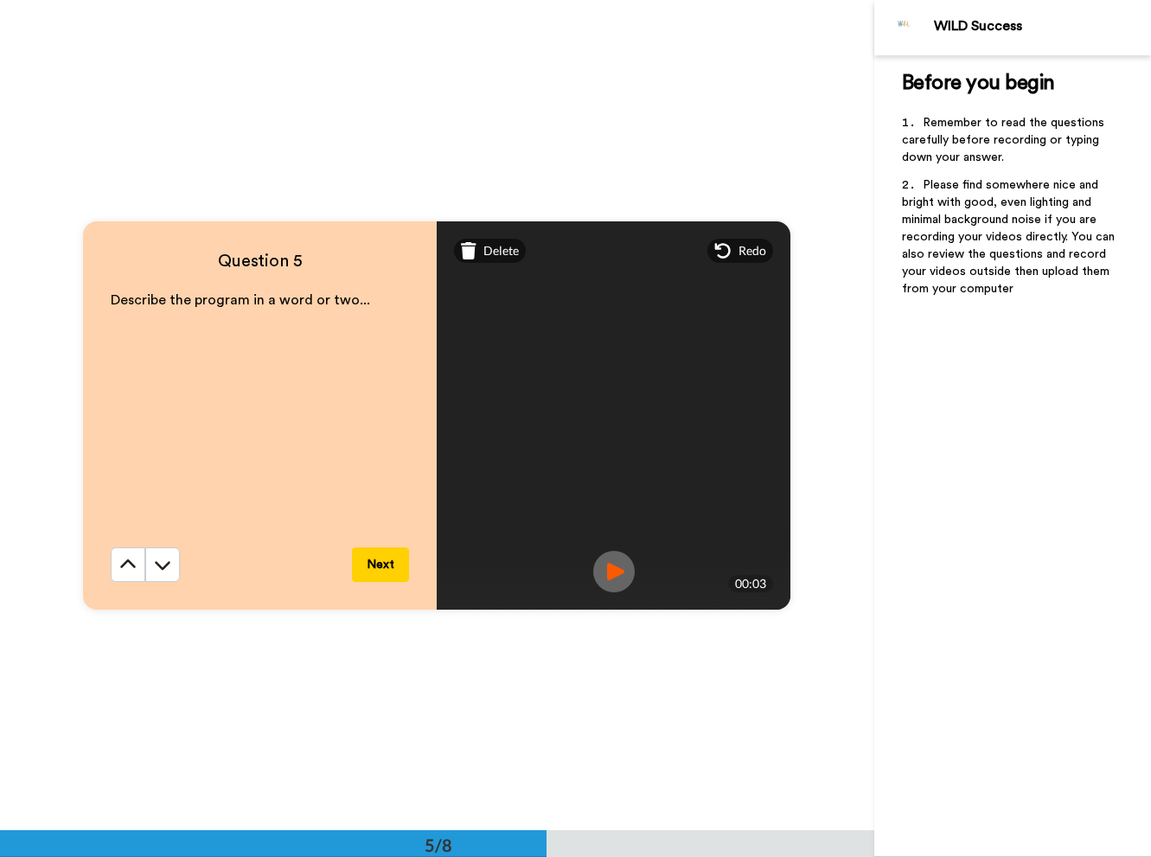
click at [381, 562] on button "Next" at bounding box center [380, 564] width 57 height 35
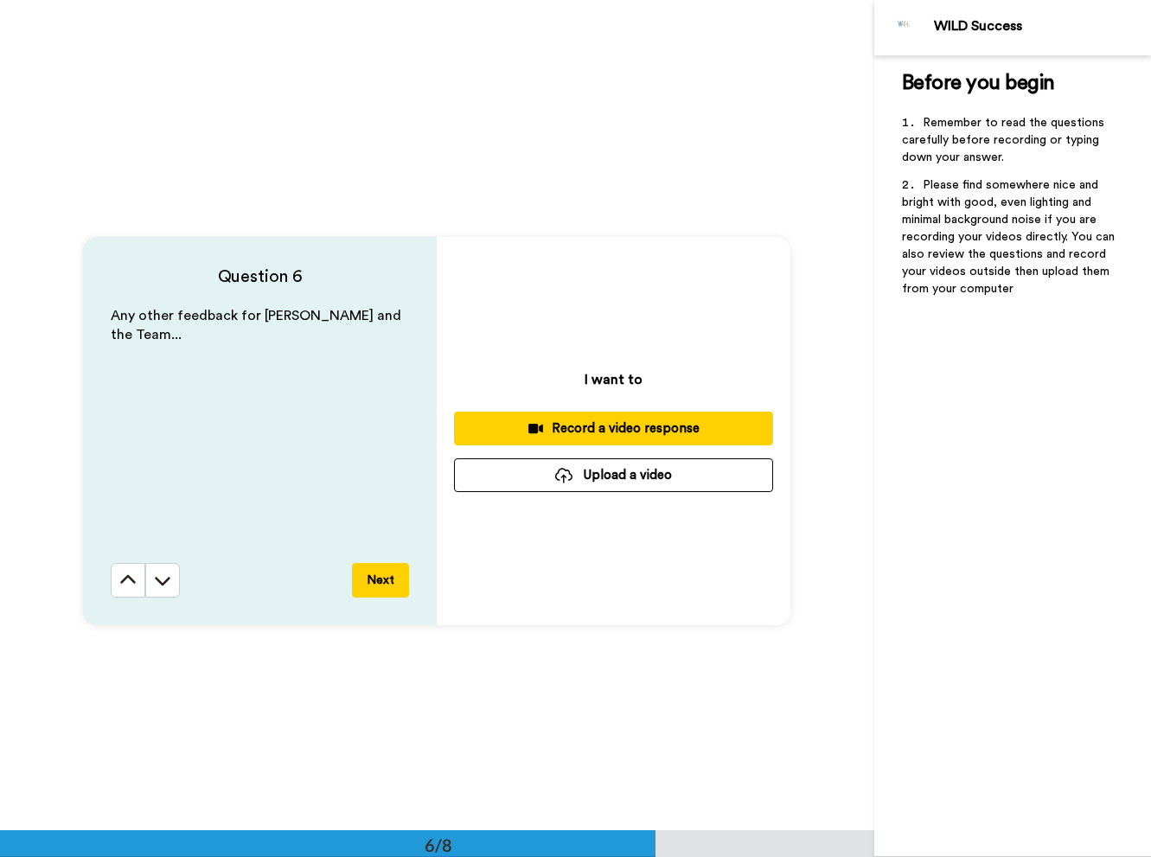
scroll to position [4137, 0]
click at [652, 421] on div "Record a video response" at bounding box center [613, 428] width 291 height 18
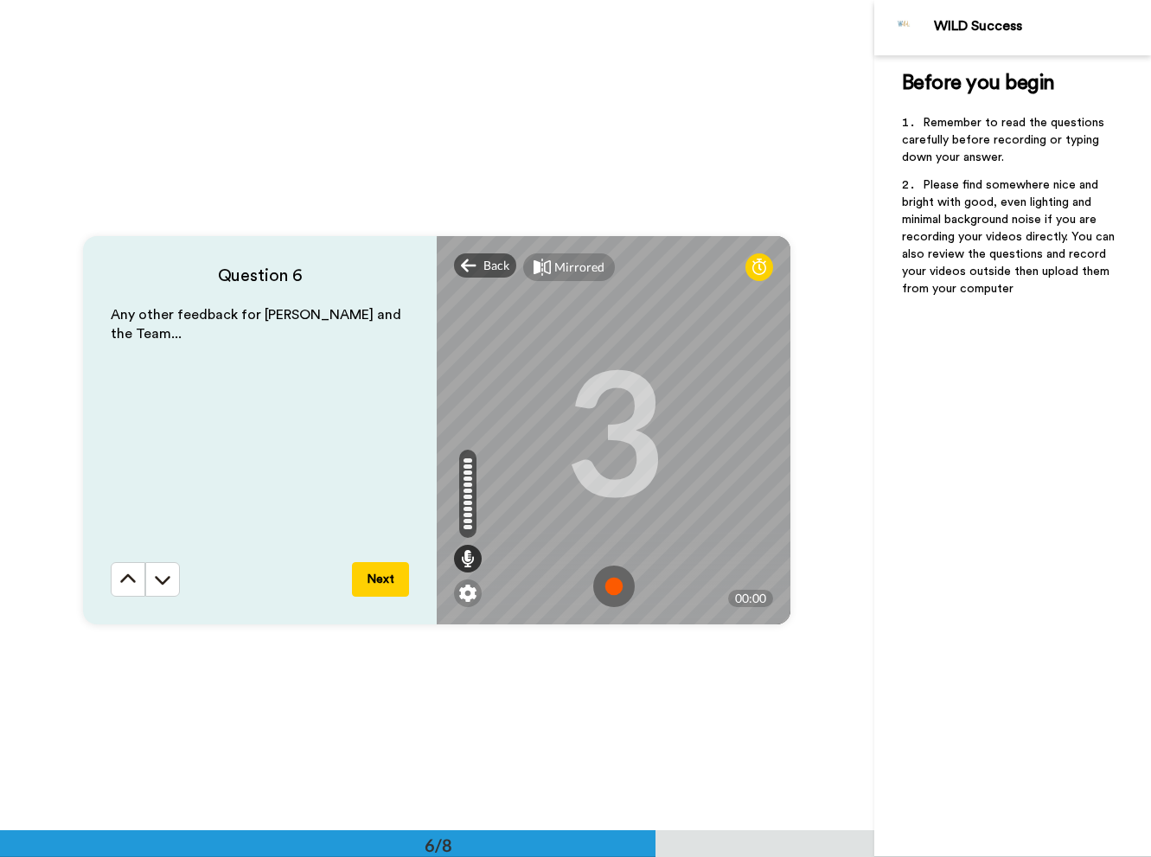
click at [618, 583] on img at bounding box center [614, 587] width 42 height 42
click at [612, 587] on img at bounding box center [614, 587] width 42 height 42
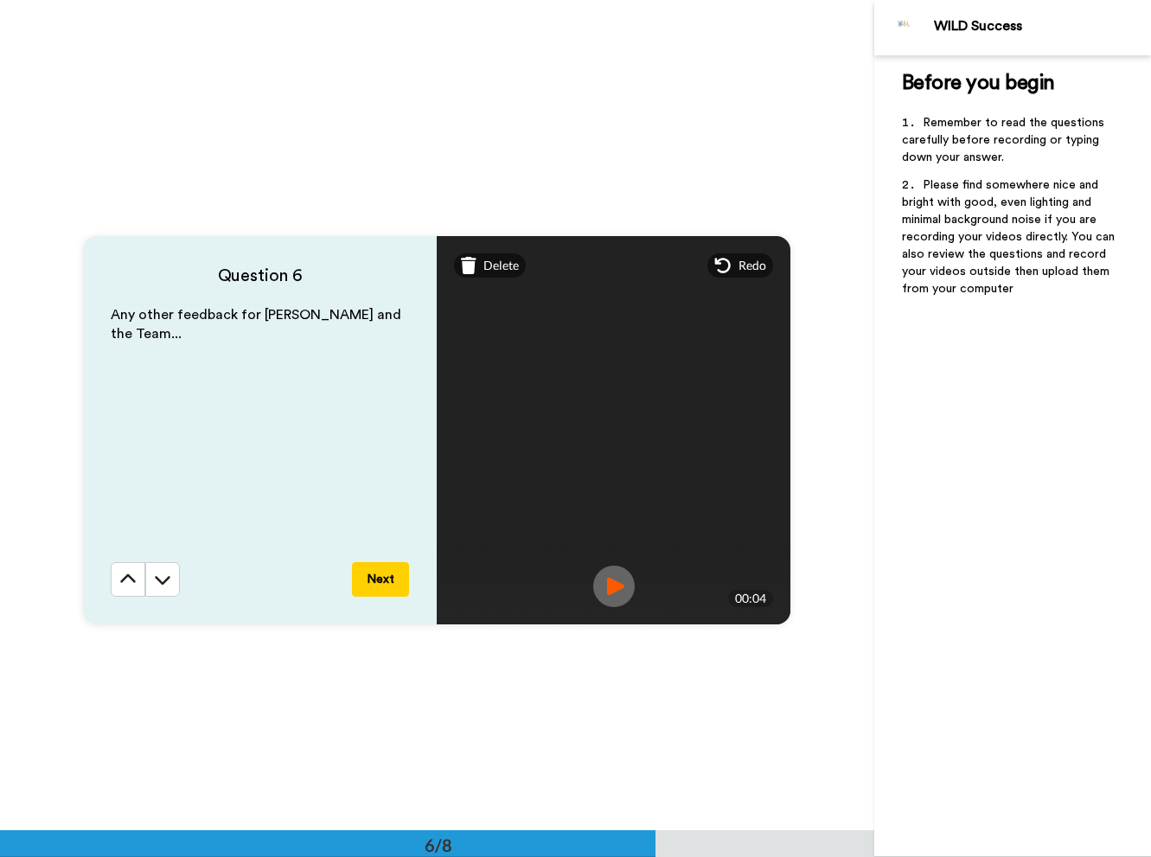
click at [387, 575] on button "Next" at bounding box center [380, 579] width 57 height 35
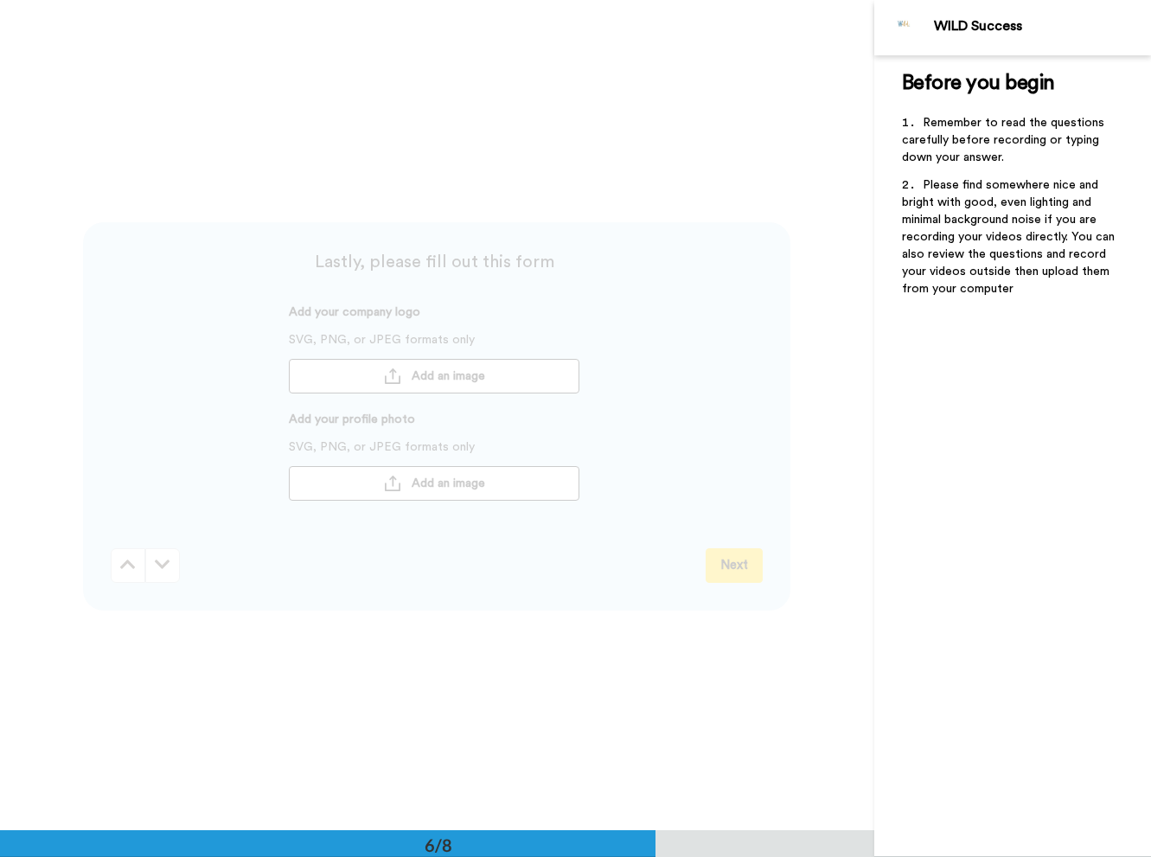
scroll to position [4982, 0]
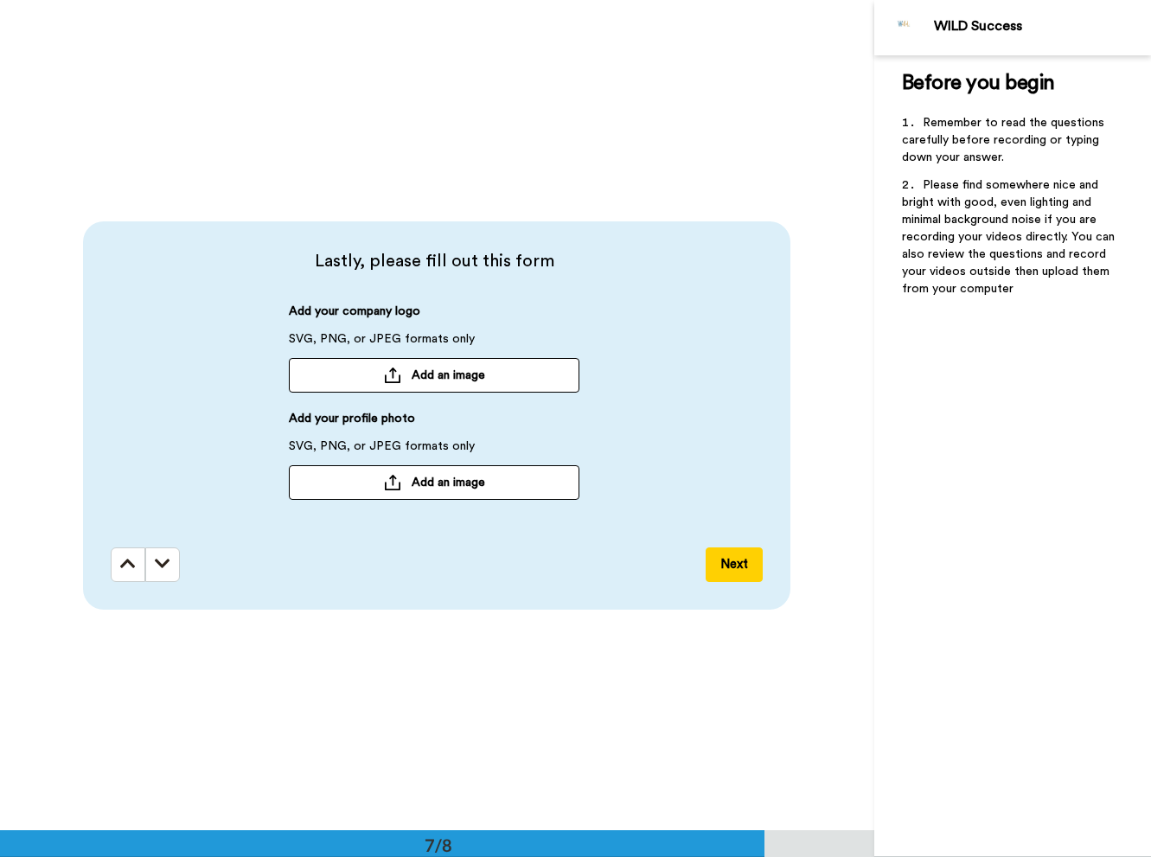
click at [738, 560] on button "Next" at bounding box center [734, 564] width 57 height 35
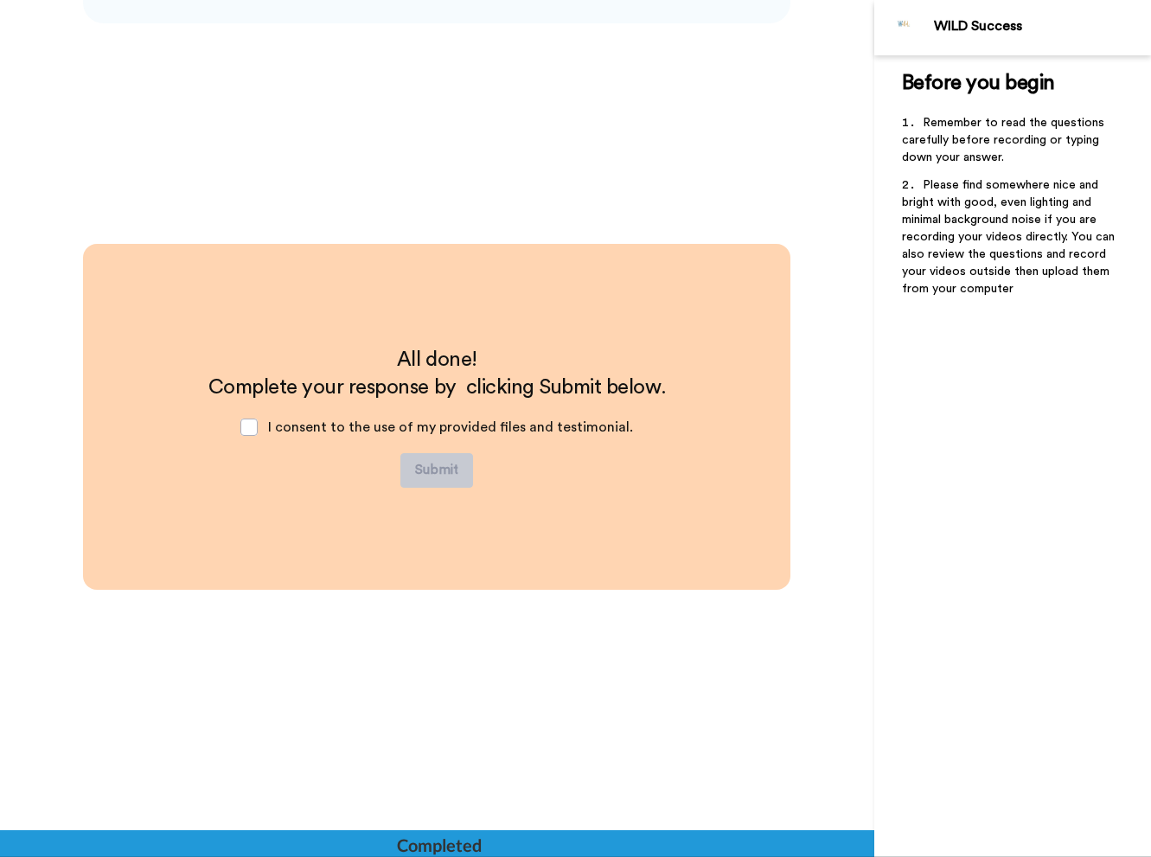
scroll to position [5570, 0]
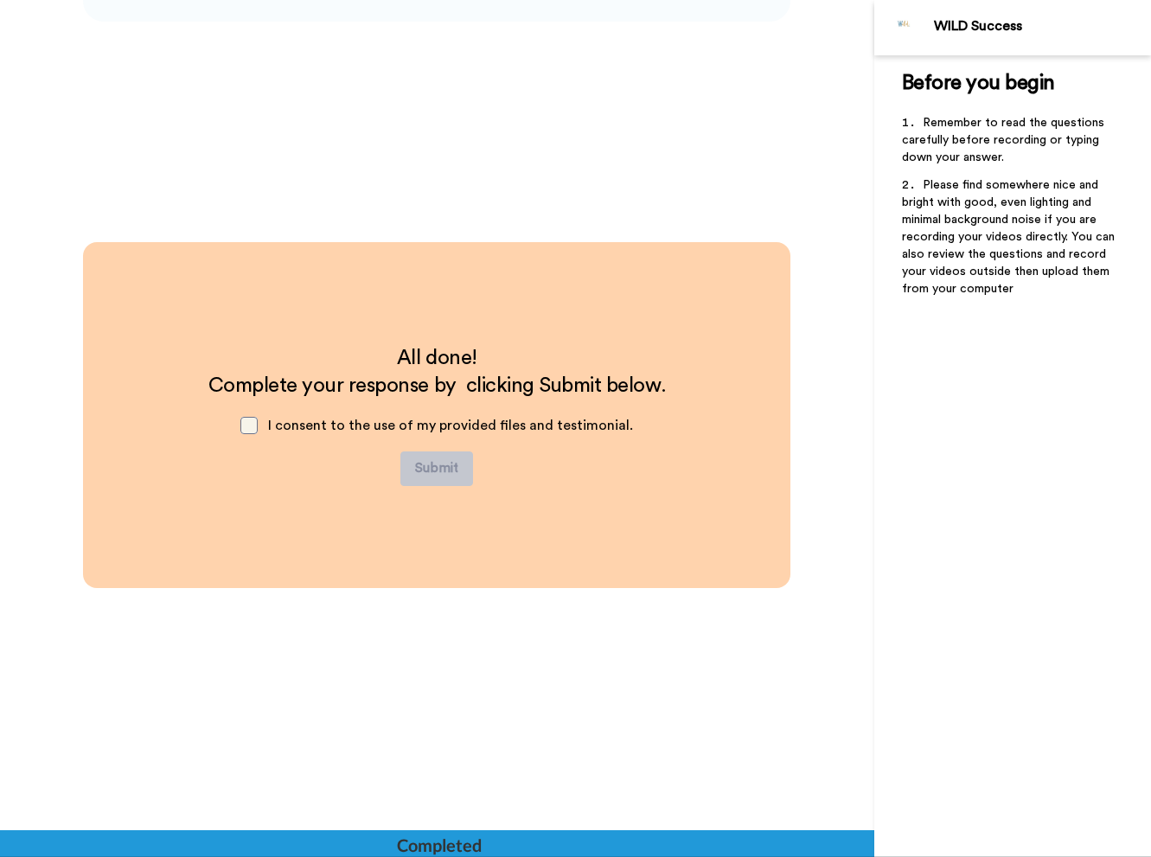
click at [257, 427] on span at bounding box center [248, 425] width 17 height 17
click at [440, 463] on button "Submit" at bounding box center [436, 468] width 73 height 35
